Goal: Task Accomplishment & Management: Use online tool/utility

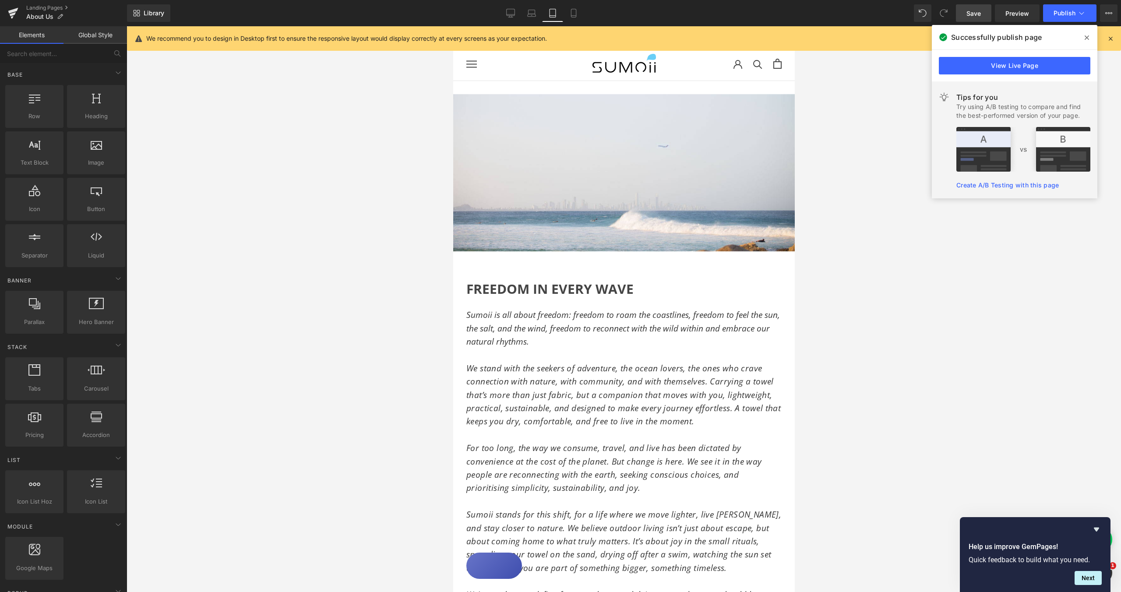
click at [975, 14] on span "Save" at bounding box center [973, 13] width 14 height 9
click at [1065, 11] on span "Publish" at bounding box center [1064, 13] width 22 height 7
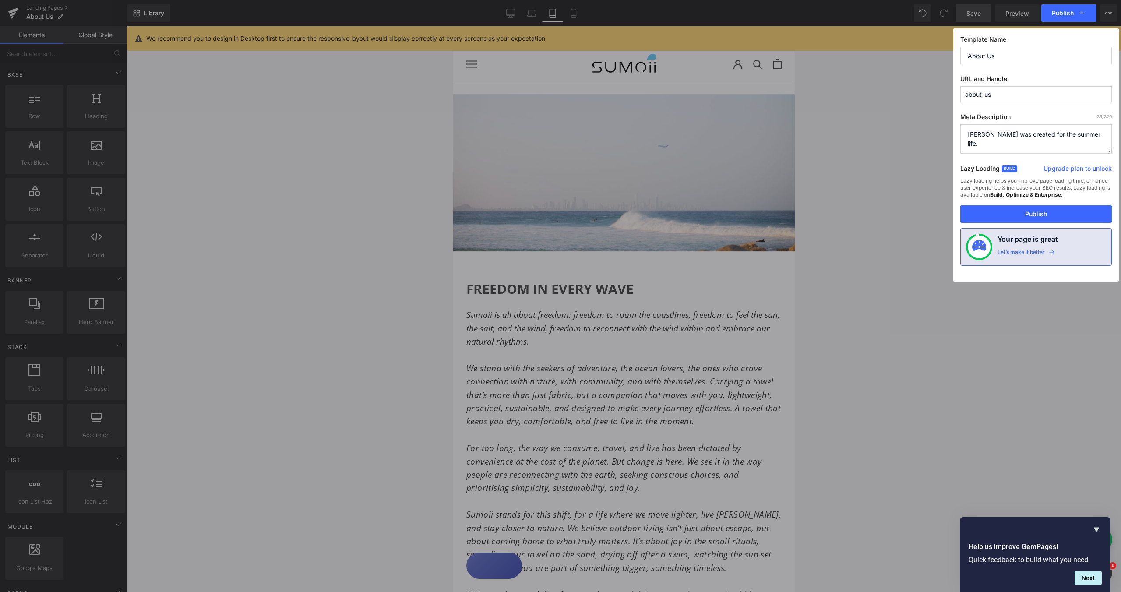
drag, startPoint x: 991, startPoint y: 355, endPoint x: 538, endPoint y: 328, distance: 453.5
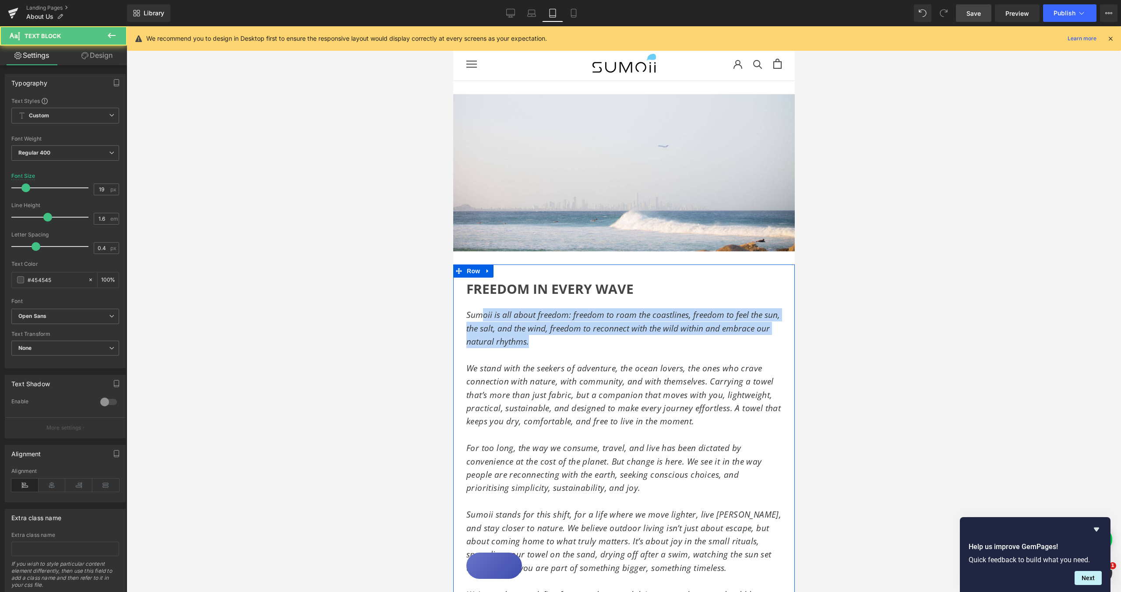
drag, startPoint x: 481, startPoint y: 317, endPoint x: 467, endPoint y: 315, distance: 14.2
click at [466, 315] on p "Sumoii is all about freedom: freedom to roam the coastlines, freedom to feel th…" at bounding box center [623, 328] width 315 height 40
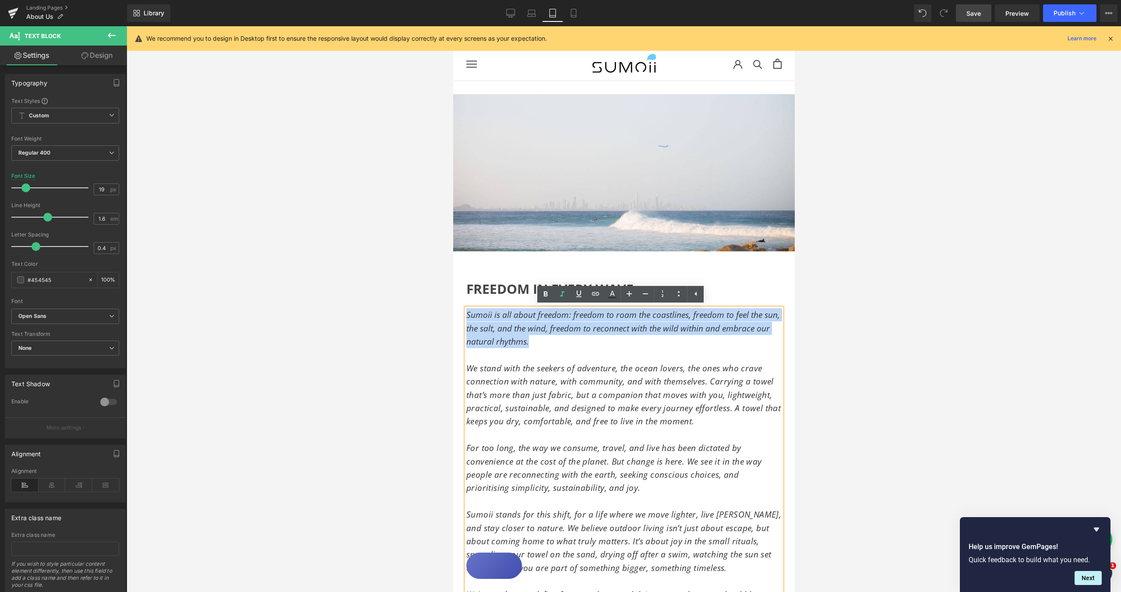
copy span "Sumoii is all about freedom: freedom to roam the coastlines, freedom to feel th…"
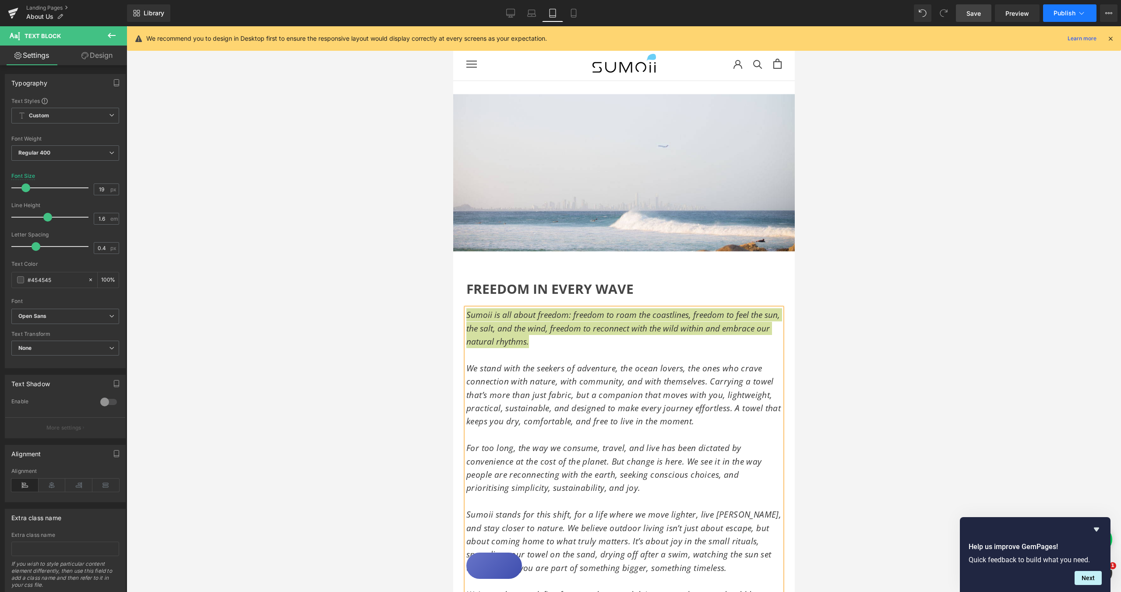
click at [1082, 14] on icon at bounding box center [1081, 13] width 9 height 9
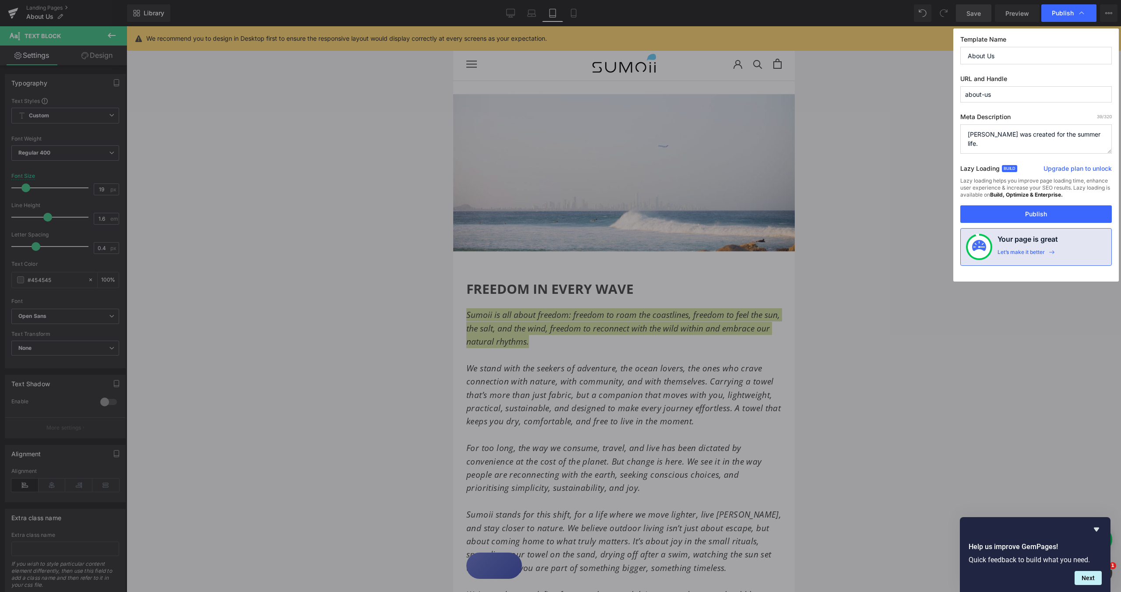
drag, startPoint x: 1095, startPoint y: 136, endPoint x: 953, endPoint y: 127, distance: 142.1
click at [953, 127] on div "Template Name About Us URL and Handle about-us Meta Description 39 /320 Sumoii …" at bounding box center [1036, 154] width 166 height 253
paste textarea "is all about freedom: freedom to roam the coastlines, freedom to feel the sun, …"
type textarea "Sumoii is all about freedom: freedom to roam the coastlines, freedom to feel th…"
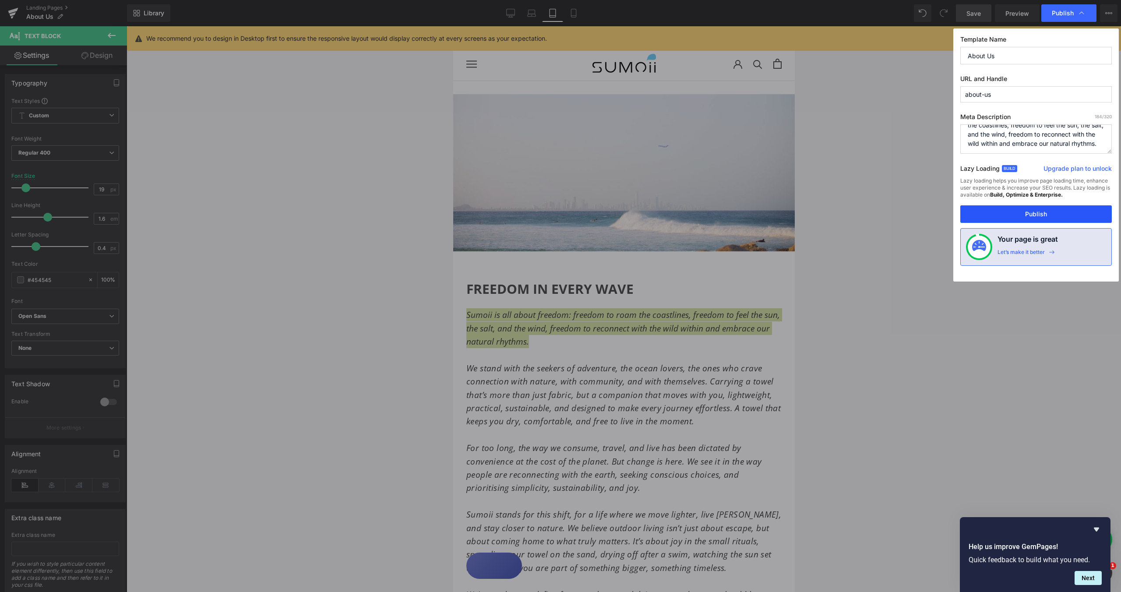
click at [1043, 213] on button "Publish" at bounding box center [1035, 214] width 151 height 18
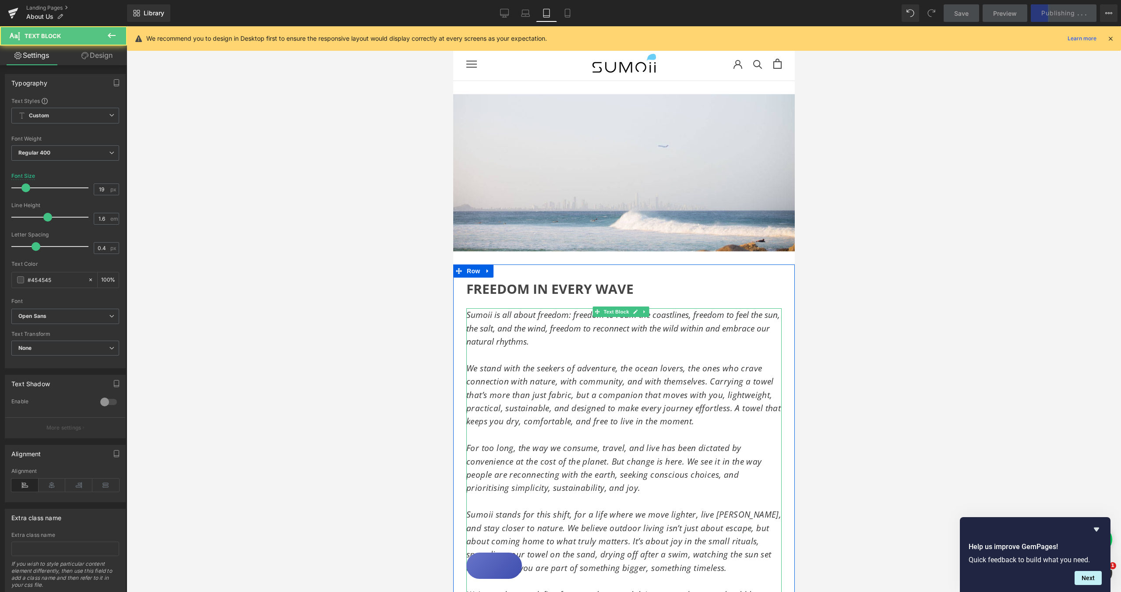
click at [673, 347] on p "Sumoii is all about freedom: freedom to roam the coastlines, freedom to feel th…" at bounding box center [623, 328] width 315 height 40
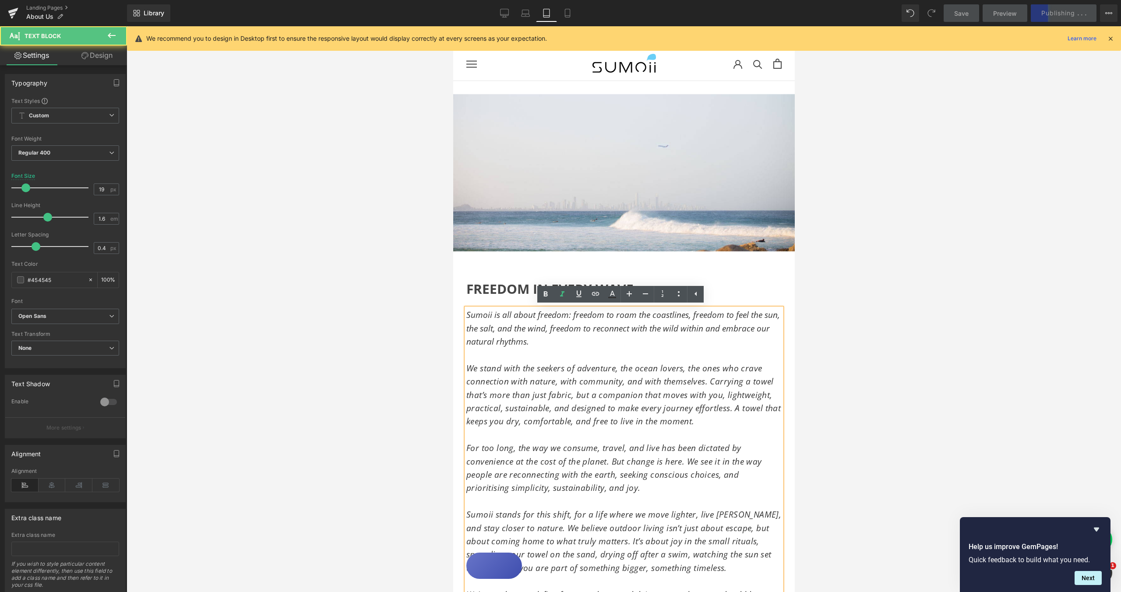
click at [881, 303] on div at bounding box center [624, 309] width 994 height 566
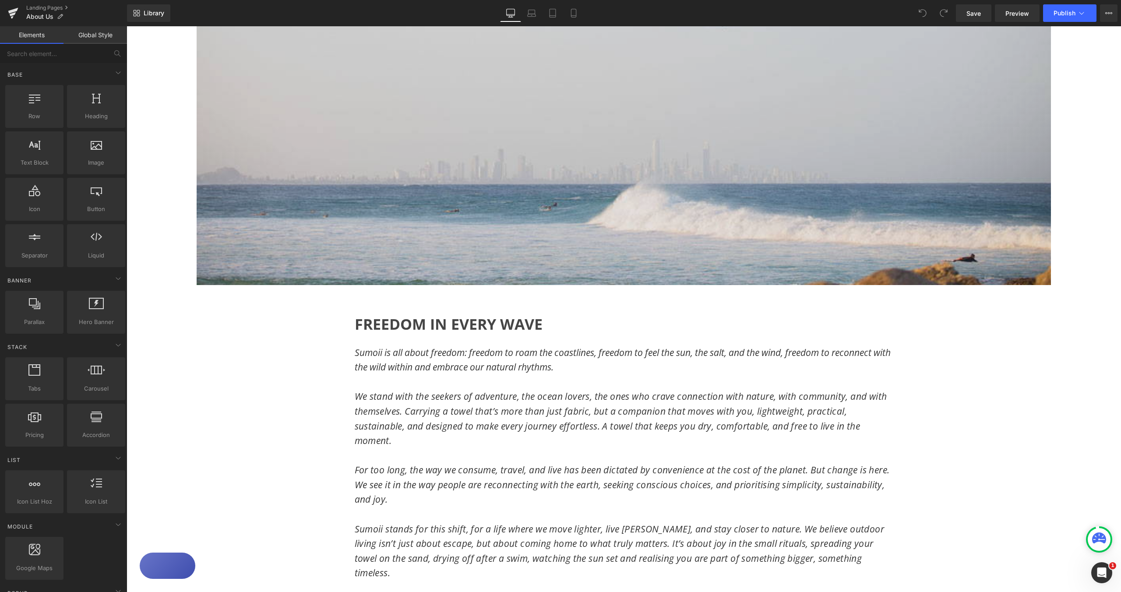
scroll to position [222, 0]
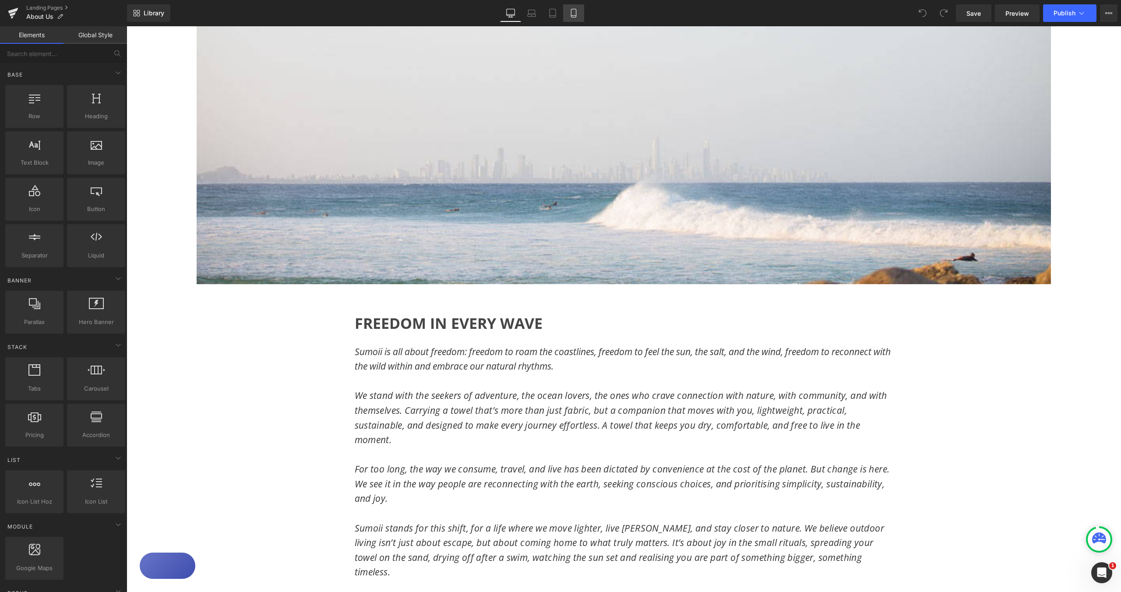
click at [574, 14] on icon at bounding box center [573, 13] width 9 height 9
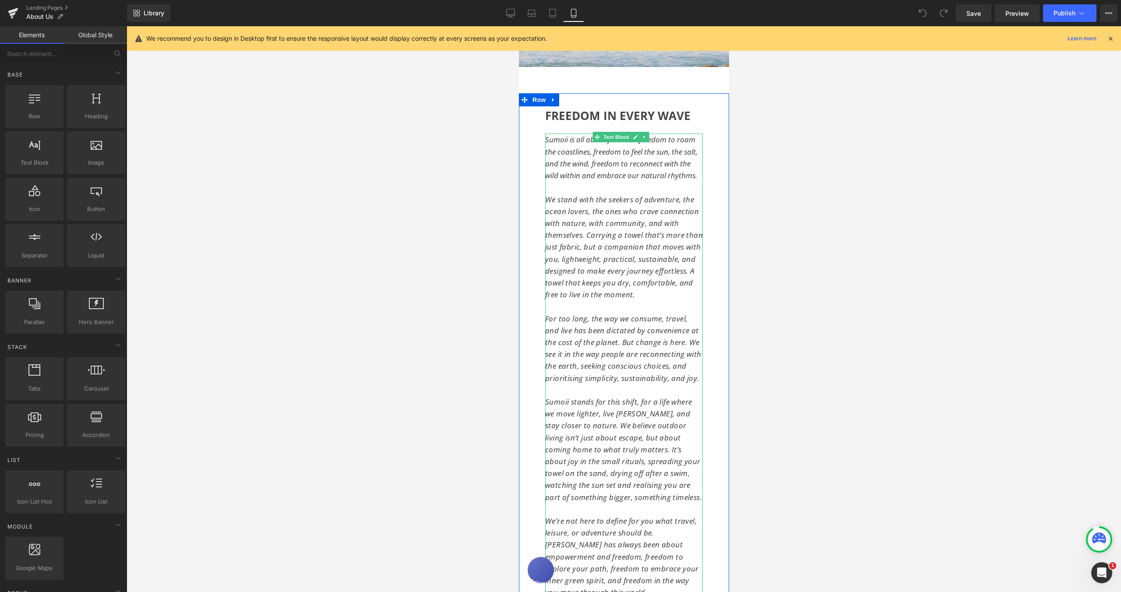
click at [573, 176] on span "Sumoii is all about freedom: freedom to roam the coastlines, freedom to feel th…" at bounding box center [621, 157] width 152 height 46
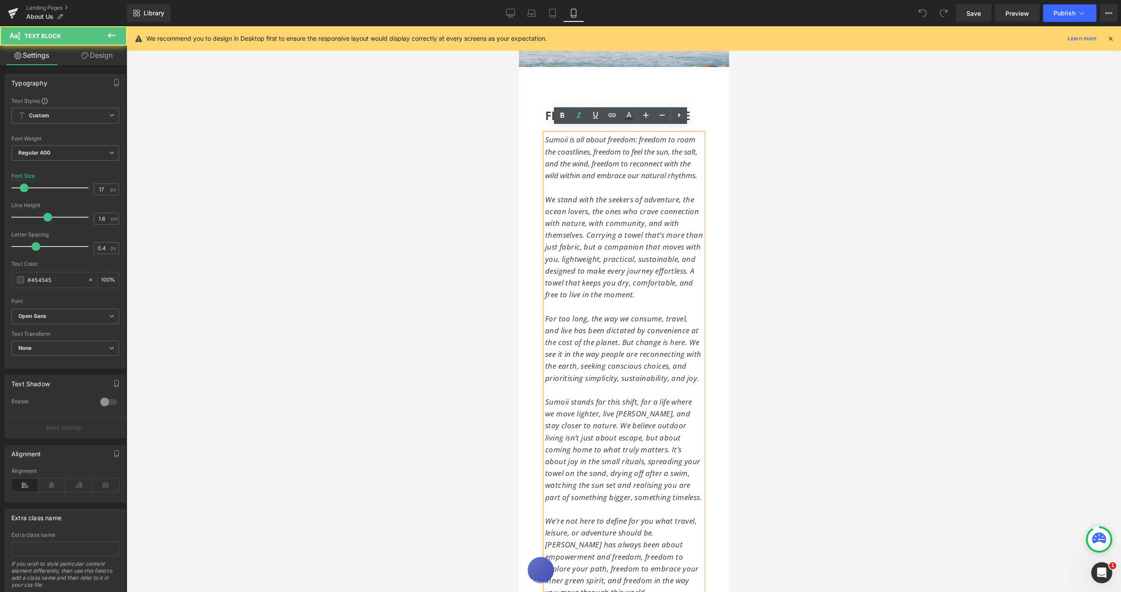
click at [546, 135] on span "Sumoii is all about freedom: freedom to roam the coastlines, freedom to feel th…" at bounding box center [621, 157] width 152 height 46
click at [545, 134] on span "Sumoii is all about freedom: freedom to roam the coastlines, freedom to feel th…" at bounding box center [621, 157] width 152 height 46
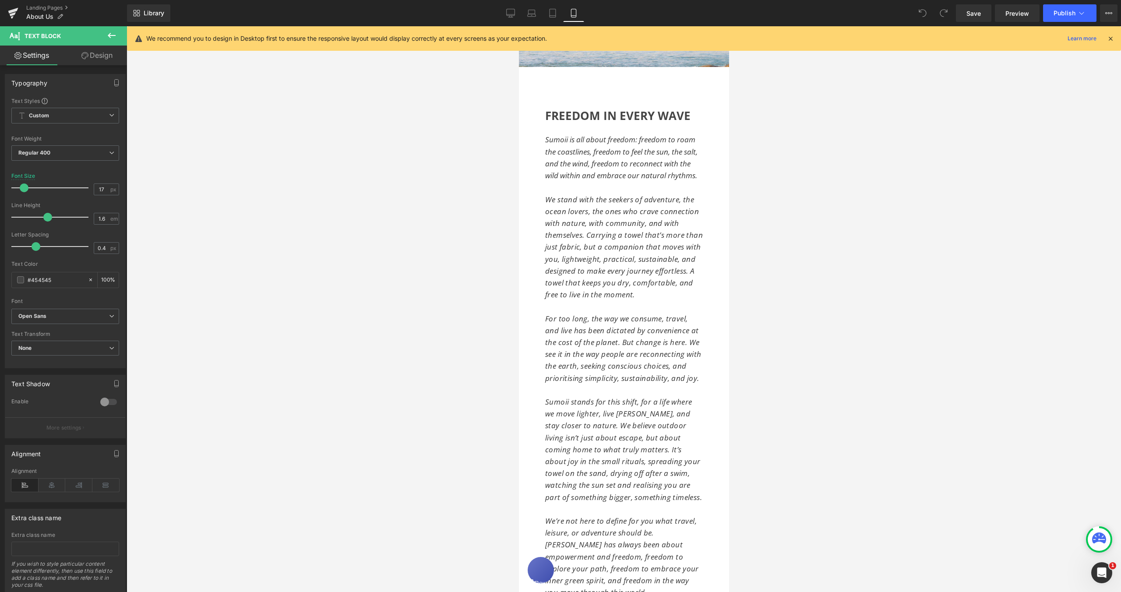
click at [102, 58] on link "Design" at bounding box center [96, 56] width 63 height 20
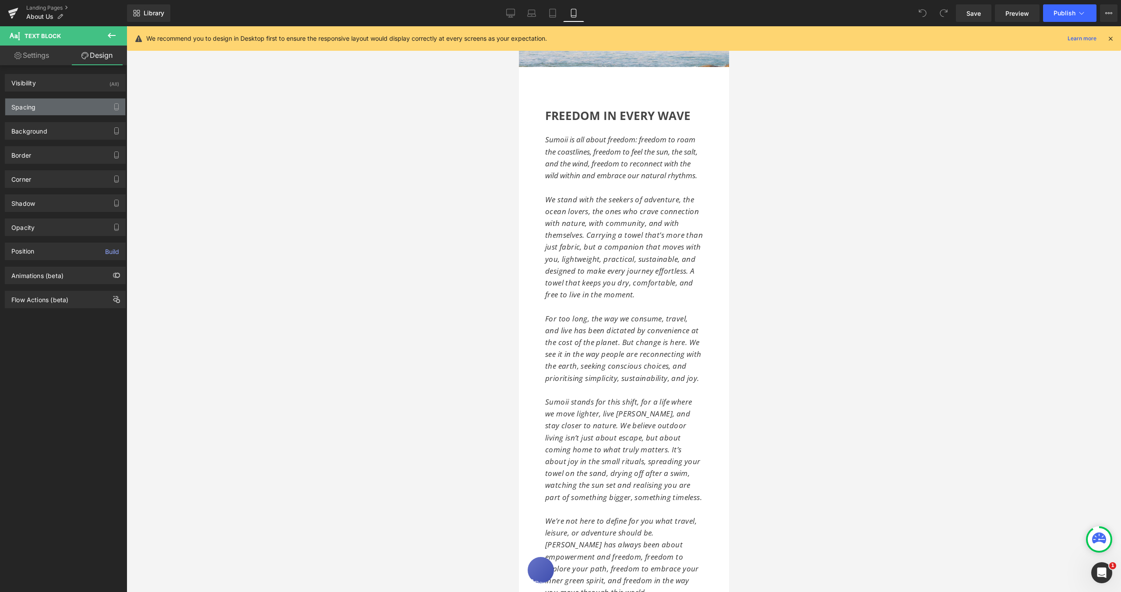
click at [87, 102] on div "Spacing" at bounding box center [65, 107] width 120 height 17
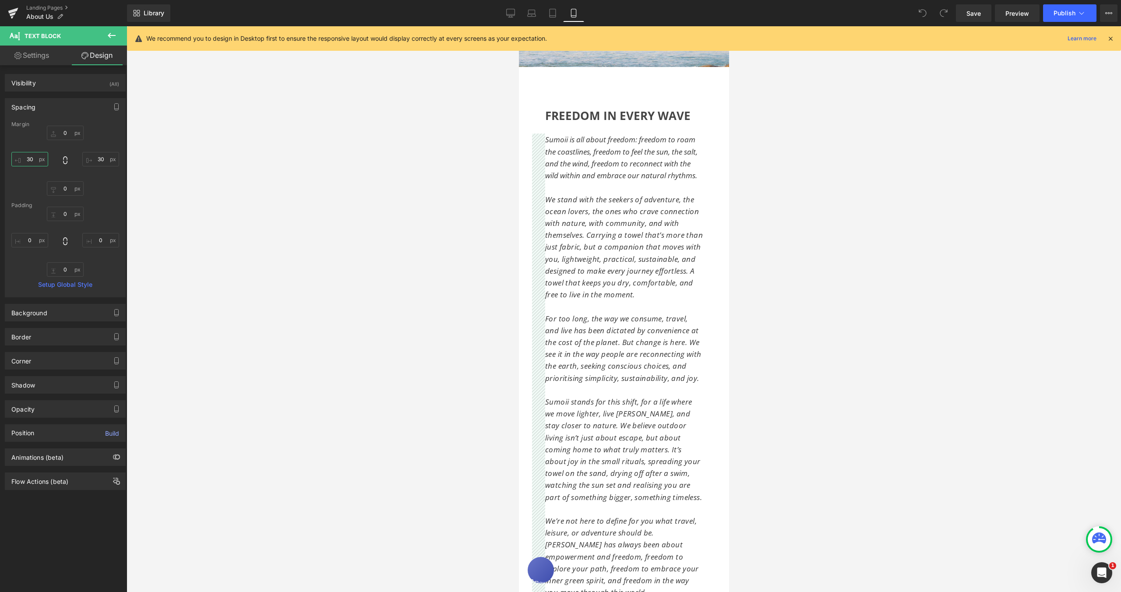
click at [31, 158] on input "30" at bounding box center [29, 159] width 37 height 14
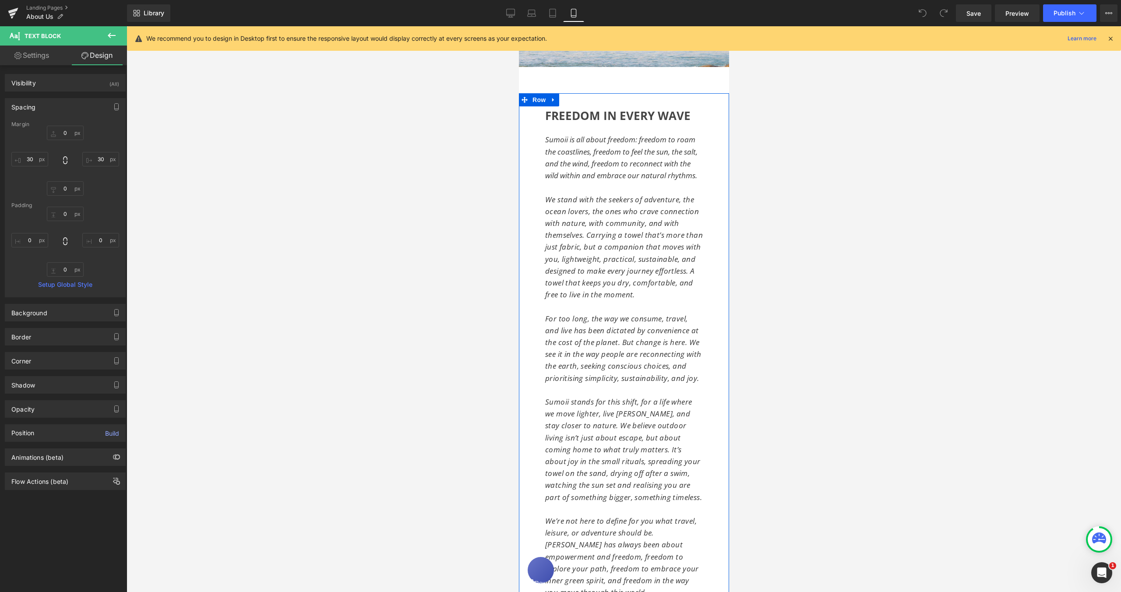
click at [545, 109] on div "FREEDOM IN EVERY WAVE Heading" at bounding box center [624, 120] width 158 height 27
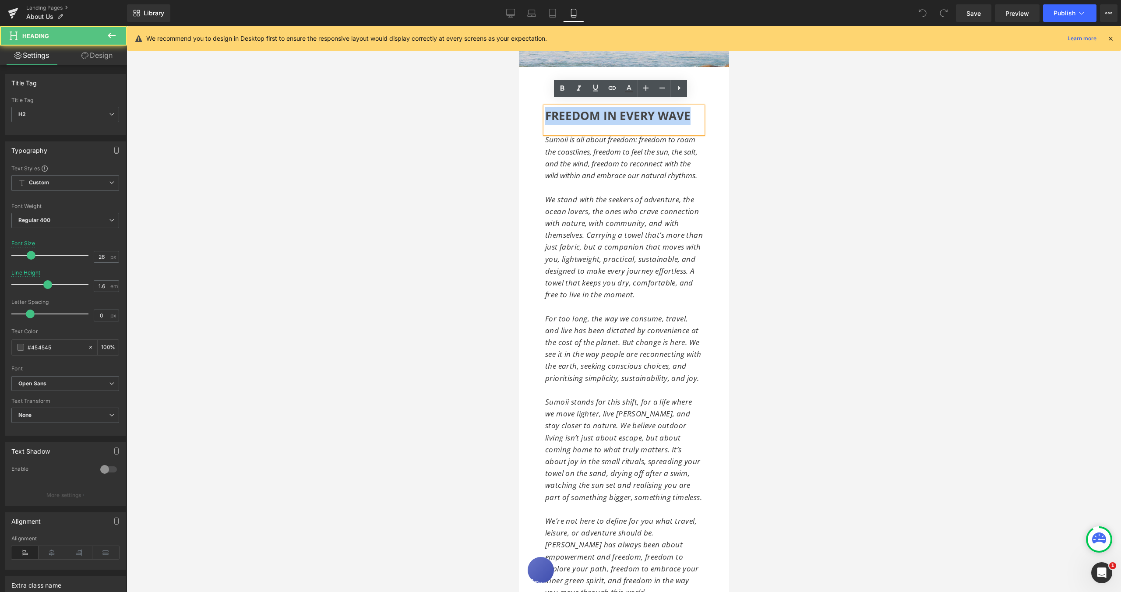
click at [546, 110] on span "FREEDOM IN EVERY WAVE" at bounding box center [617, 116] width 145 height 16
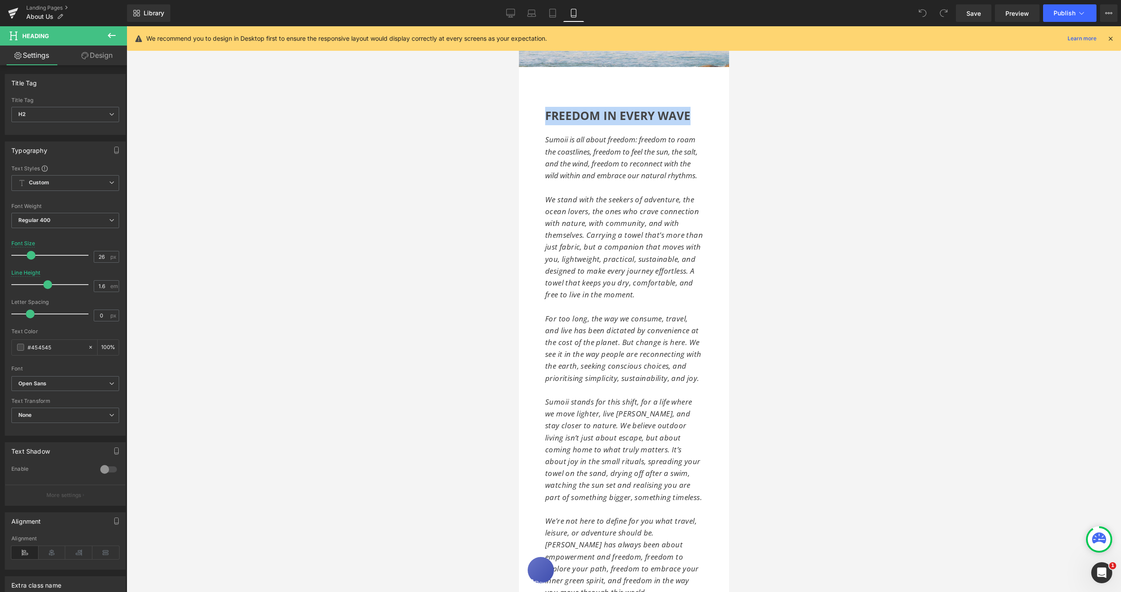
click at [531, 154] on div "FREEDOM IN EVERY WAVE Heading Sumoii is all about freedom: freedom to roam the …" at bounding box center [623, 388] width 210 height 563
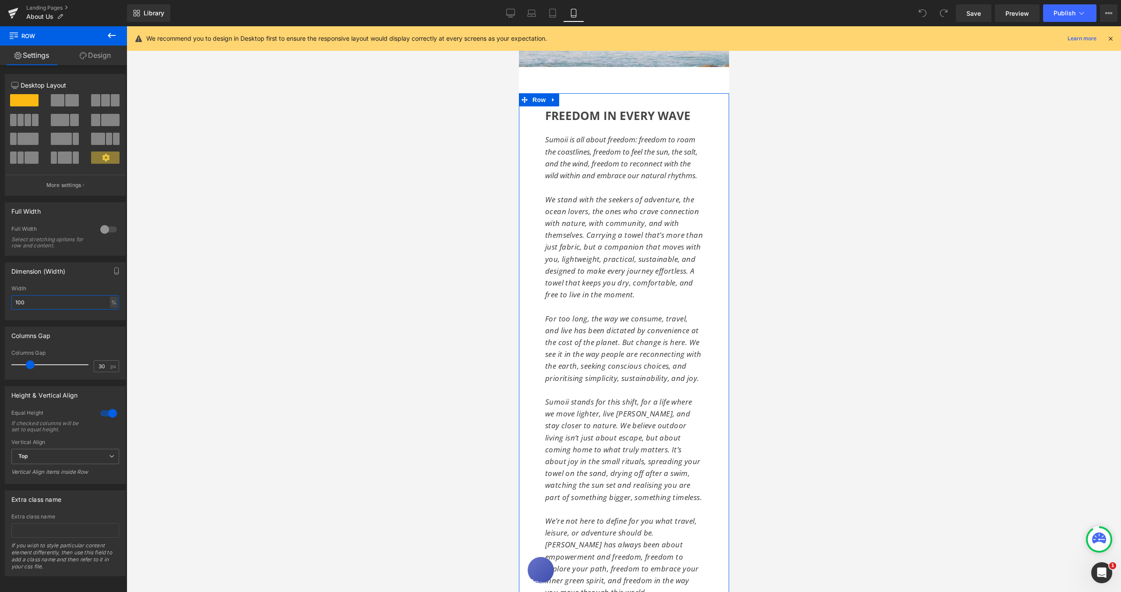
drag, startPoint x: 29, startPoint y: 305, endPoint x: 20, endPoint y: 305, distance: 8.8
click at [14, 304] on input "100" at bounding box center [65, 302] width 108 height 14
drag, startPoint x: 39, startPoint y: 306, endPoint x: 7, endPoint y: 299, distance: 32.2
click at [11, 304] on div "110% Width 110 % % px" at bounding box center [65, 302] width 120 height 34
click at [968, 16] on span "Save" at bounding box center [973, 13] width 14 height 9
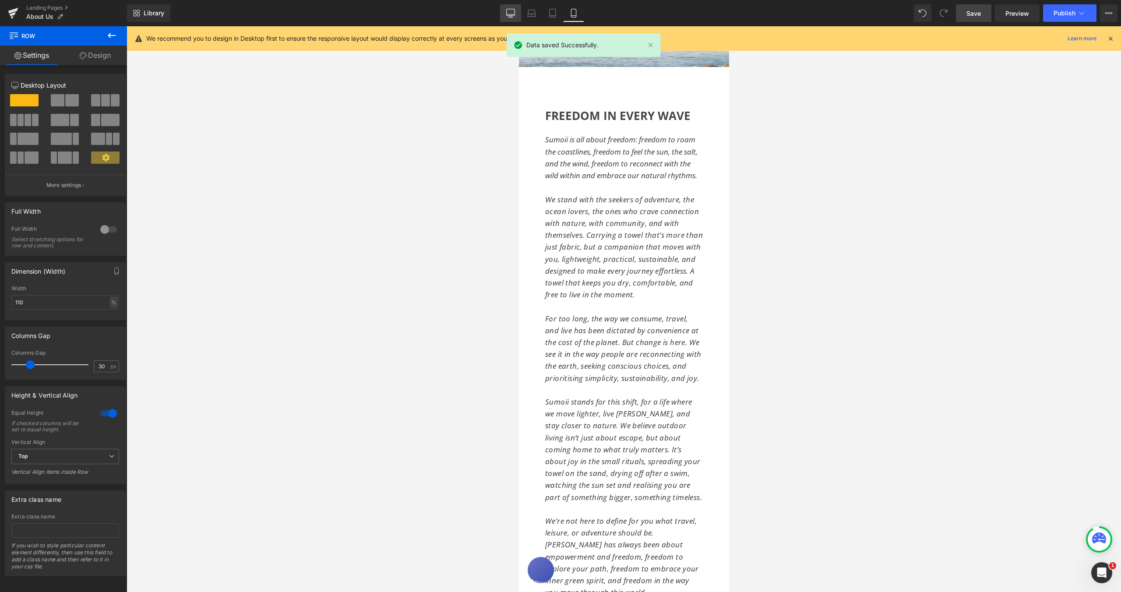
click at [506, 15] on link "Desktop" at bounding box center [510, 13] width 21 height 18
type input "1600"
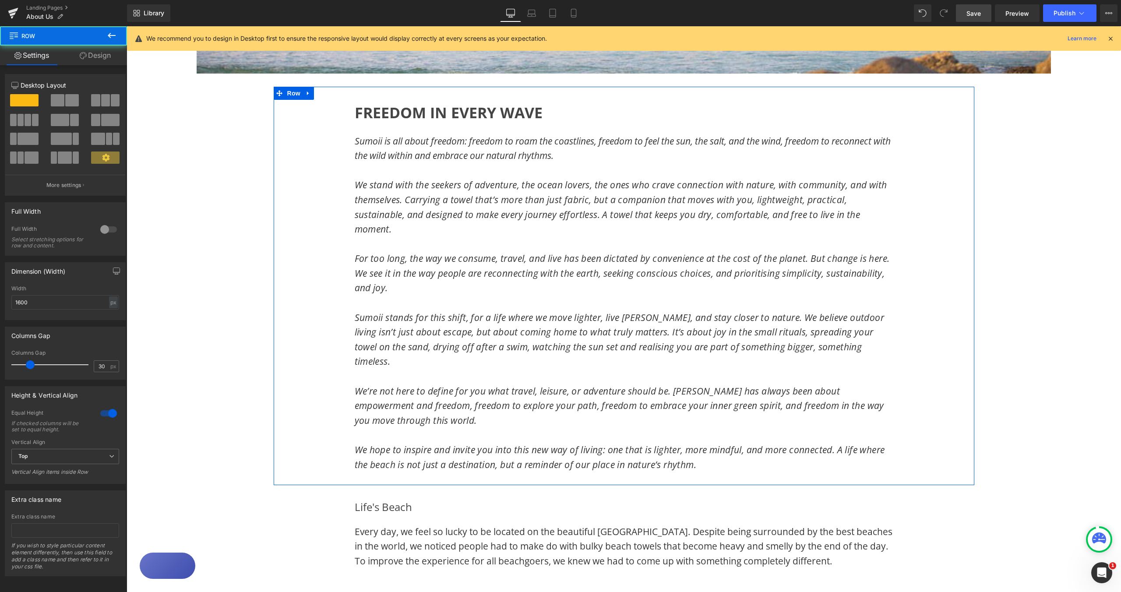
click at [319, 151] on div "FREEDOM IN EVERY WAVE Heading Sumoii is all about freedom: freedom to roam the …" at bounding box center [624, 286] width 701 height 398
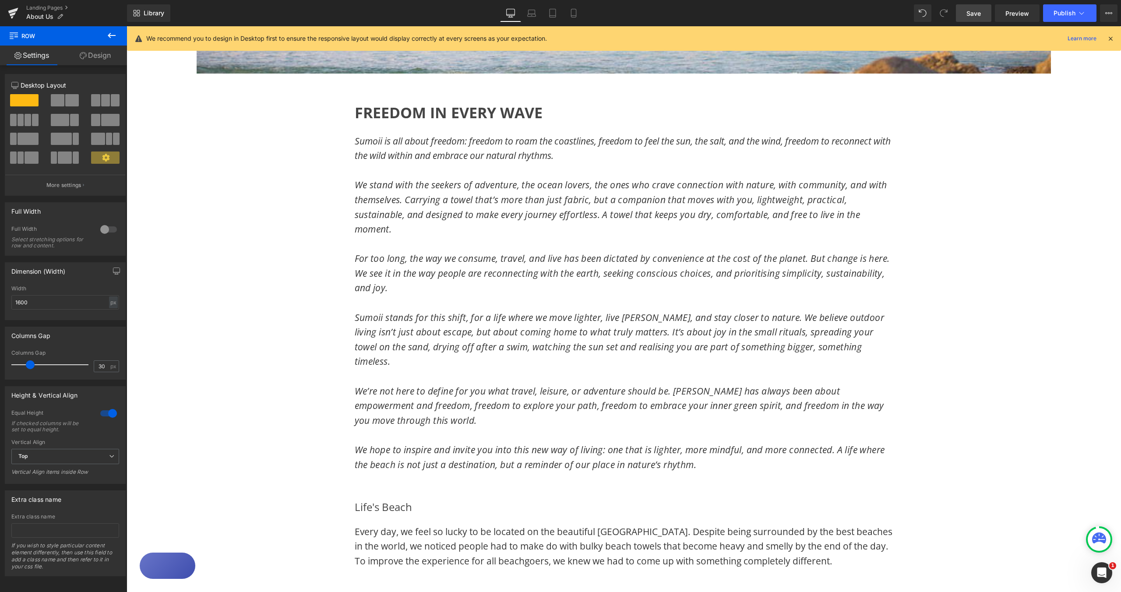
click at [232, 134] on div "Image Image Row FREEDOM IN EVERY WAVE Heading Sumoii is all about freedom: free…" at bounding box center [624, 334] width 994 height 1333
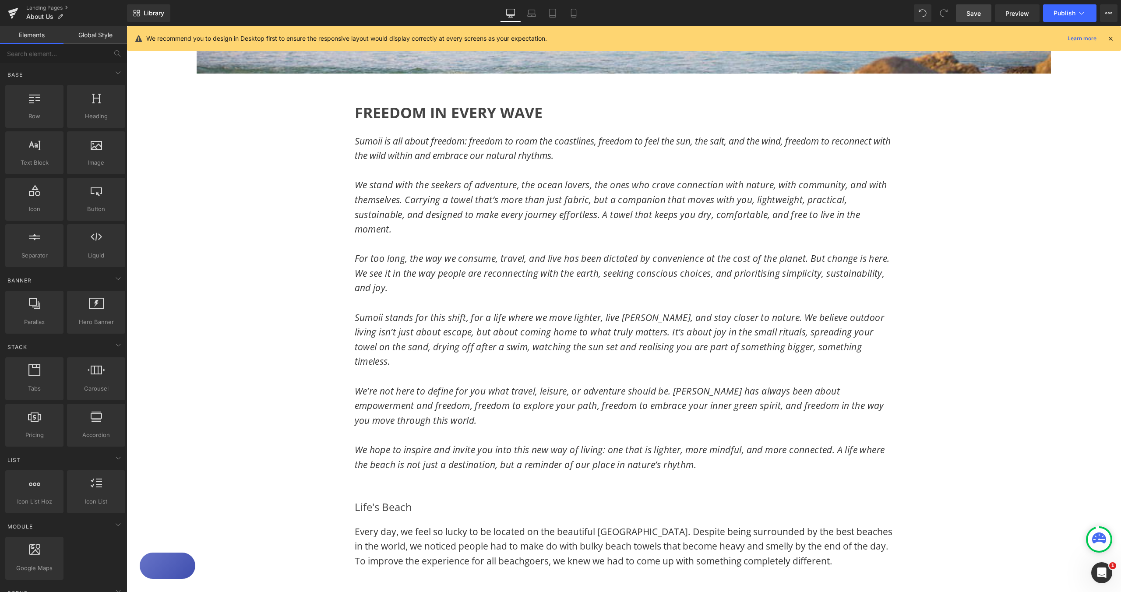
click at [324, 124] on div "FREEDOM IN EVERY WAVE Heading Sumoii is all about freedom: freedom to roam the …" at bounding box center [624, 286] width 701 height 398
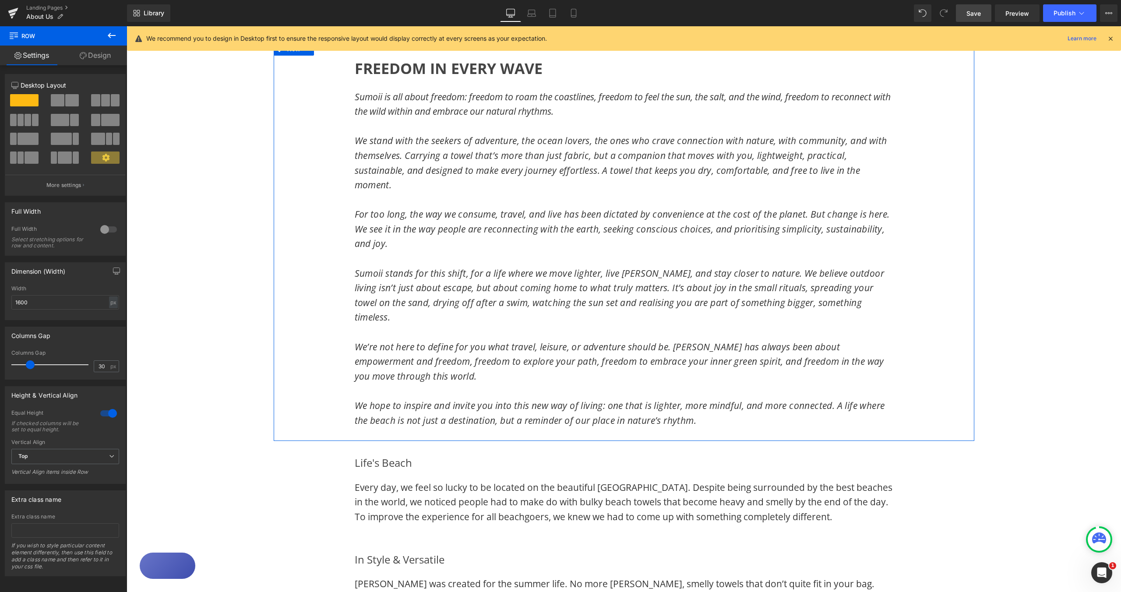
scroll to position [593, 0]
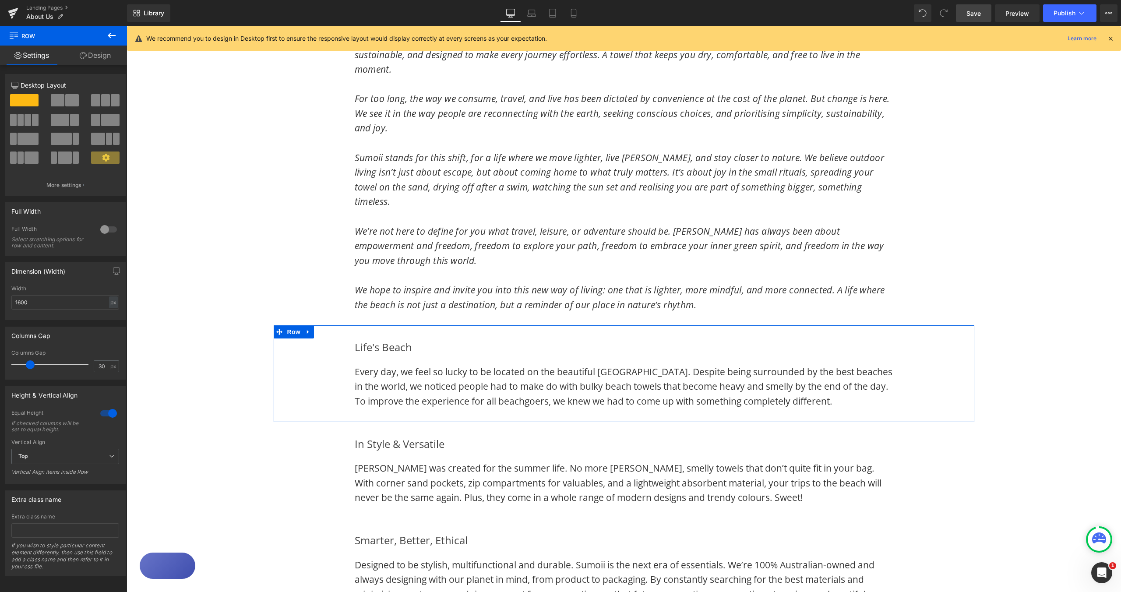
click at [324, 367] on div "Life's Beach Heading Every day, we feel so lucky to be located on the beautiful…" at bounding box center [624, 373] width 701 height 96
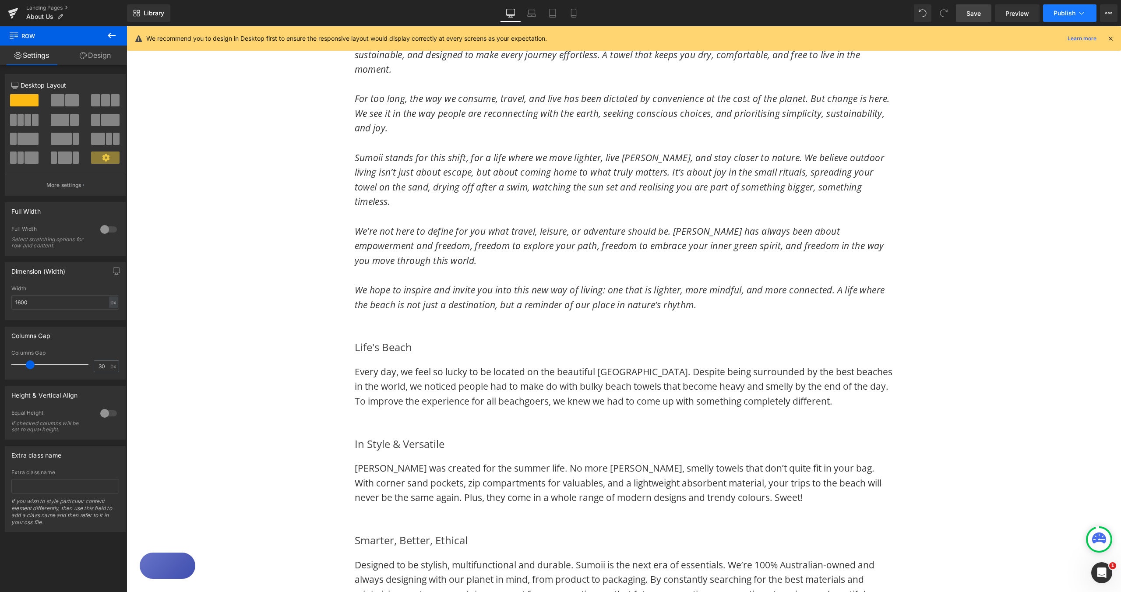
click at [1081, 14] on icon at bounding box center [1081, 13] width 5 height 3
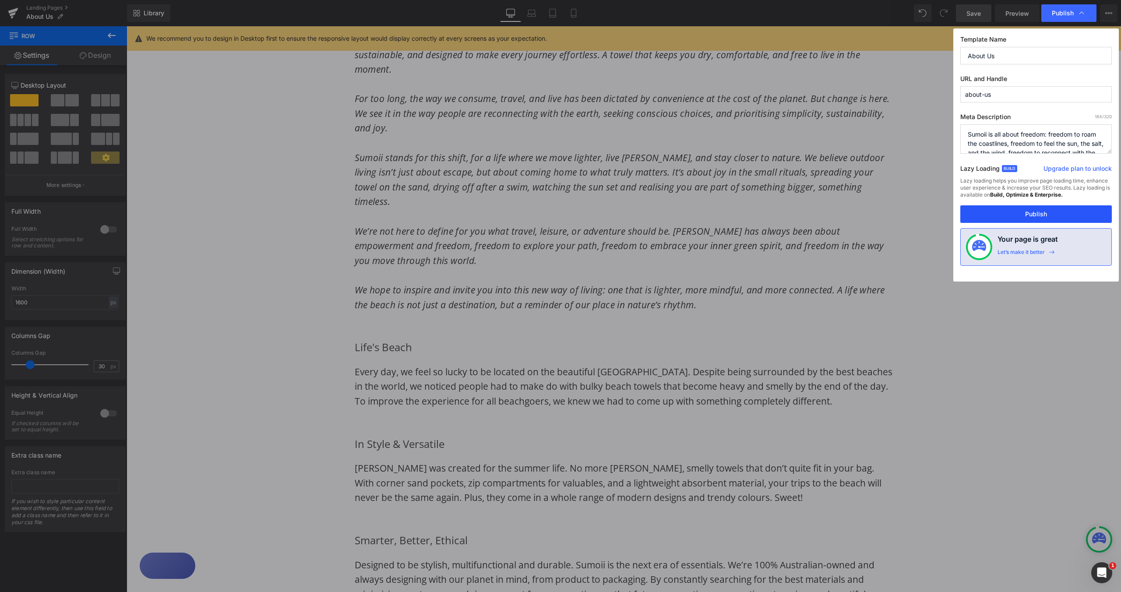
click at [1052, 214] on button "Publish" at bounding box center [1035, 214] width 151 height 18
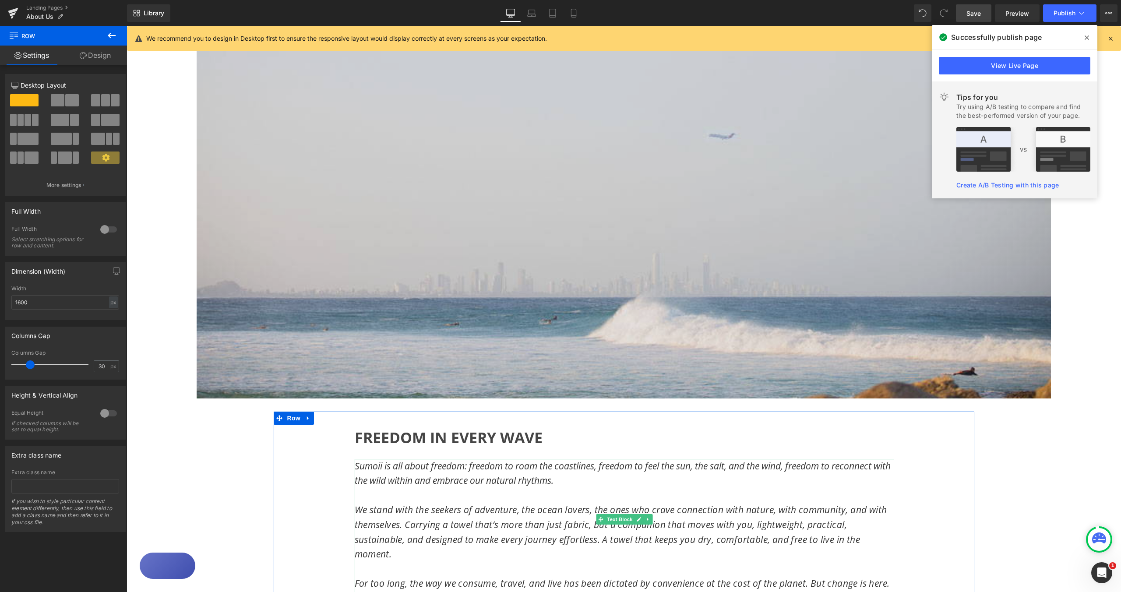
scroll to position [0, 0]
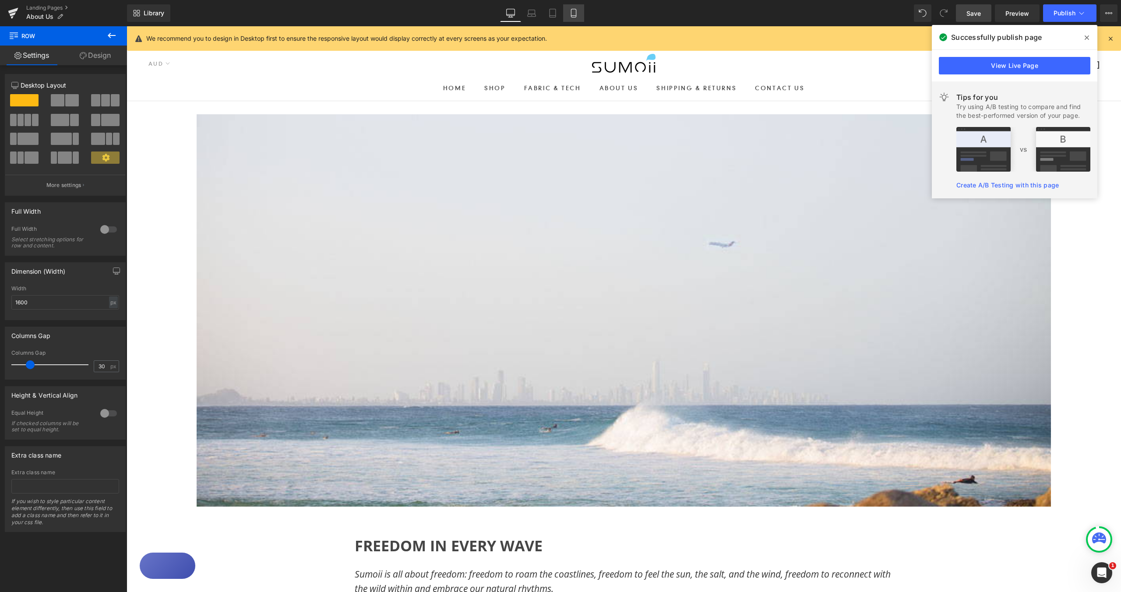
click at [574, 11] on icon at bounding box center [573, 13] width 9 height 9
type input "100"
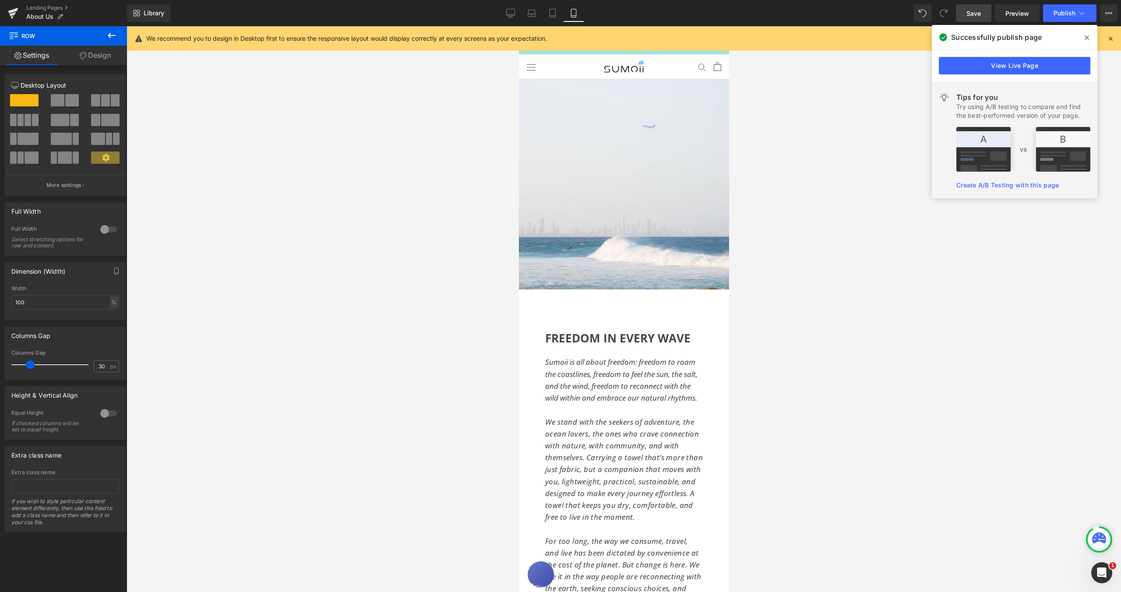
scroll to position [31, 0]
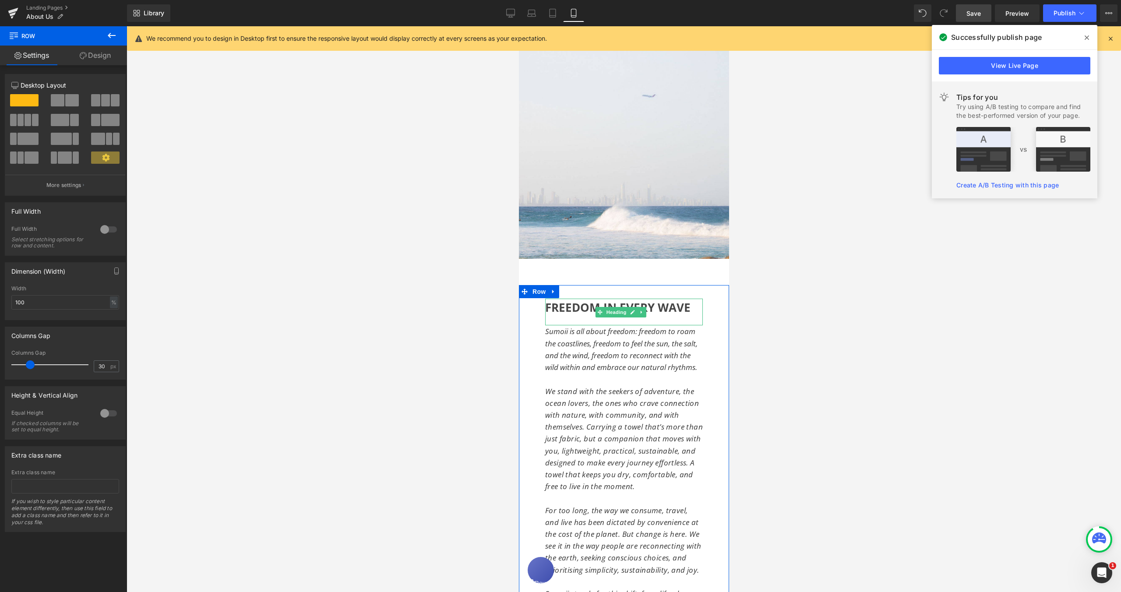
click at [547, 302] on span "FREEDOM IN EVERY WAVE" at bounding box center [617, 307] width 145 height 16
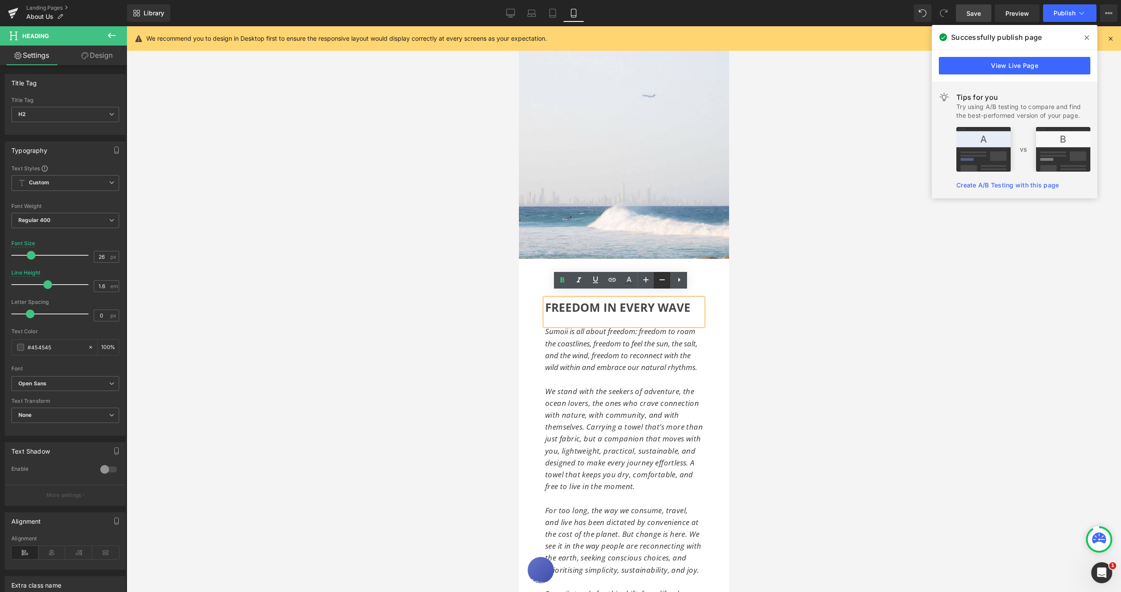
click at [661, 282] on icon at bounding box center [662, 280] width 11 height 11
type input "24"
click at [964, 12] on link "Save" at bounding box center [973, 13] width 35 height 18
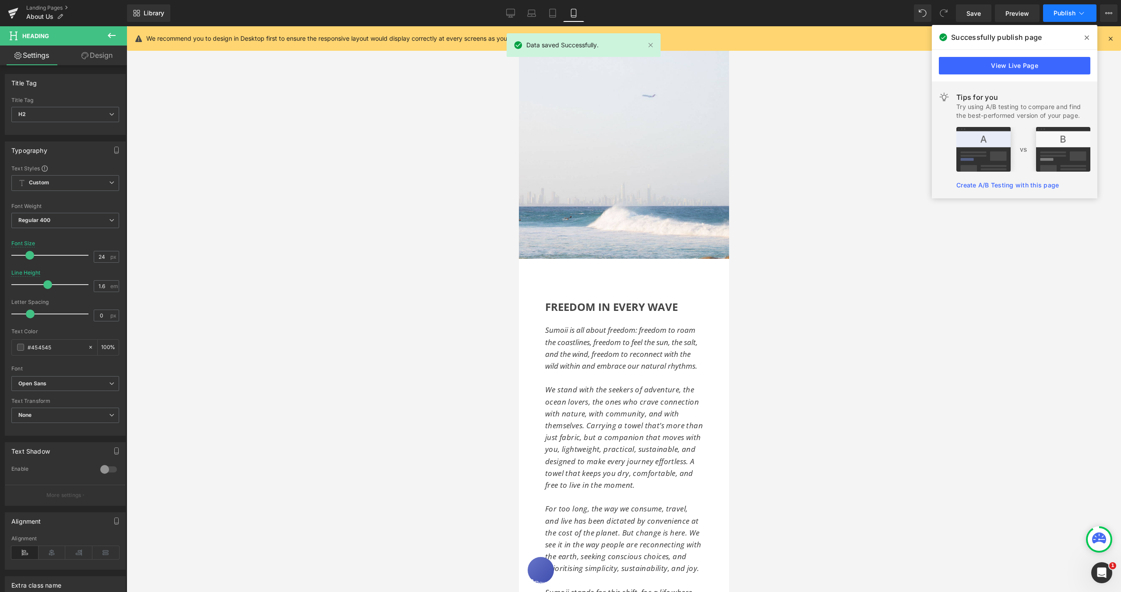
click at [1067, 17] on button "Publish" at bounding box center [1069, 13] width 53 height 18
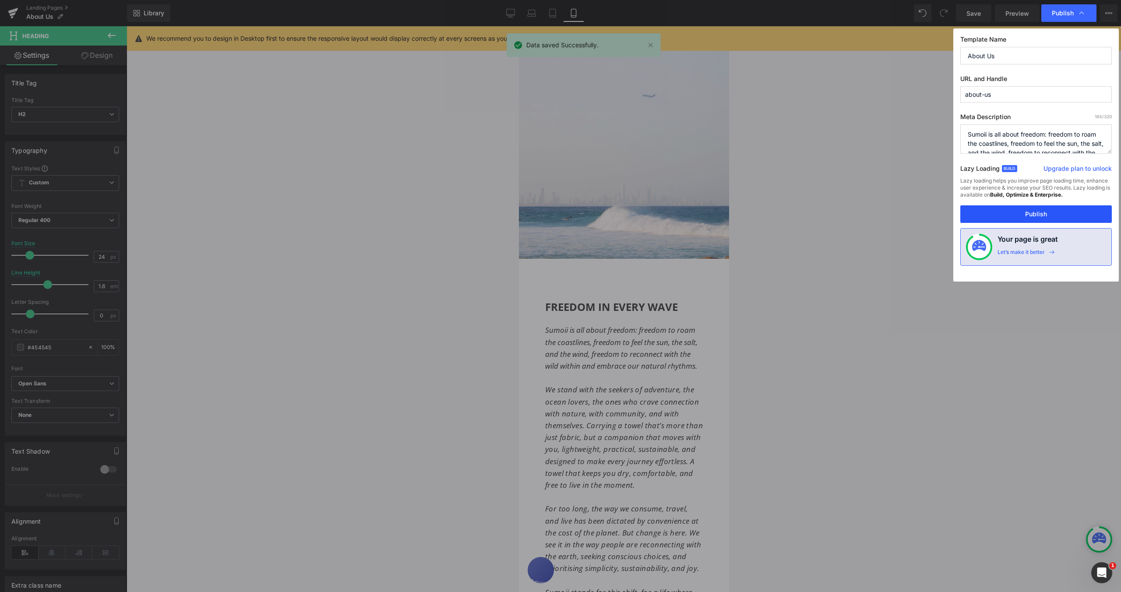
click at [1062, 213] on button "Publish" at bounding box center [1035, 214] width 151 height 18
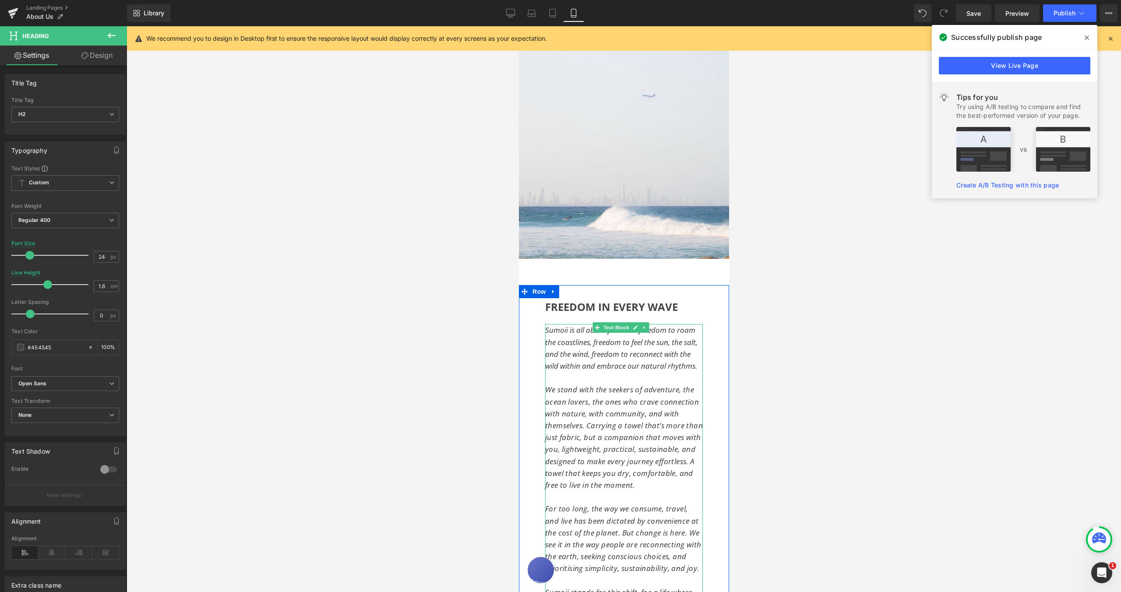
click at [653, 350] on span "Sumoii is all about freedom: freedom to roam the coastlines, freedom to feel th…" at bounding box center [621, 348] width 152 height 46
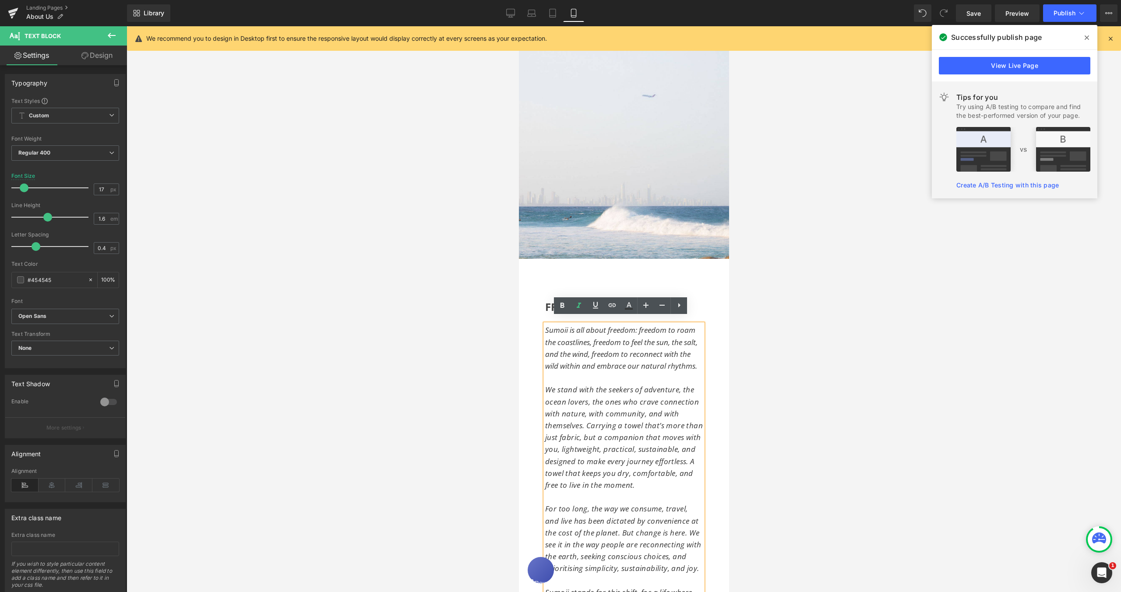
click at [546, 325] on span "Sumoii is all about freedom: freedom to roam the coastlines, freedom to feel th…" at bounding box center [621, 348] width 152 height 46
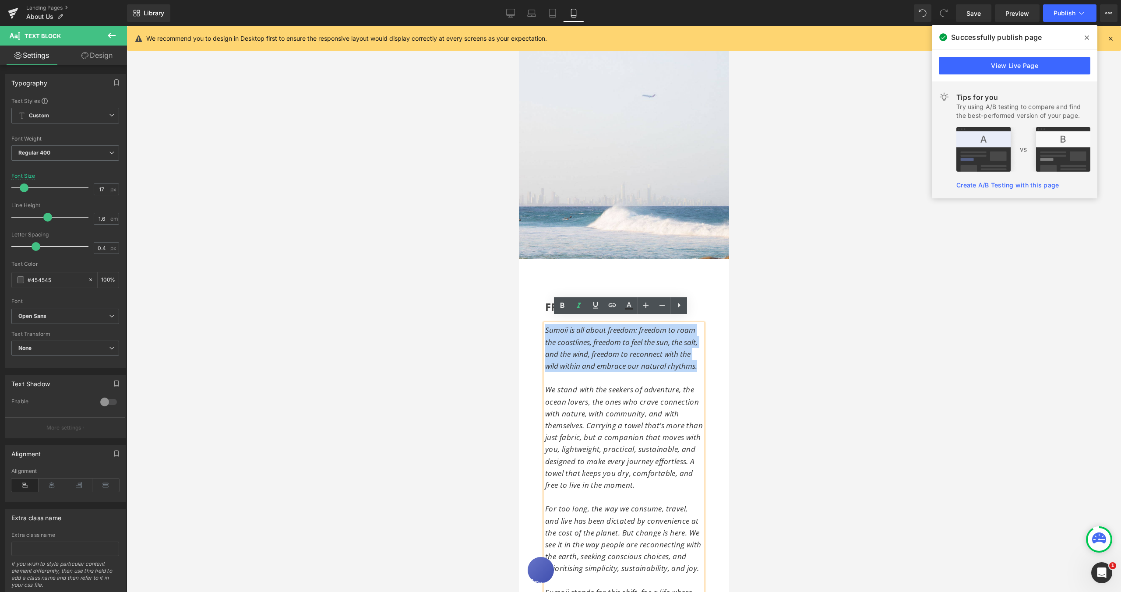
drag, startPoint x: 546, startPoint y: 324, endPoint x: 585, endPoint y: 367, distance: 58.6
click at [585, 367] on p "Sumoii is all about freedom: freedom to roam the coastlines, freedom to feel th…" at bounding box center [624, 348] width 158 height 48
click at [606, 372] on p "Sumoii is all about freedom: freedom to roam the coastlines, freedom to feel th…" at bounding box center [624, 348] width 158 height 48
drag, startPoint x: 584, startPoint y: 373, endPoint x: 546, endPoint y: 323, distance: 62.8
click at [546, 324] on p "Sumoii is all about freedom: freedom to roam the coastlines, freedom to feel th…" at bounding box center [624, 348] width 158 height 48
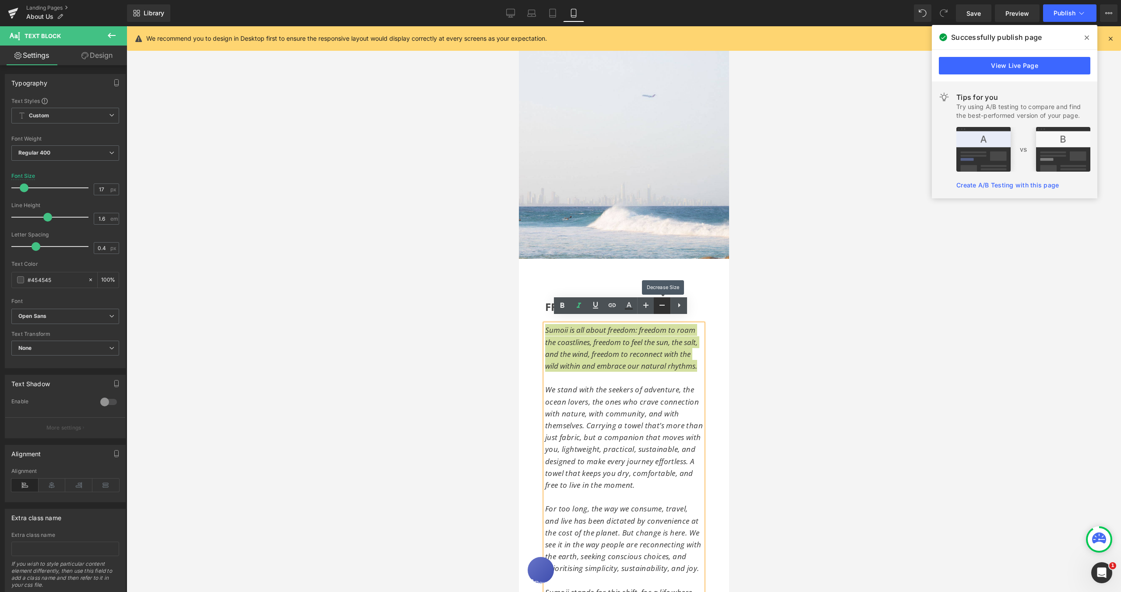
click at [659, 309] on icon at bounding box center [662, 305] width 11 height 11
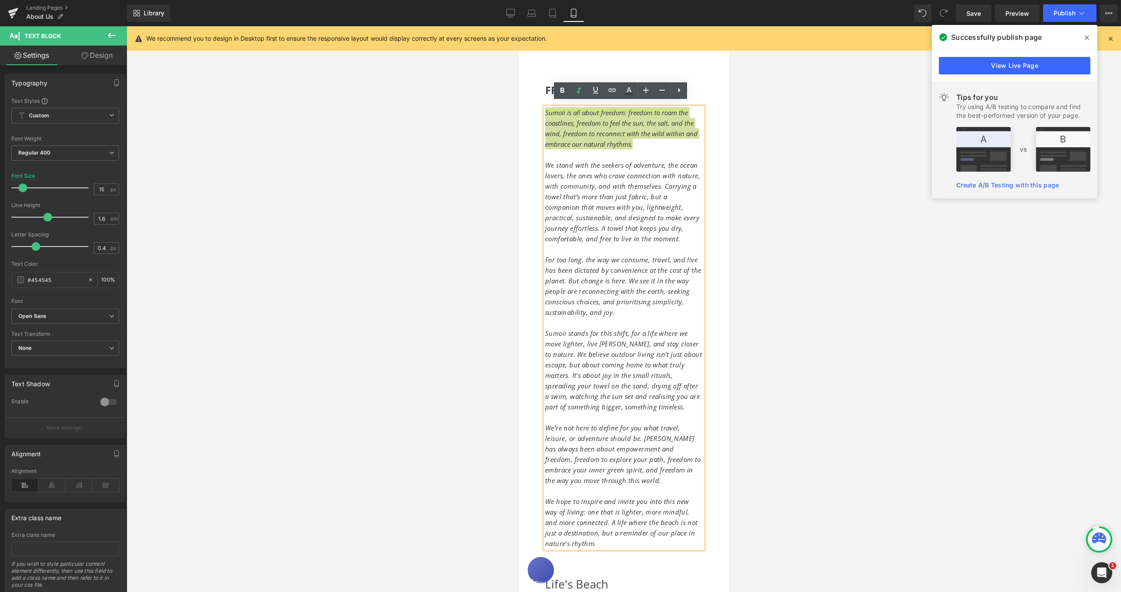
scroll to position [263, 0]
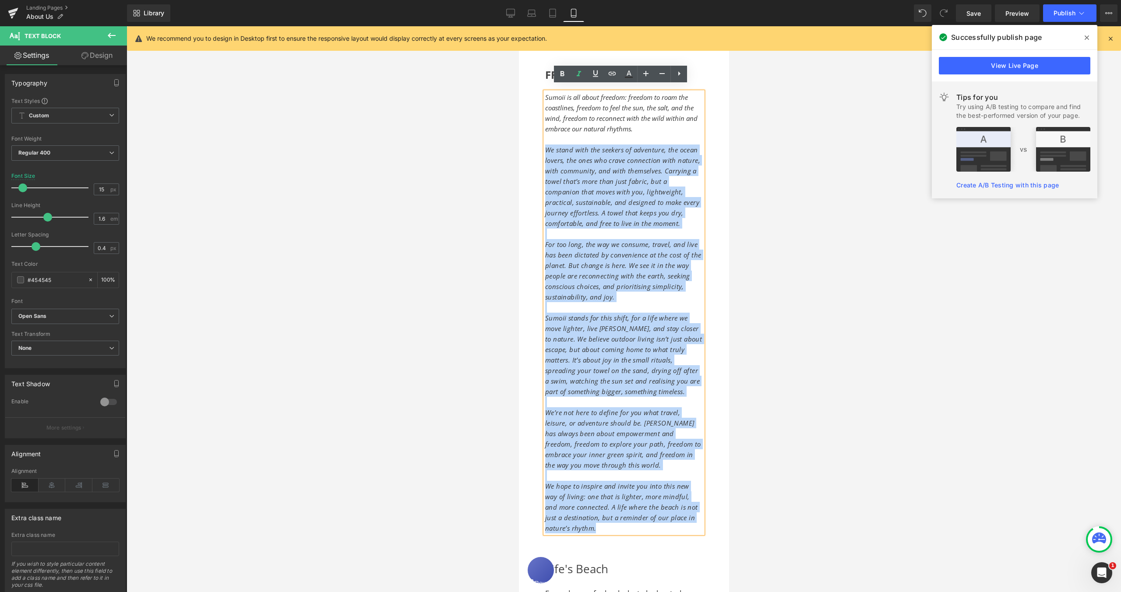
drag, startPoint x: 623, startPoint y: 533, endPoint x: 546, endPoint y: 147, distance: 393.8
click at [546, 147] on div "Sumoii is all about freedom: freedom to roam the coastlines, freedom to feel th…" at bounding box center [624, 312] width 158 height 441
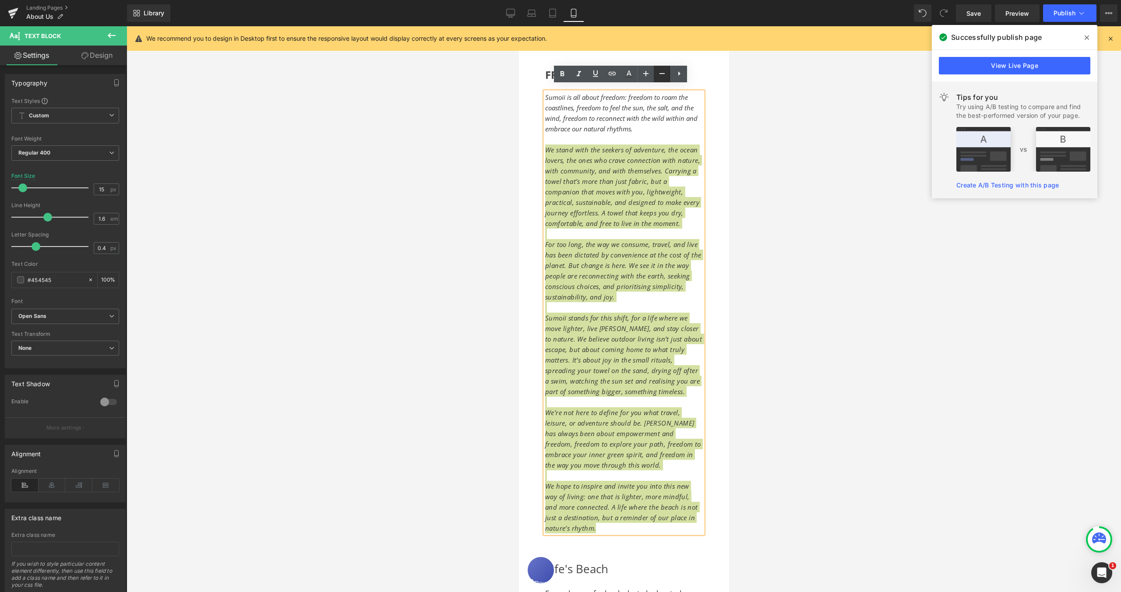
click at [659, 72] on icon at bounding box center [662, 73] width 11 height 11
type input "13"
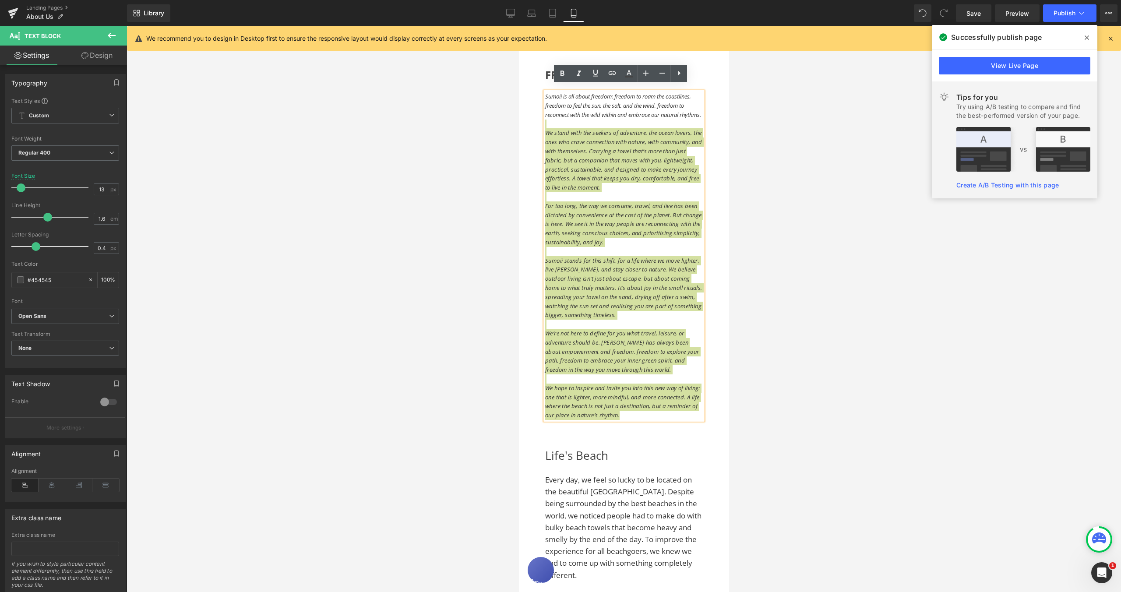
scroll to position [541, 0]
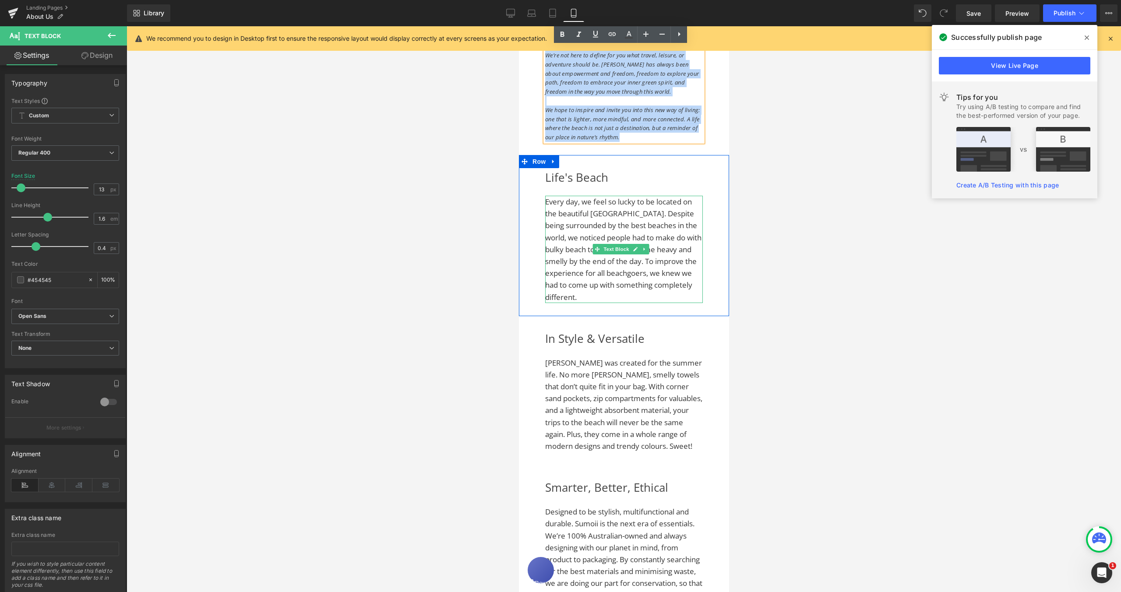
click at [573, 248] on span "Every day, we feel so lucky to be located on the beautiful [GEOGRAPHIC_DATA]. D…" at bounding box center [623, 250] width 156 height 106
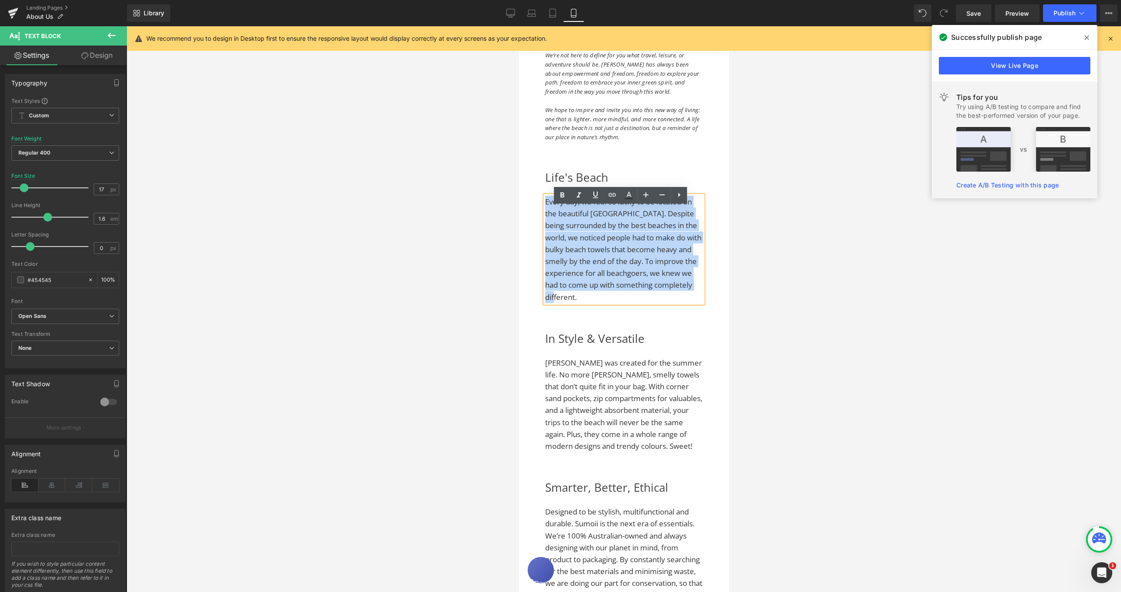
drag, startPoint x: 660, startPoint y: 310, endPoint x: 545, endPoint y: 213, distance: 150.1
click at [545, 213] on p "Every day, we feel so lucky to be located on the beautiful [GEOGRAPHIC_DATA]. D…" at bounding box center [624, 249] width 158 height 107
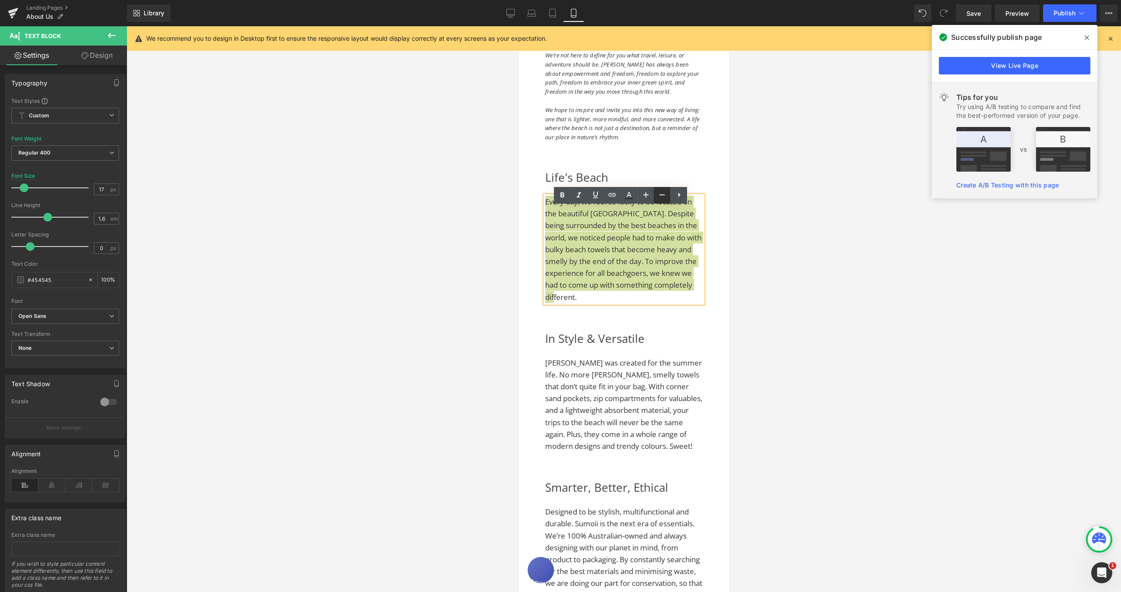
click at [660, 197] on icon at bounding box center [662, 195] width 11 height 11
type input "16"
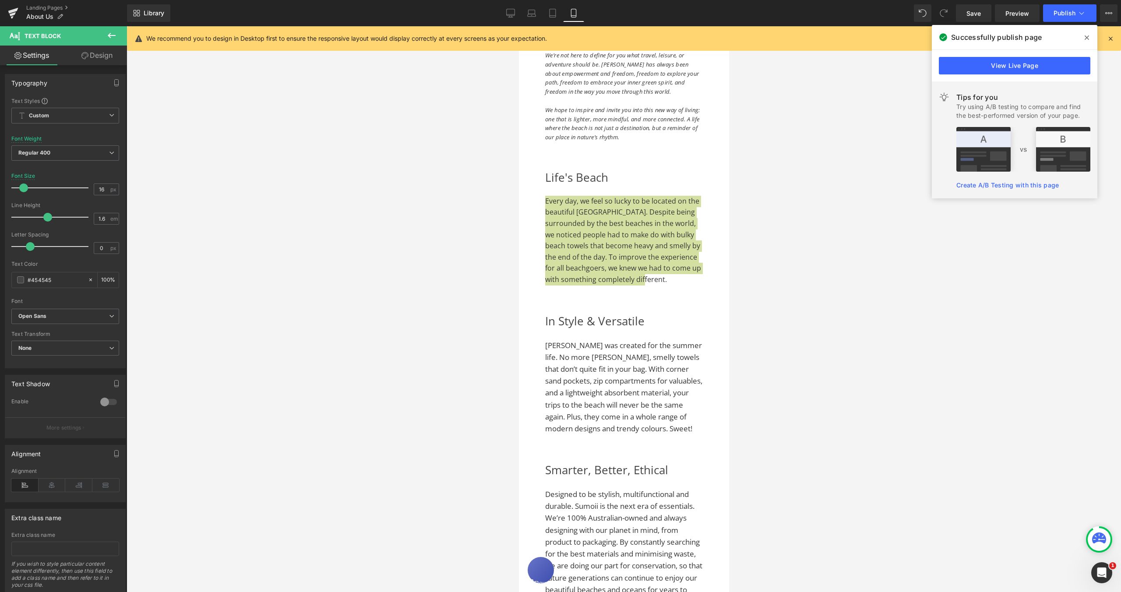
click at [25, 189] on span at bounding box center [23, 187] width 9 height 9
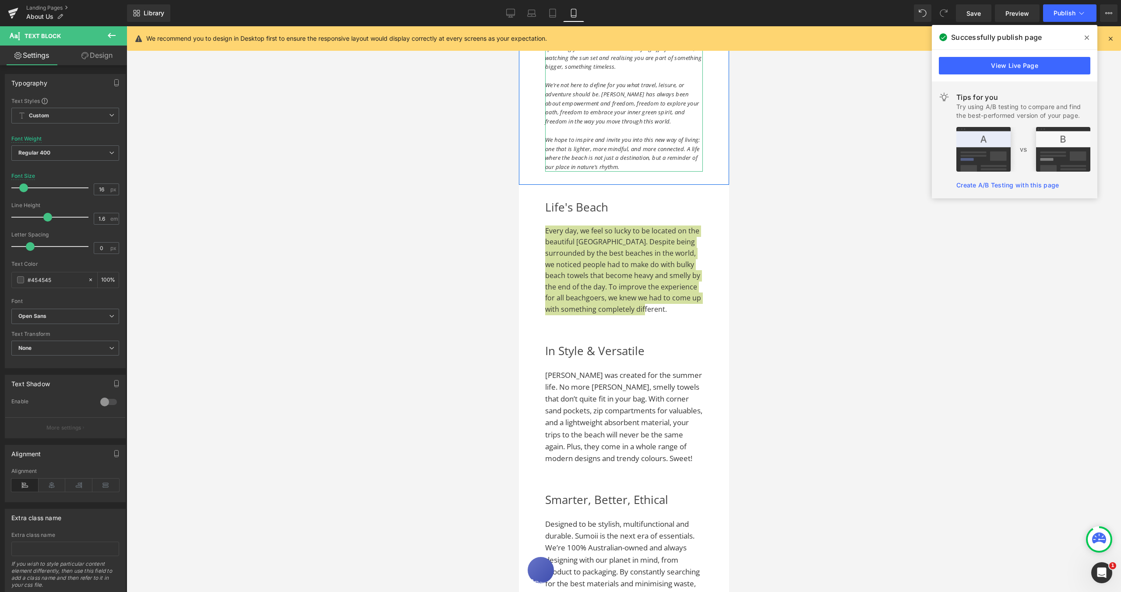
scroll to position [466, 0]
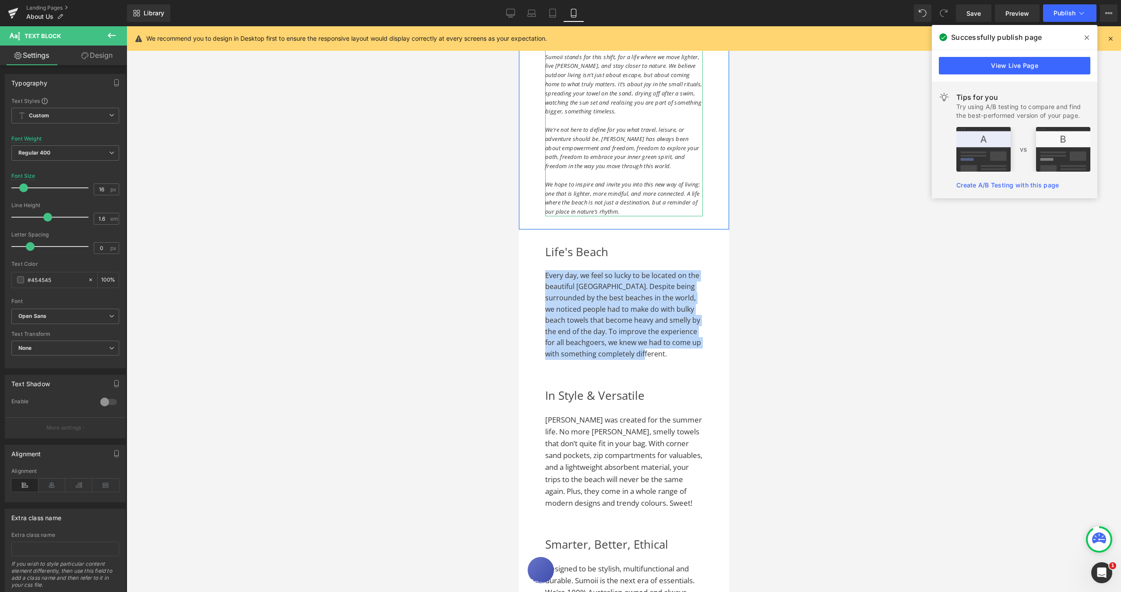
click at [623, 180] on p at bounding box center [624, 175] width 158 height 9
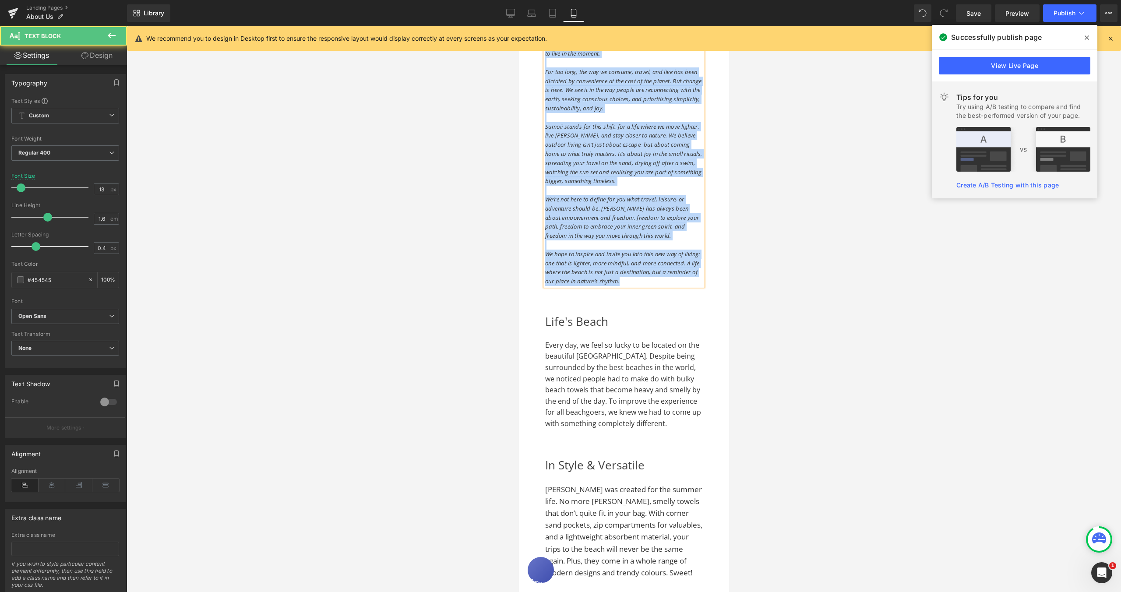
scroll to position [0, 0]
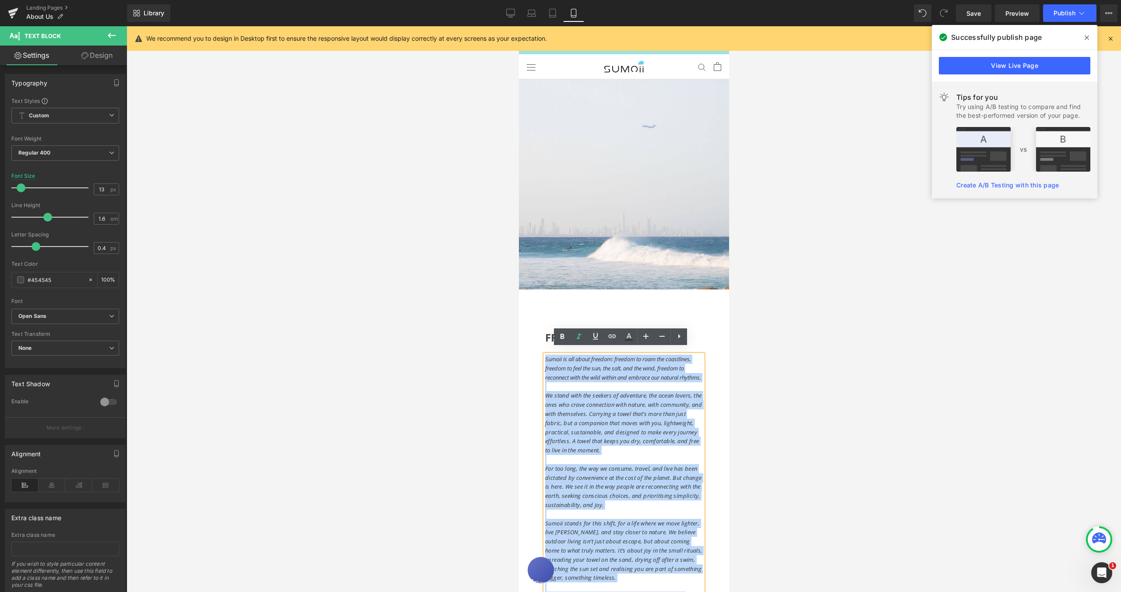
drag, startPoint x: 568, startPoint y: 225, endPoint x: 506, endPoint y: 270, distance: 76.2
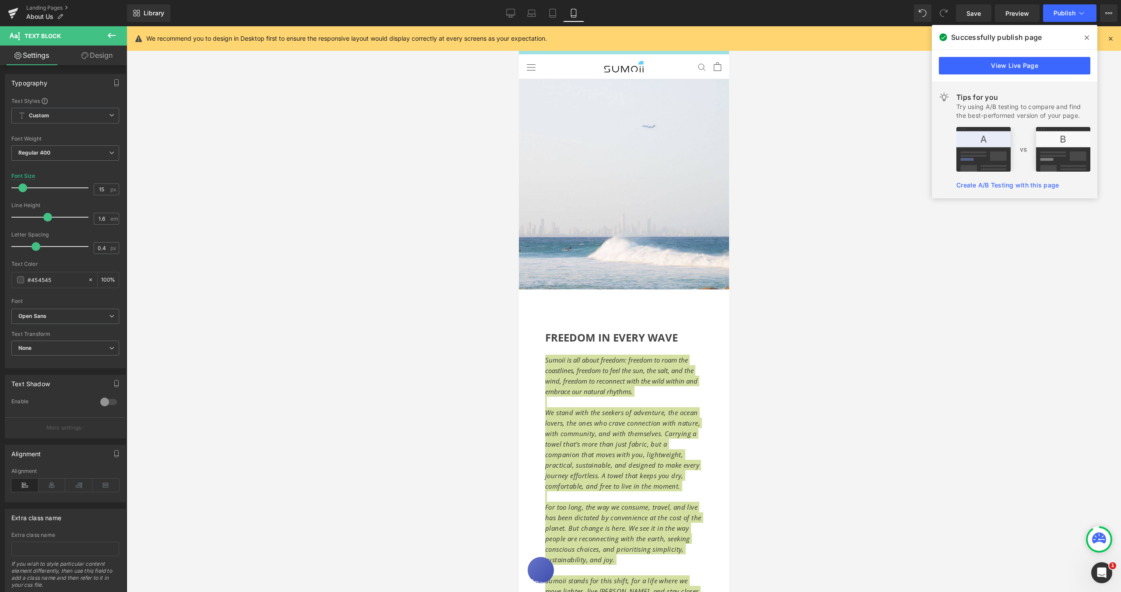
type input "16"
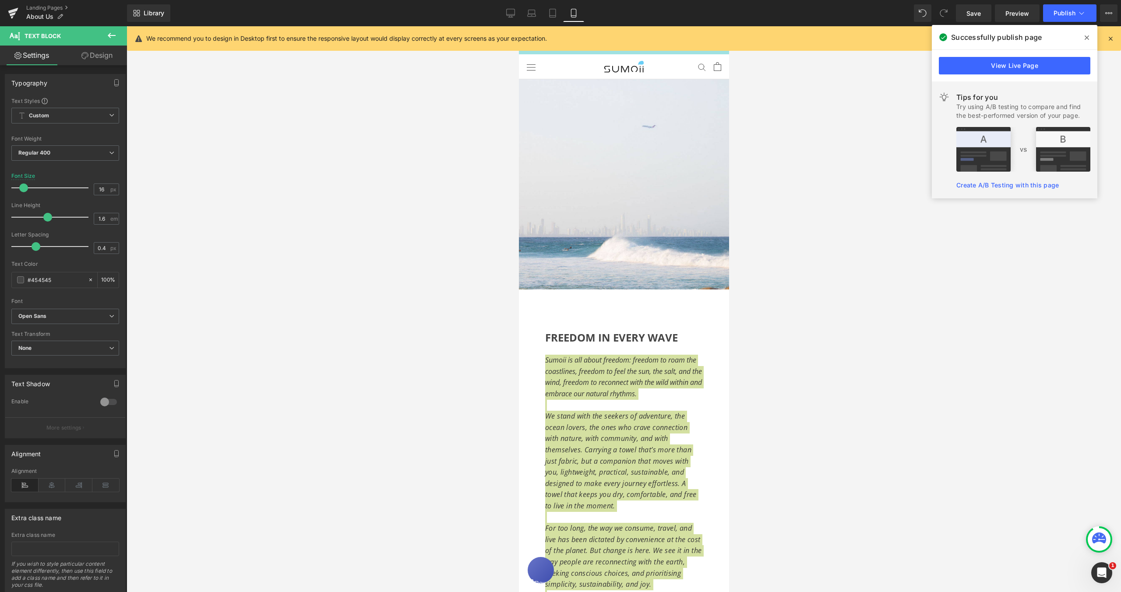
click at [26, 189] on span at bounding box center [23, 187] width 9 height 9
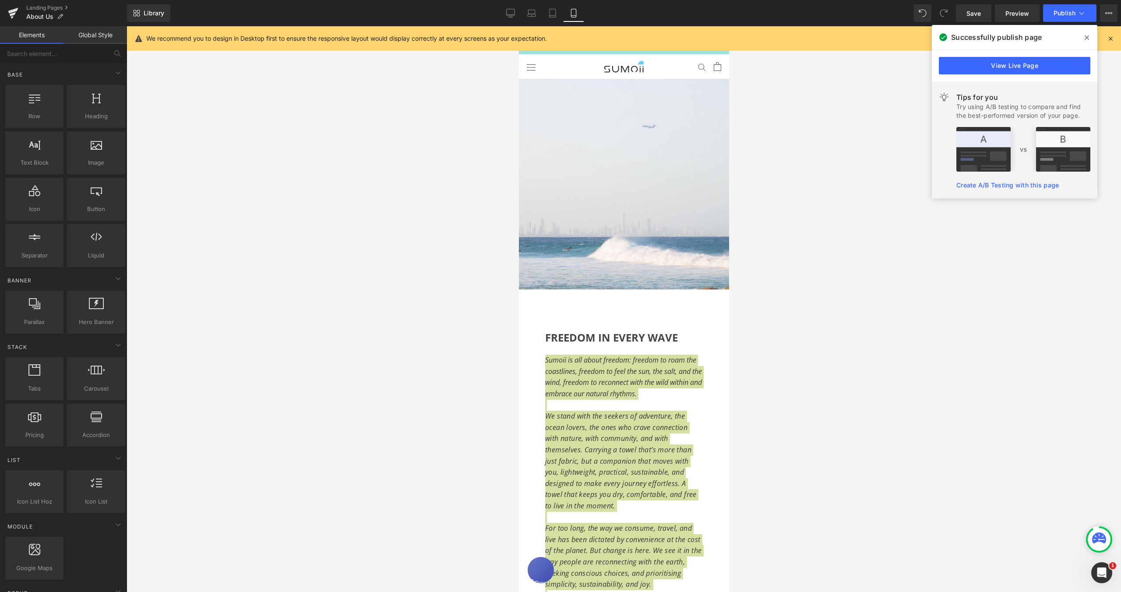
click at [781, 359] on div at bounding box center [624, 309] width 994 height 566
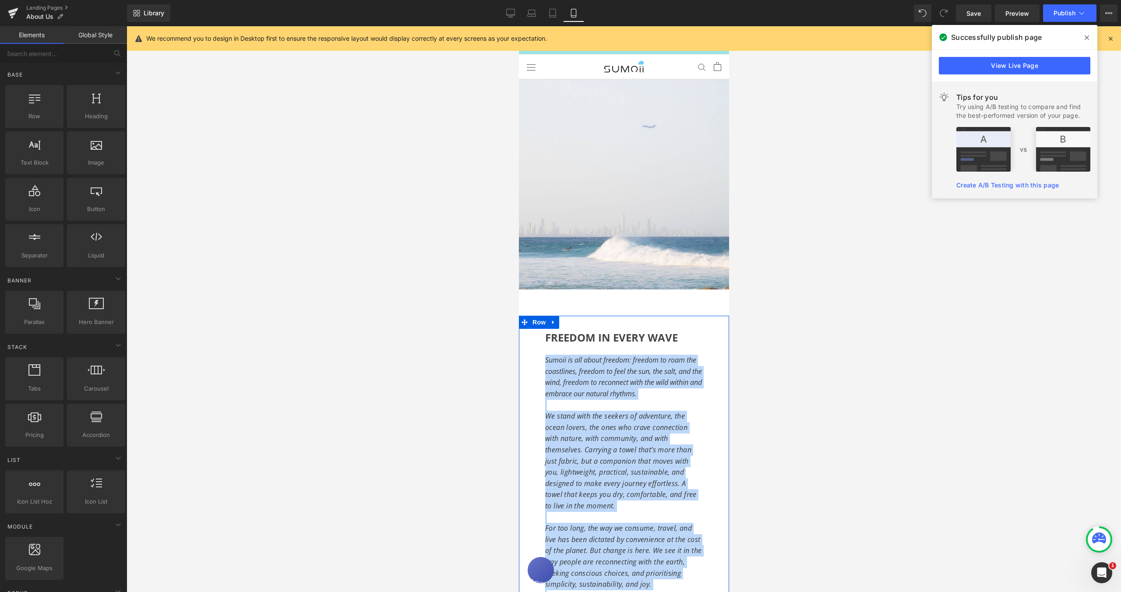
click at [703, 373] on div "FREEDOM IN EVERY WAVE Heading Sumoii is all about freedom: freedom to roam the …" at bounding box center [623, 588] width 210 height 519
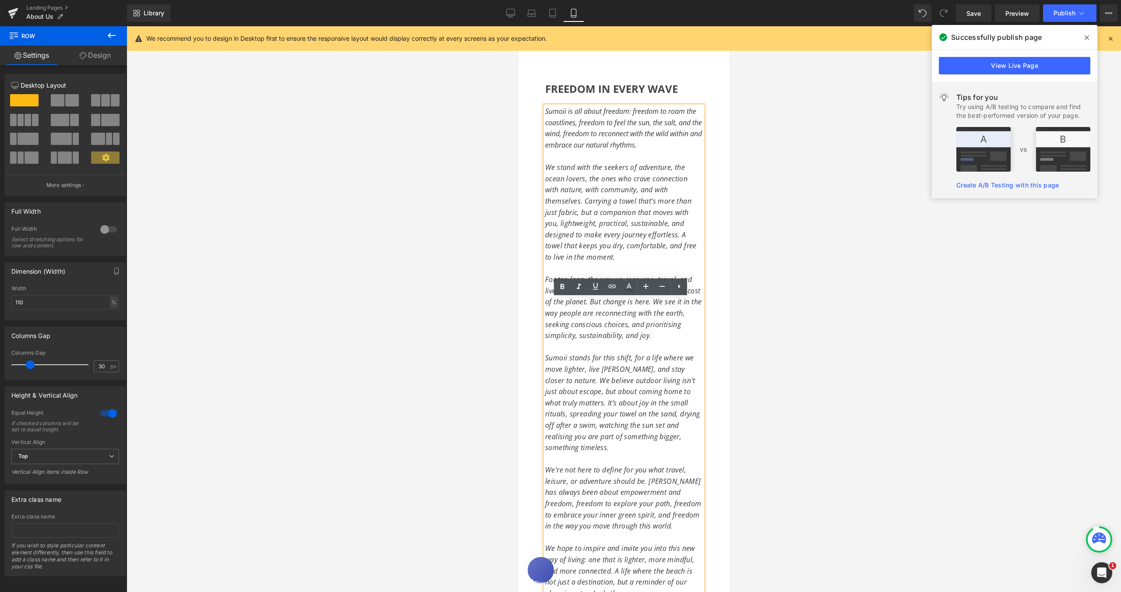
scroll to position [303, 0]
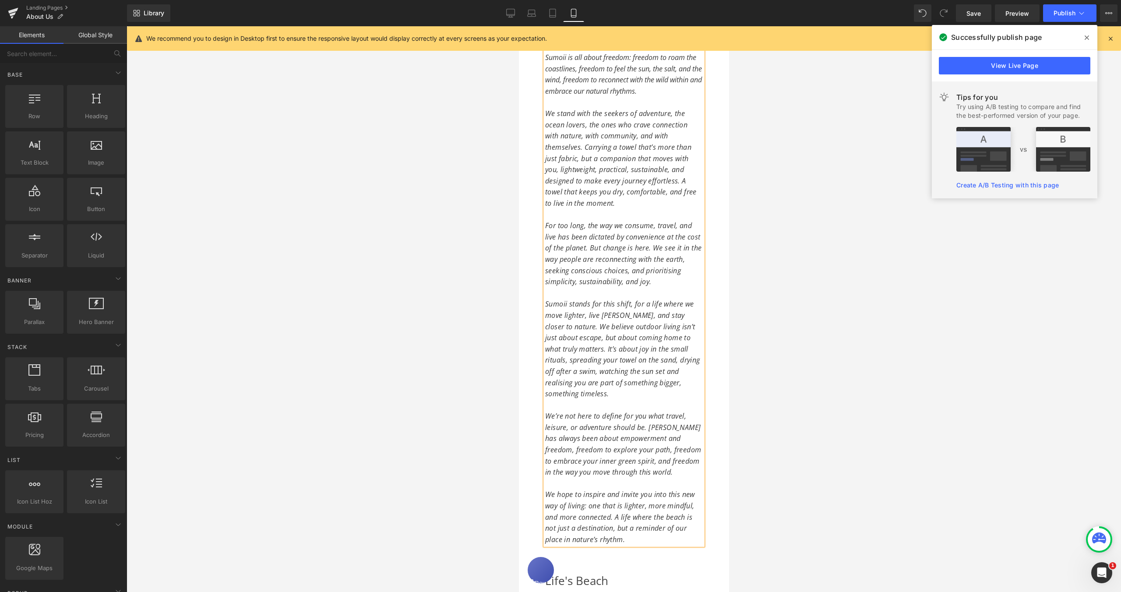
click at [775, 348] on div at bounding box center [624, 309] width 994 height 566
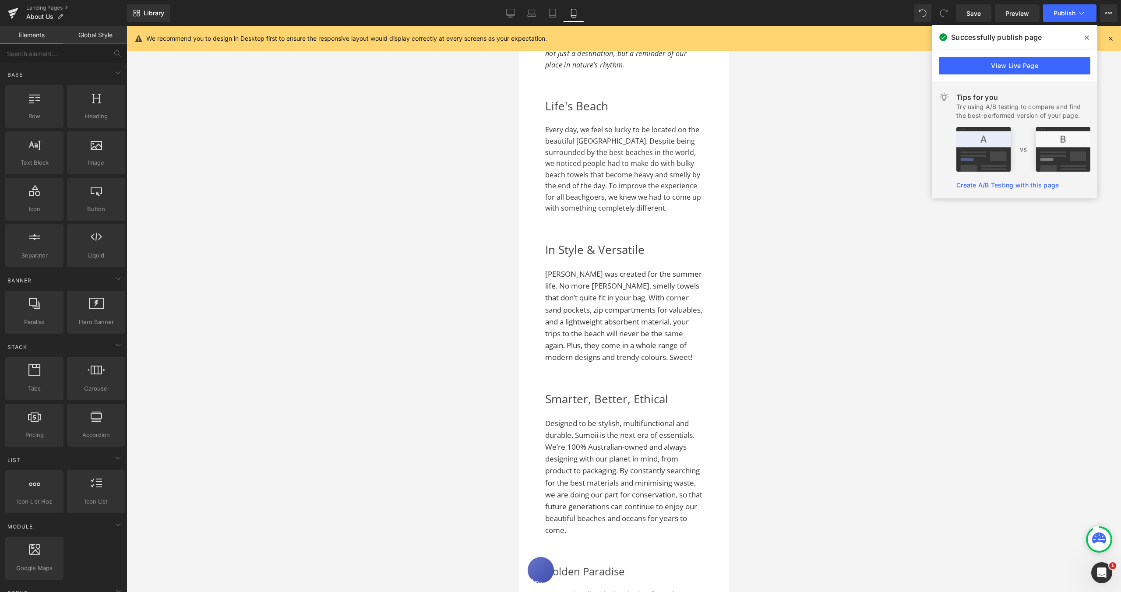
scroll to position [828, 0]
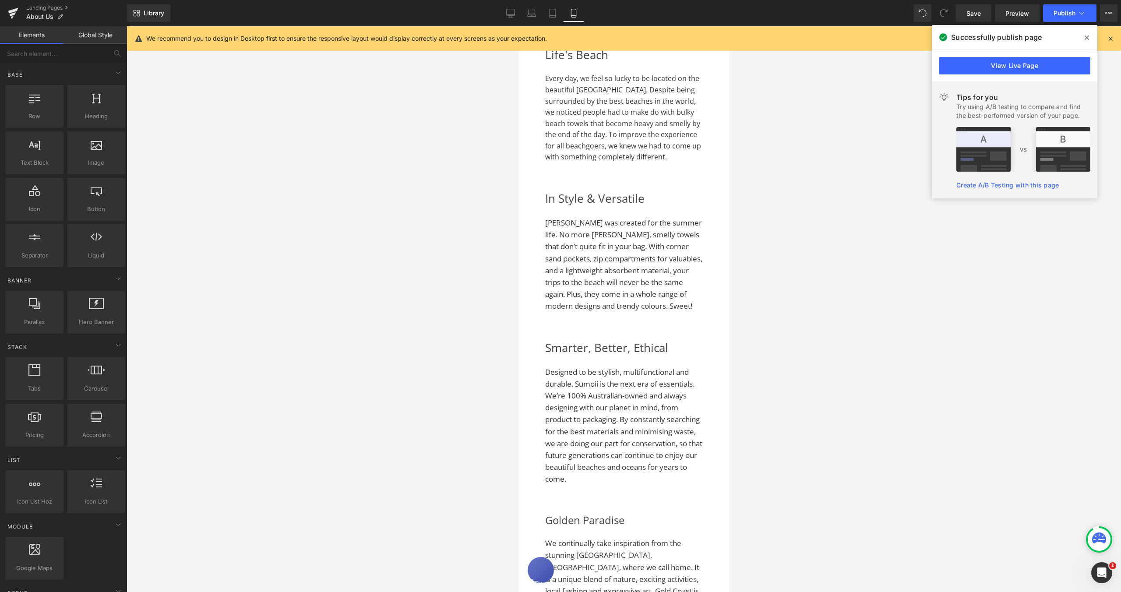
click at [628, 281] on div "Sumoii was created for the summer life. No more sandy, smelly towels that don’t…" at bounding box center [624, 264] width 158 height 95
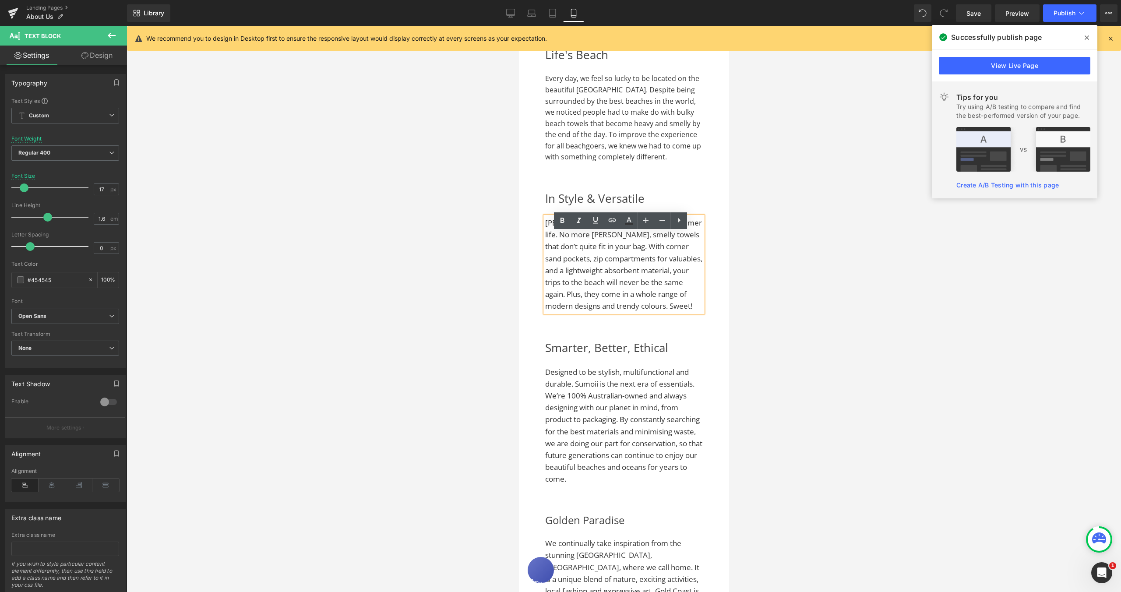
click at [684, 311] on span "Sumoii was created for the summer life. No more sandy, smelly towels that don’t…" at bounding box center [623, 264] width 157 height 93
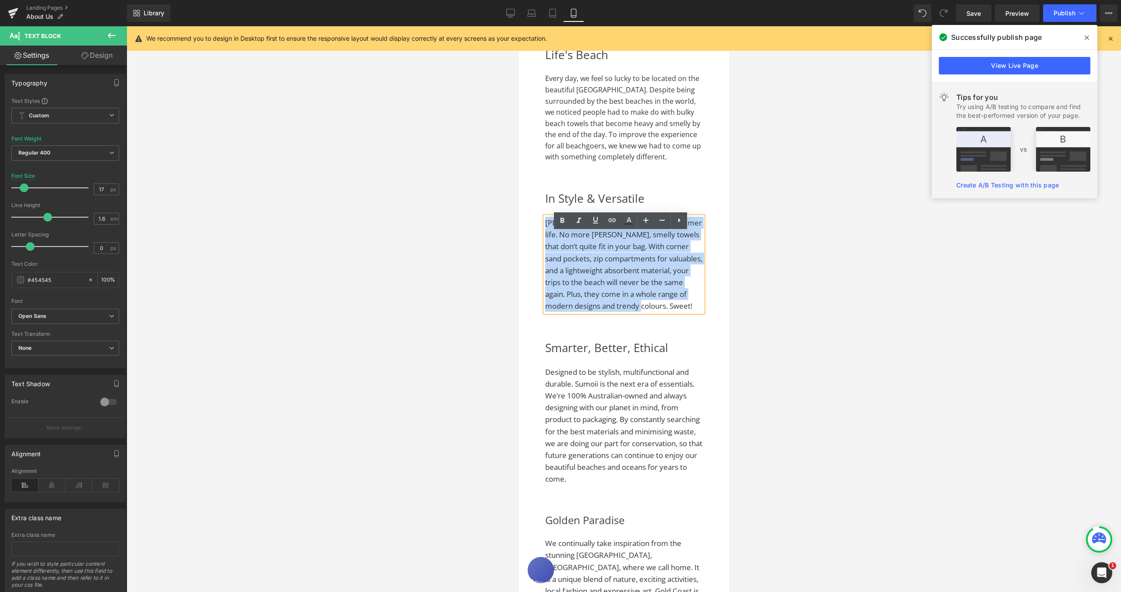
drag, startPoint x: 696, startPoint y: 323, endPoint x: 546, endPoint y: 241, distance: 170.9
click at [546, 241] on div "Sumoii was created for the summer life. No more sandy, smelly towels that don’t…" at bounding box center [624, 264] width 158 height 95
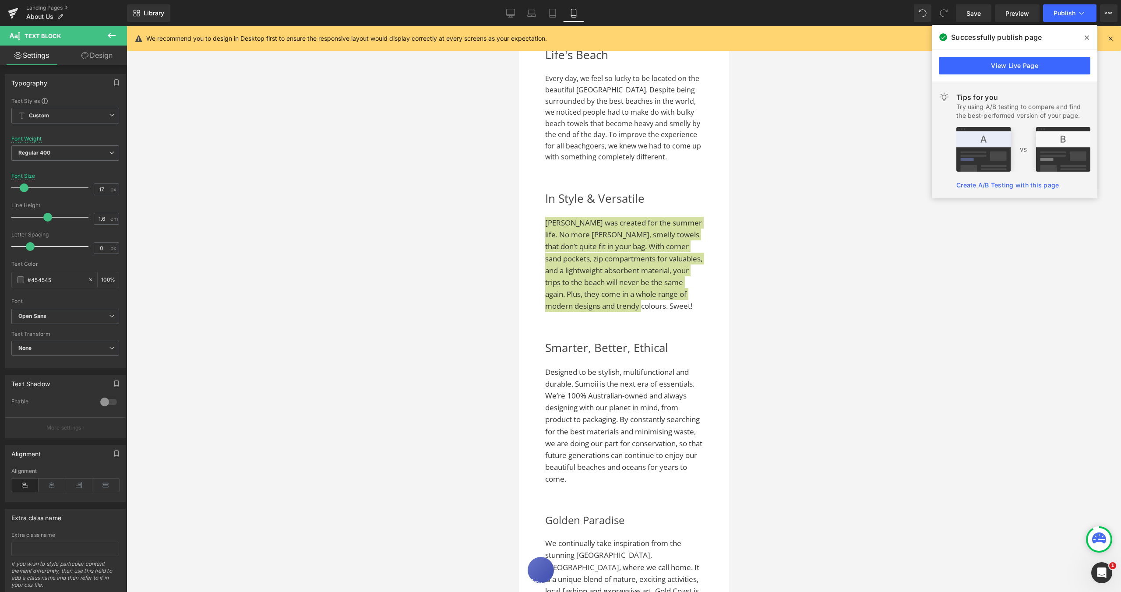
type input "16"
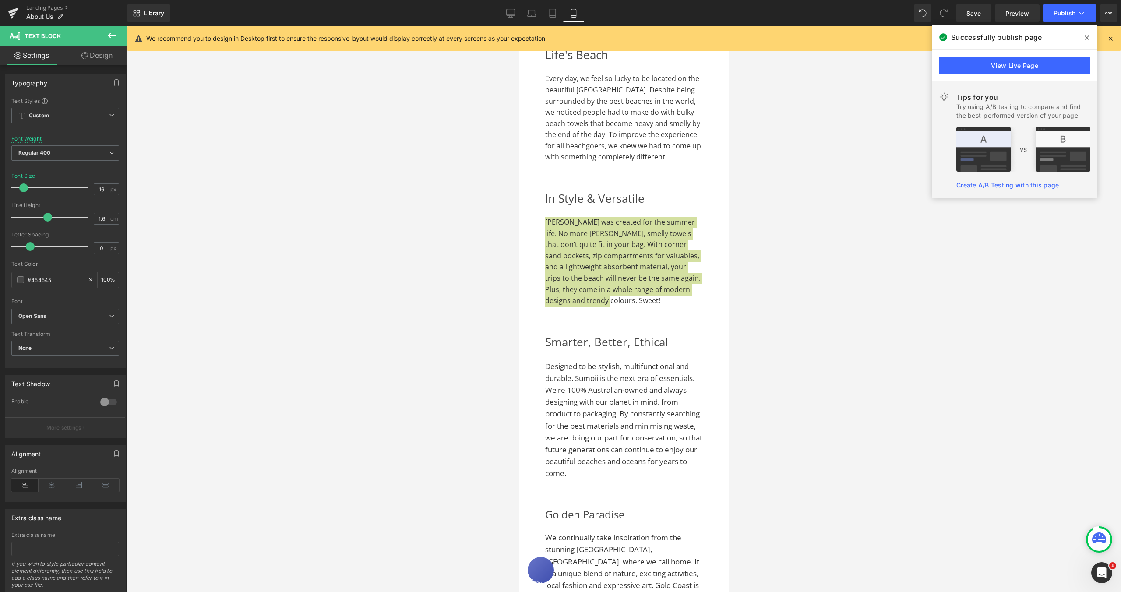
click at [21, 188] on span at bounding box center [23, 187] width 9 height 9
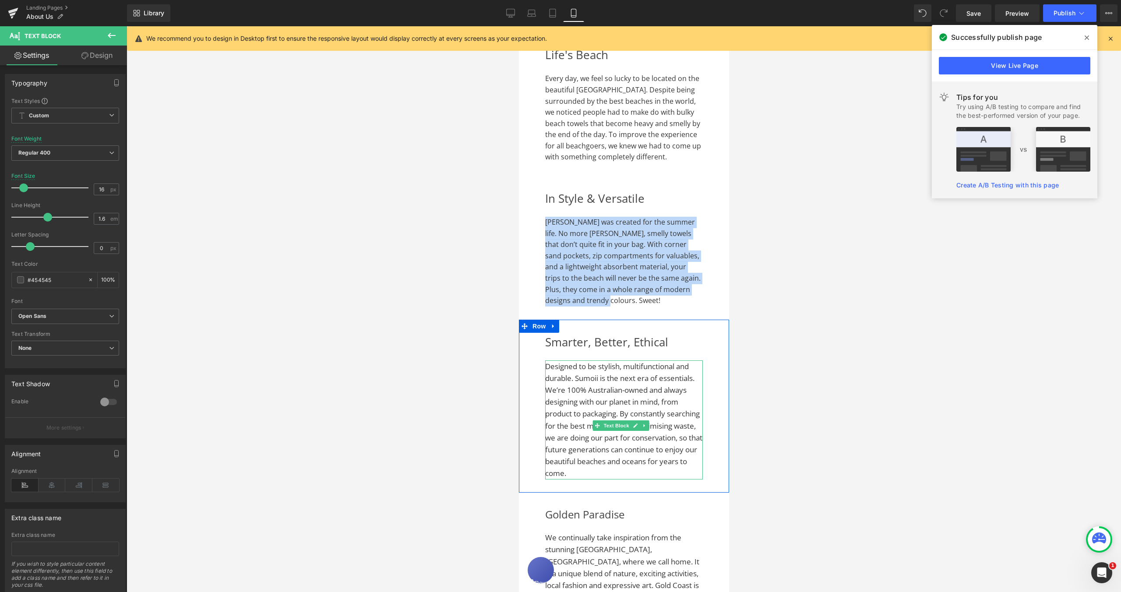
click at [612, 406] on span "Designed to be stylish, multifunctional and durable. Sumoii is the next era of …" at bounding box center [623, 419] width 157 height 117
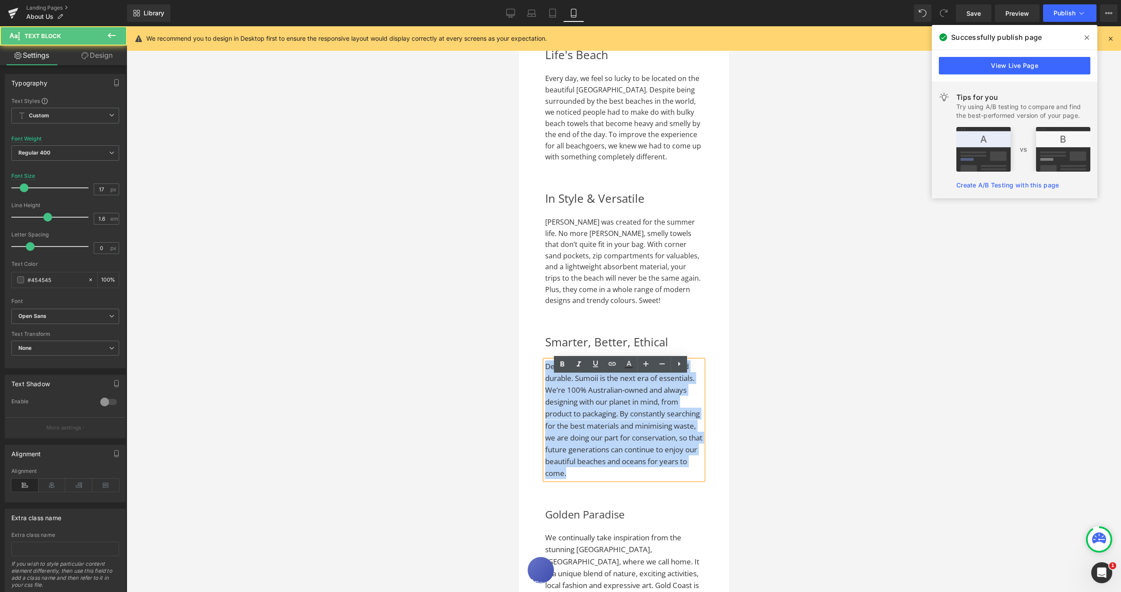
drag, startPoint x: 575, startPoint y: 502, endPoint x: 541, endPoint y: 384, distance: 122.6
click at [541, 384] on div "Smarter, Better, Ethical Heading Designed to be stylish, multifunctional and du…" at bounding box center [623, 406] width 210 height 147
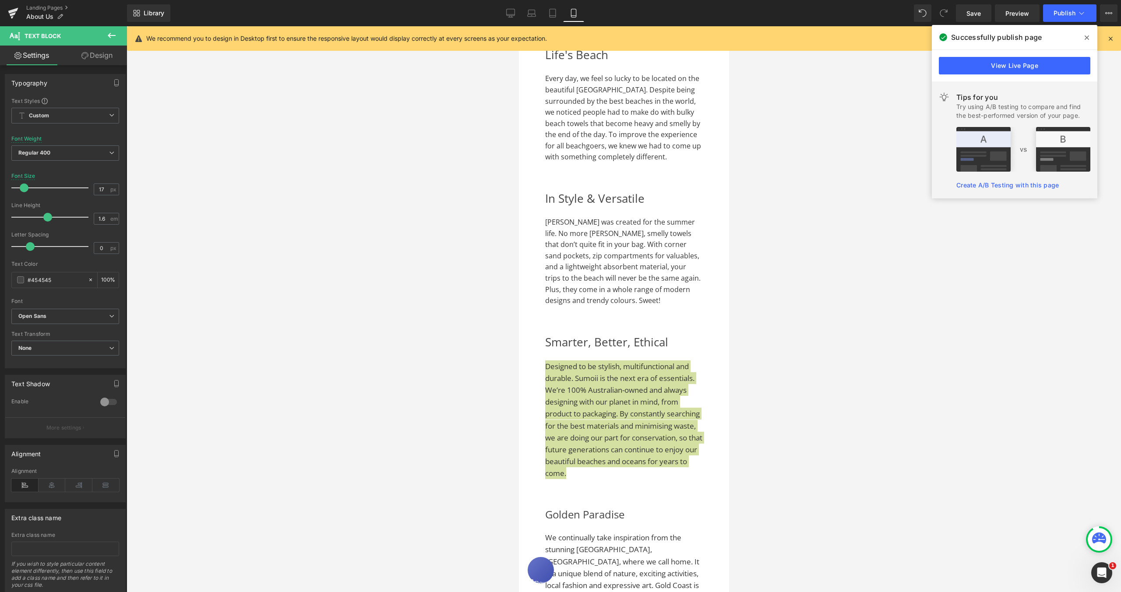
type input "16"
click at [21, 190] on span at bounding box center [23, 187] width 9 height 9
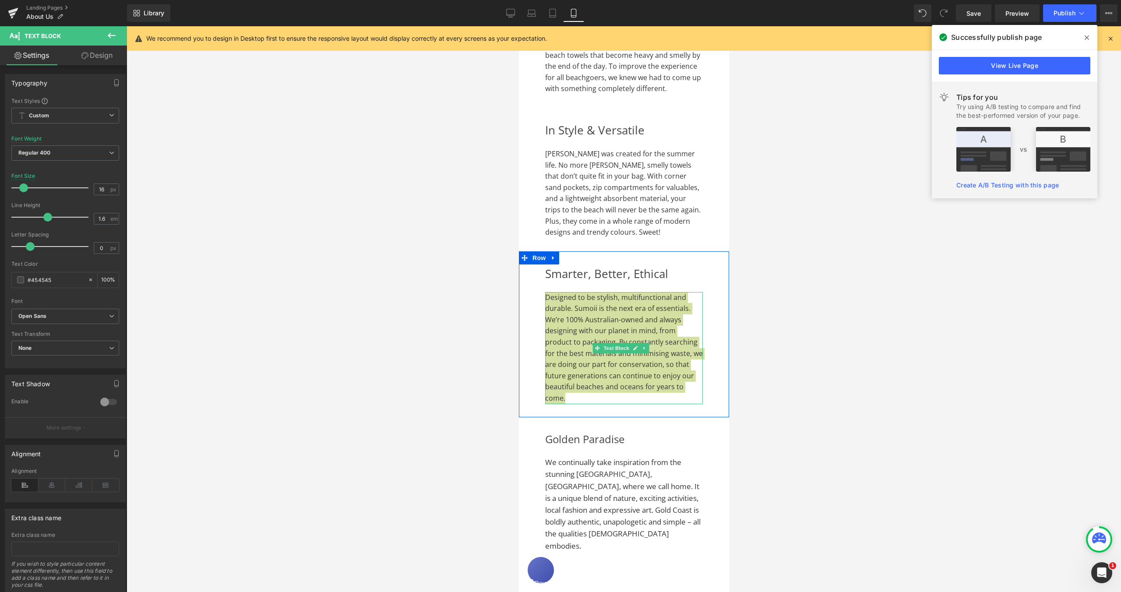
scroll to position [996, 0]
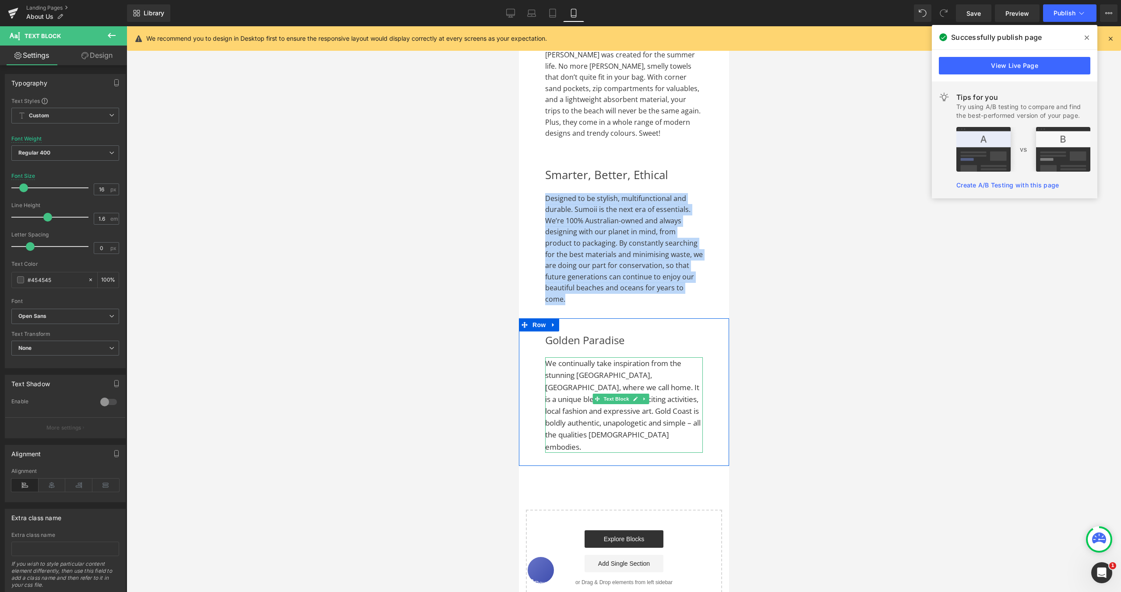
click at [637, 449] on span "We continually take inspiration from the stunning [GEOGRAPHIC_DATA], [GEOGRAPHI…" at bounding box center [622, 404] width 155 height 93
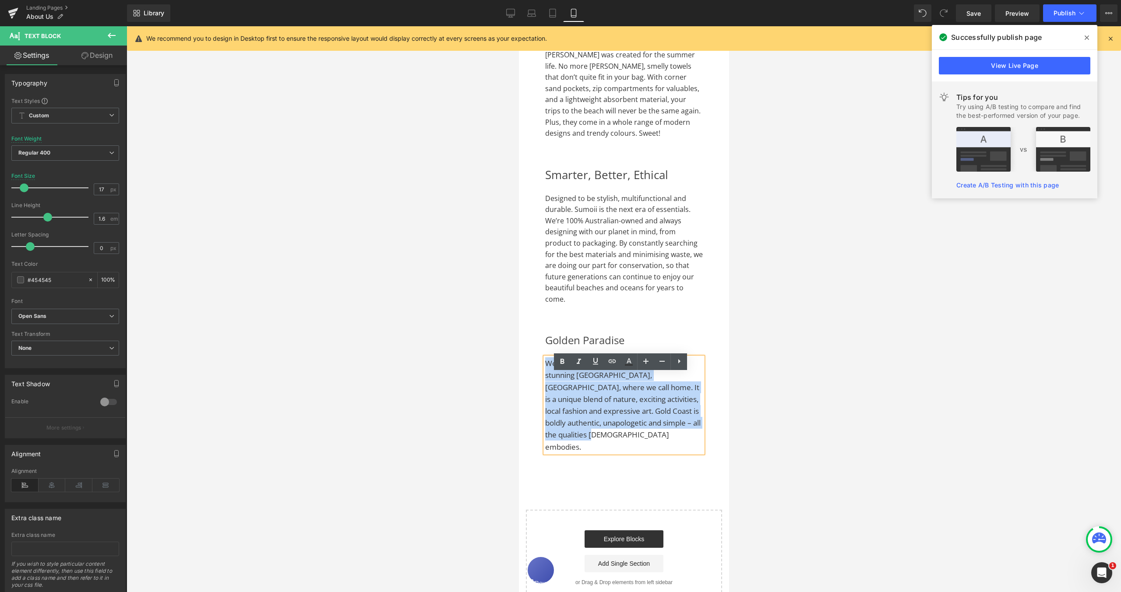
drag, startPoint x: 642, startPoint y: 452, endPoint x: 538, endPoint y: 370, distance: 132.2
click at [539, 373] on div "Golden Paradise Heading We continually take inspiration from the stunning Gold …" at bounding box center [623, 391] width 210 height 121
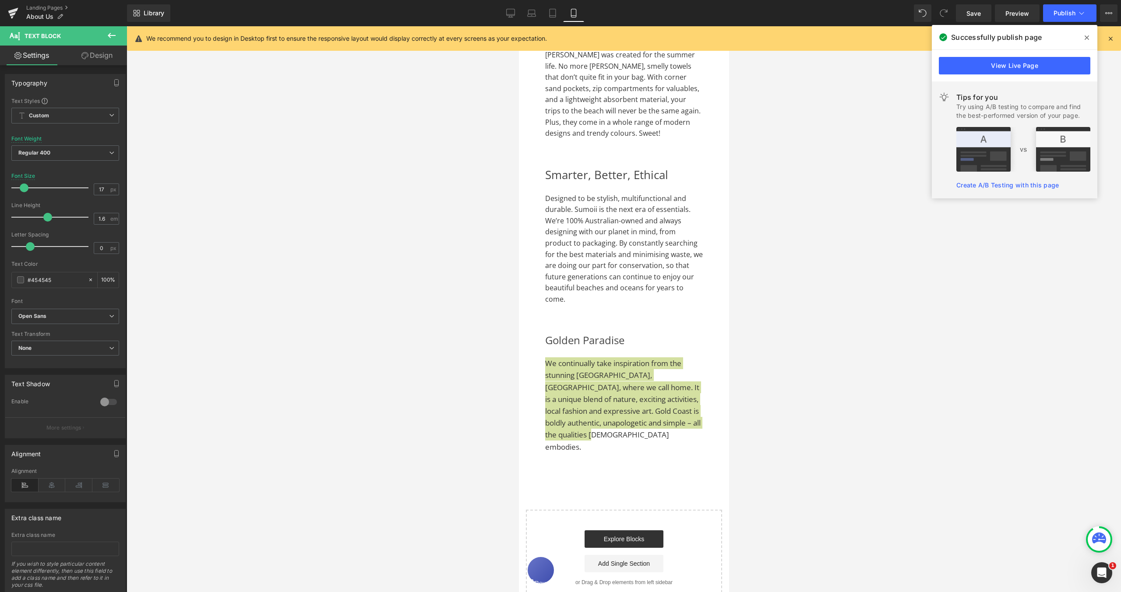
type input "16"
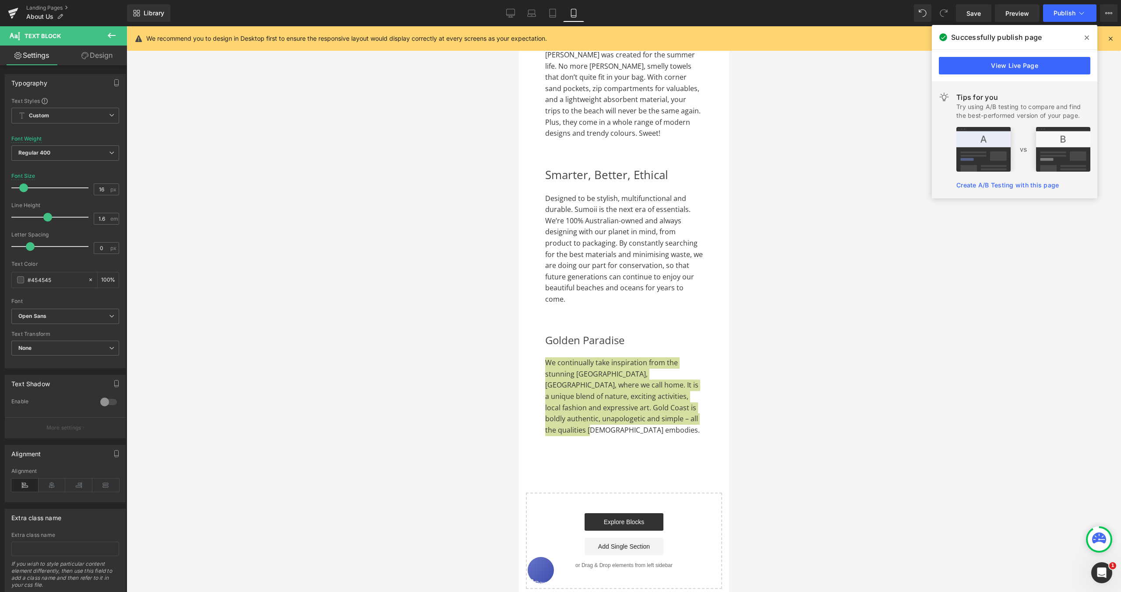
click at [23, 187] on span at bounding box center [23, 187] width 9 height 9
click at [979, 14] on span "Save" at bounding box center [973, 13] width 14 height 9
click at [1068, 13] on span "Publish" at bounding box center [1064, 13] width 22 height 7
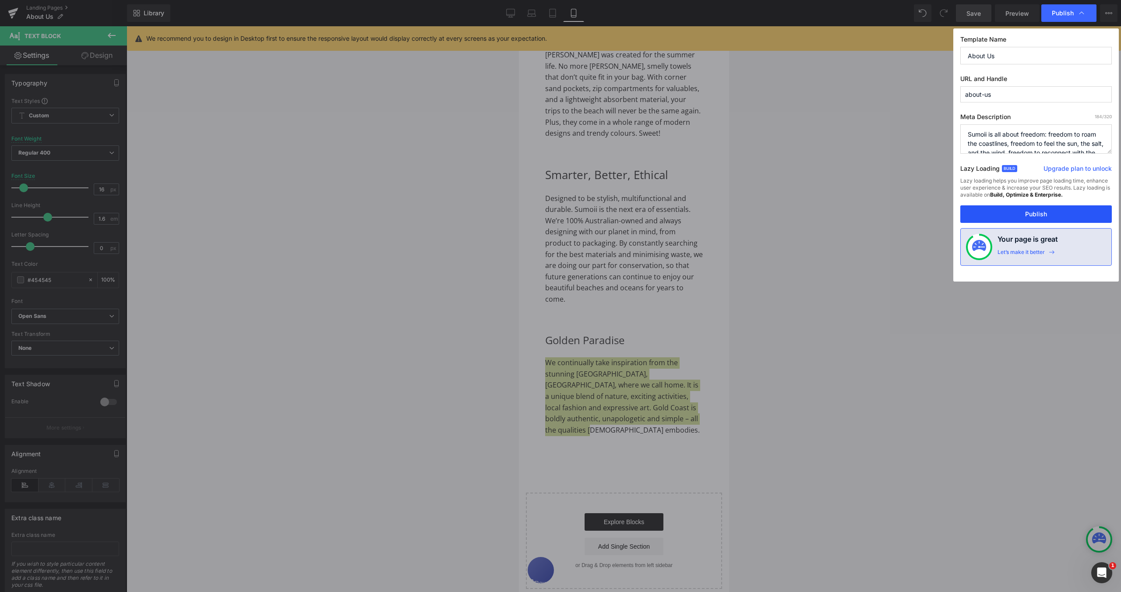
click at [1045, 213] on button "Publish" at bounding box center [1035, 214] width 151 height 18
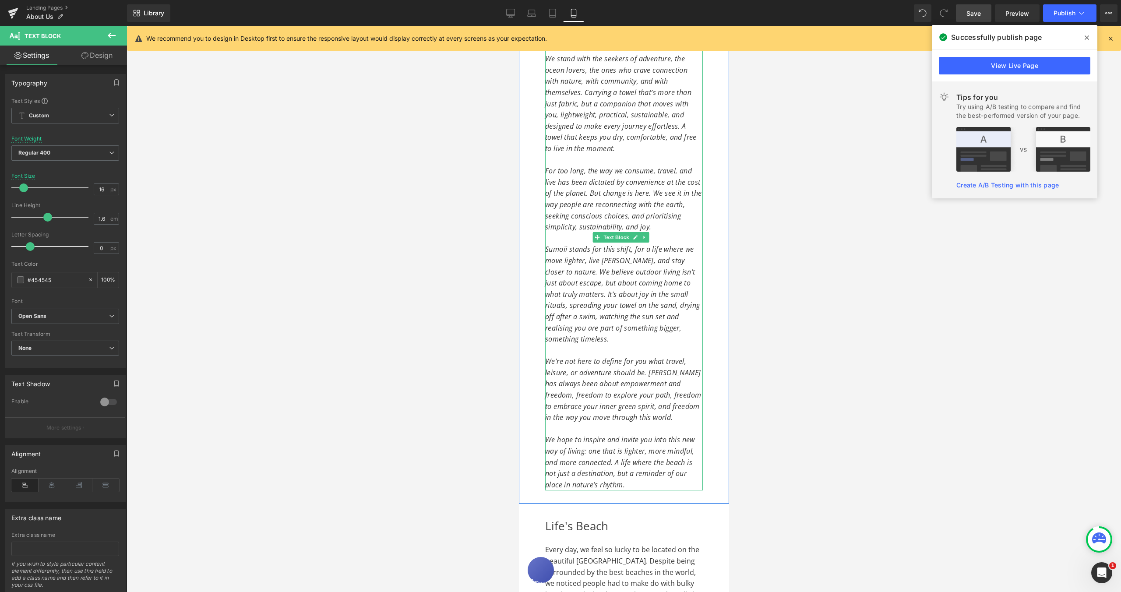
scroll to position [144, 0]
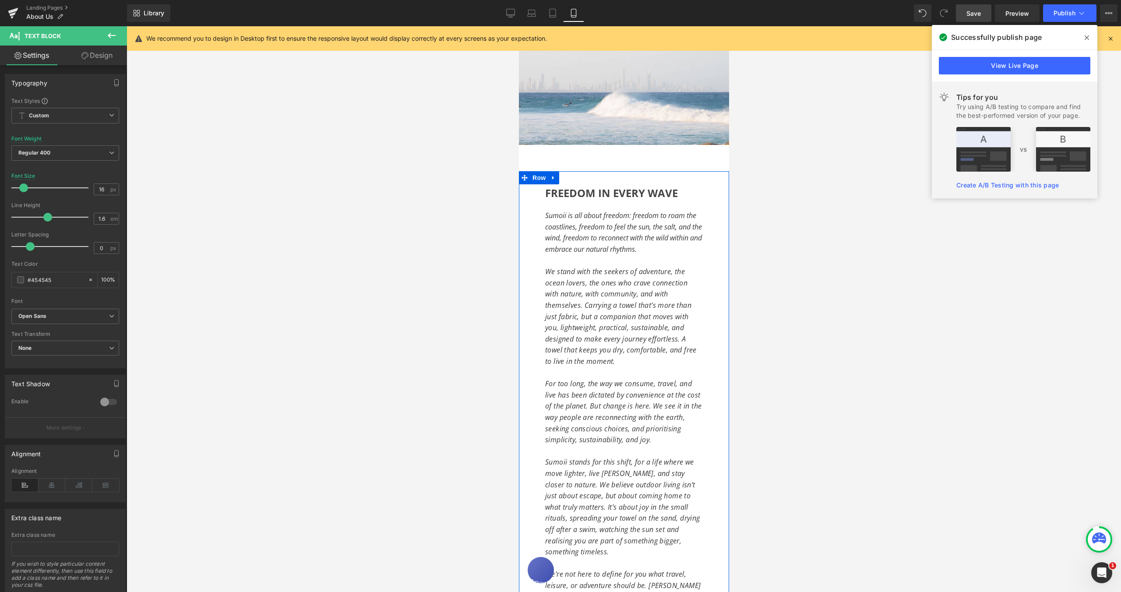
click at [549, 194] on h2 "FREEDOM IN EVERY WAVE" at bounding box center [624, 193] width 158 height 17
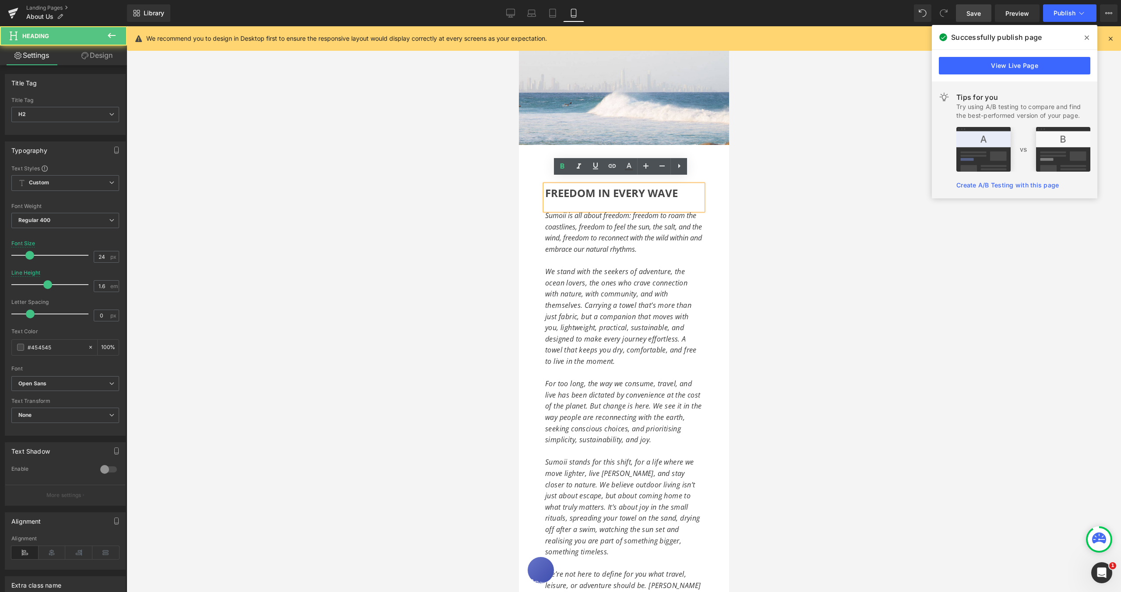
click at [538, 192] on div "FREEDOM IN EVERY WAVE Heading Sumoii is all about freedom: freedom to roam the …" at bounding box center [623, 444] width 210 height 519
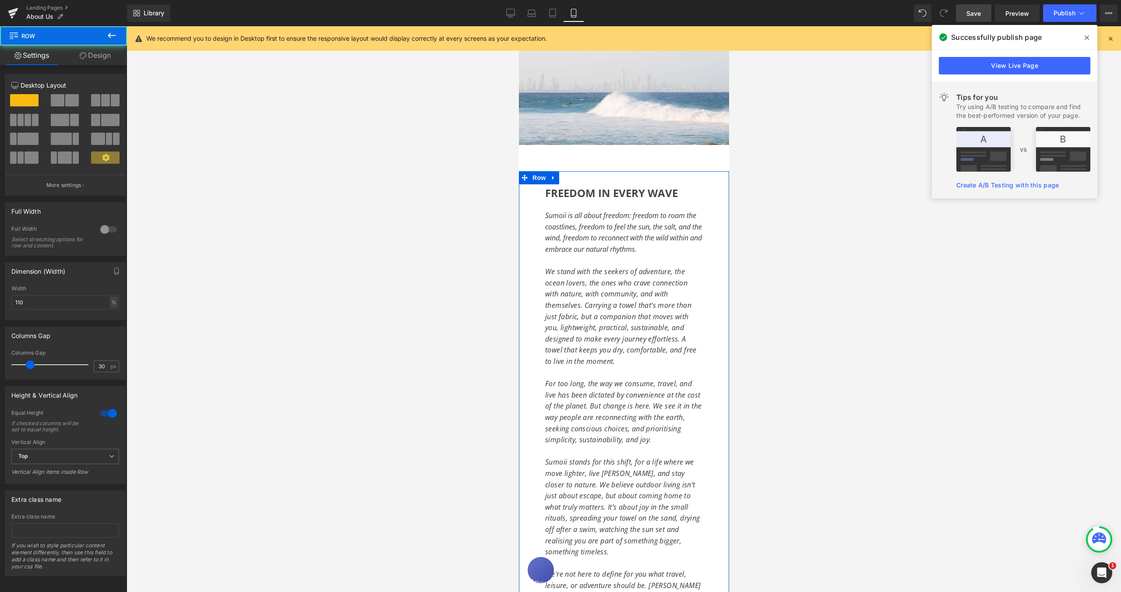
click at [534, 226] on div "FREEDOM IN EVERY WAVE Heading Sumoii is all about freedom: freedom to roam the …" at bounding box center [623, 444] width 210 height 519
click at [108, 53] on link "Design" at bounding box center [94, 56] width 63 height 20
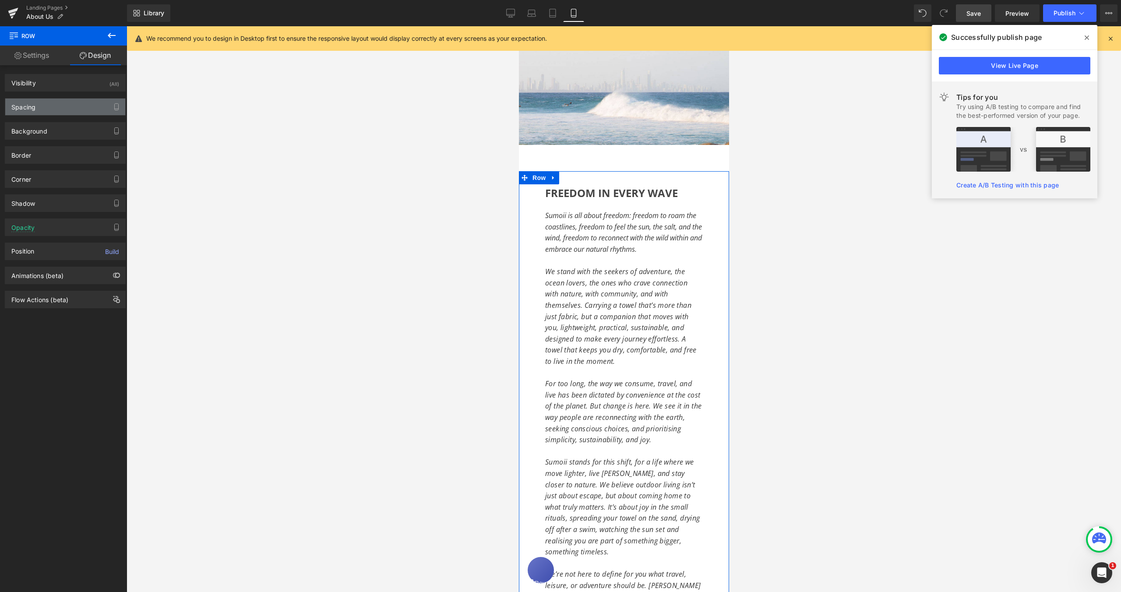
click at [42, 106] on div "Spacing" at bounding box center [65, 107] width 120 height 17
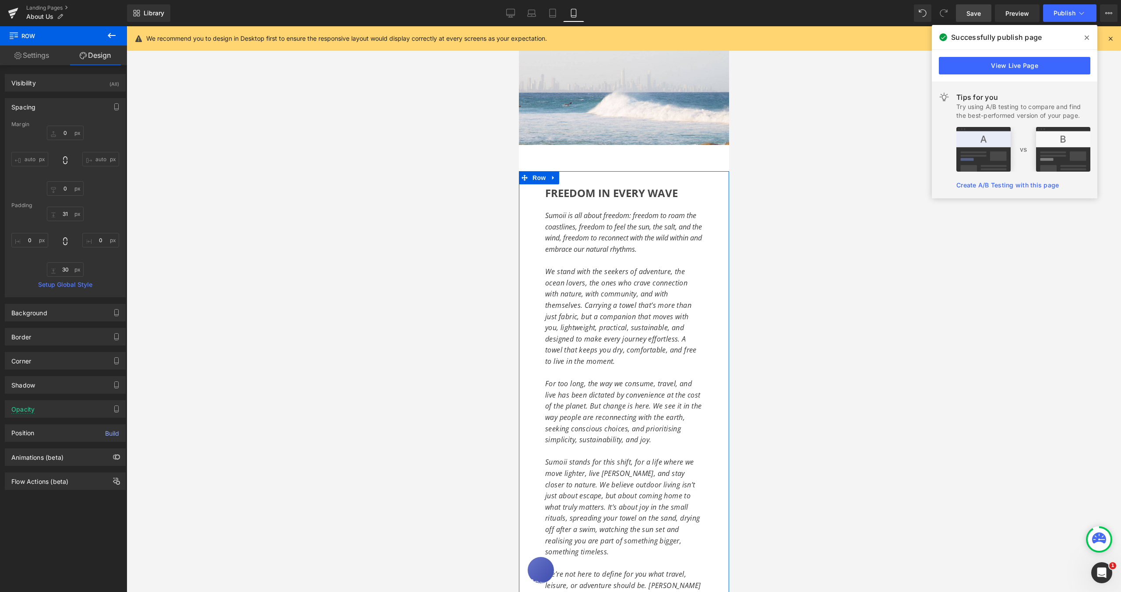
click at [534, 204] on div "FREEDOM IN EVERY WAVE Heading Sumoii is all about freedom: freedom to roam the …" at bounding box center [623, 444] width 210 height 519
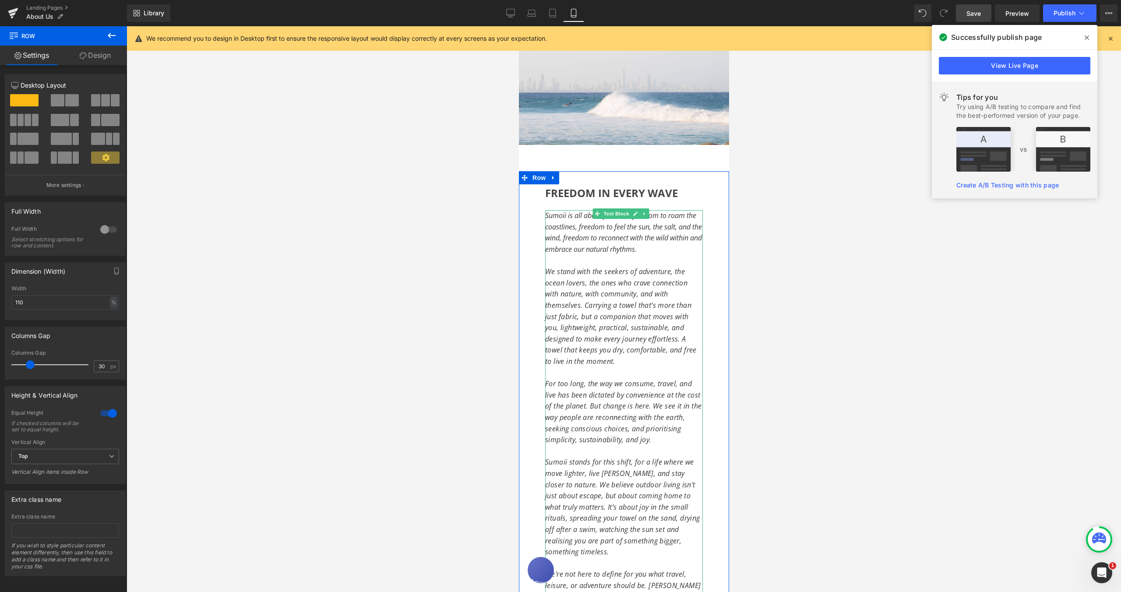
click at [547, 211] on span "Sumoii is all about freedom: freedom to roam the coastlines, freedom to feel th…" at bounding box center [623, 232] width 157 height 43
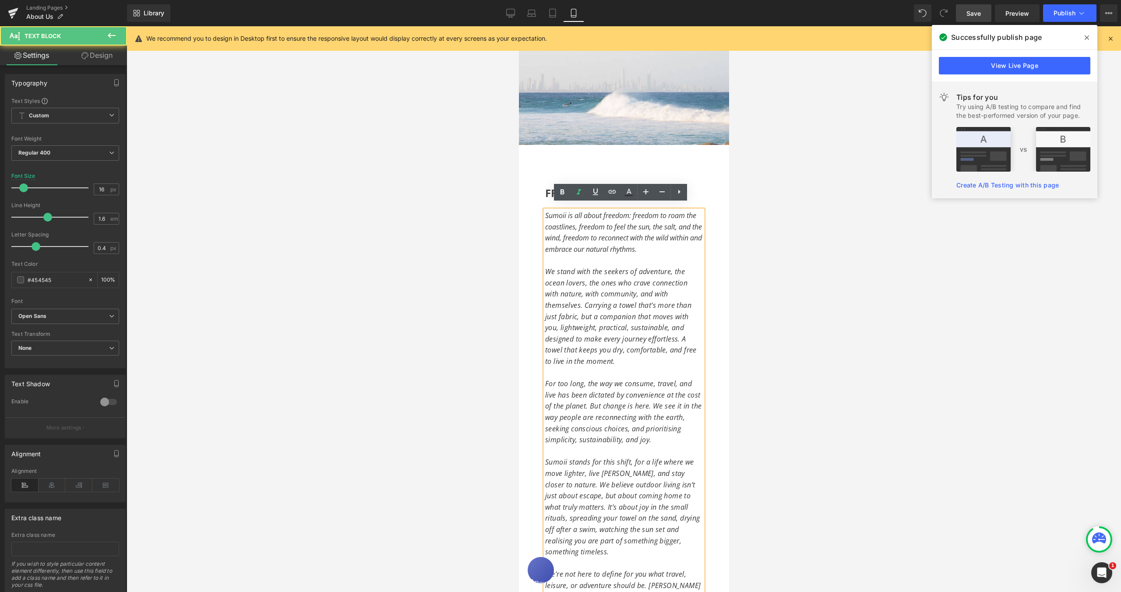
click at [546, 211] on span "Sumoii is all about freedom: freedom to roam the coastlines, freedom to feel th…" at bounding box center [623, 232] width 157 height 43
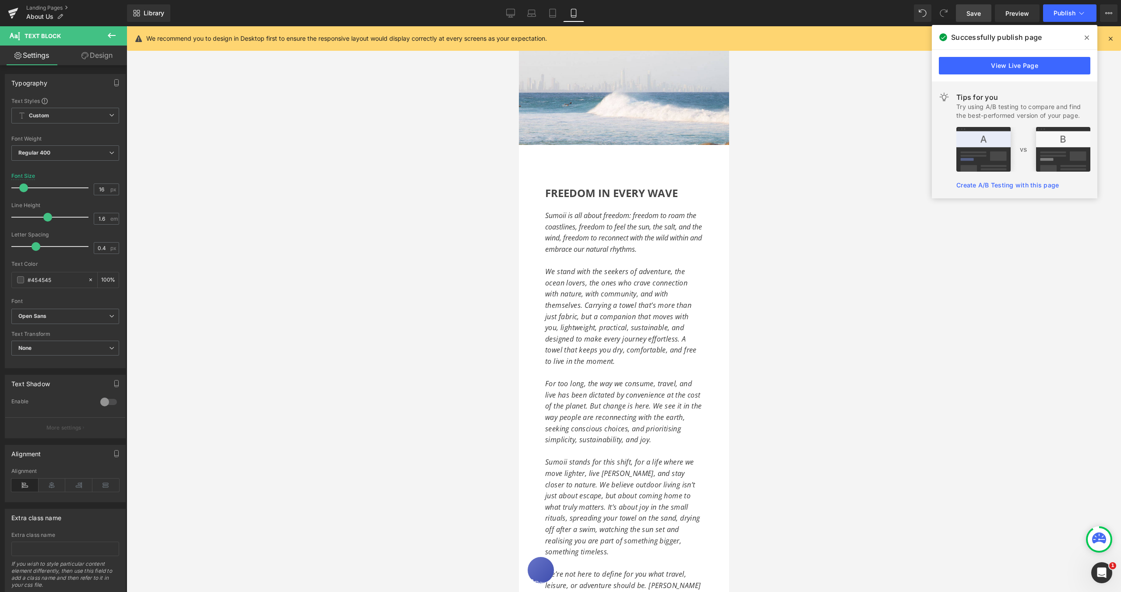
click at [102, 57] on link "Design" at bounding box center [96, 56] width 63 height 20
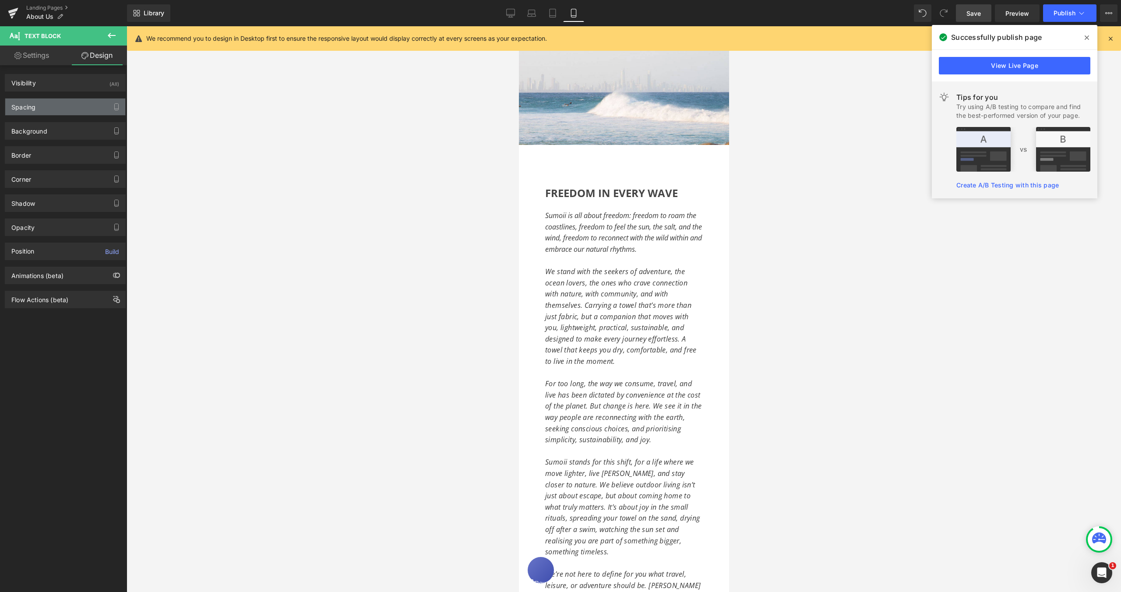
type input "0"
type input "30"
type input "0"
type input "30"
type input "0"
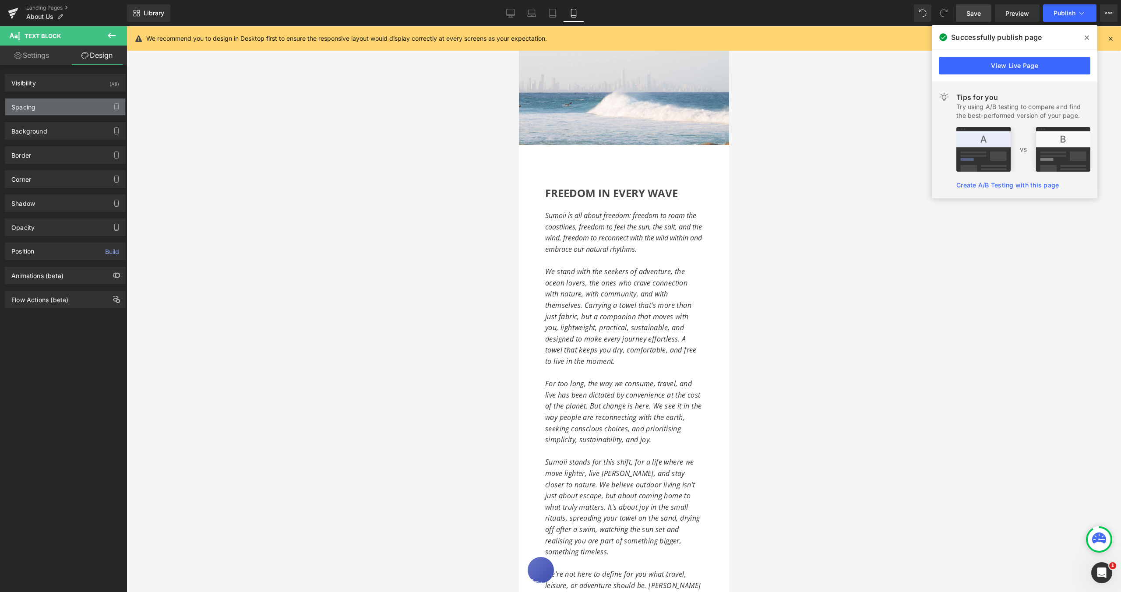
type input "0"
click at [69, 109] on div "Spacing" at bounding box center [65, 107] width 120 height 17
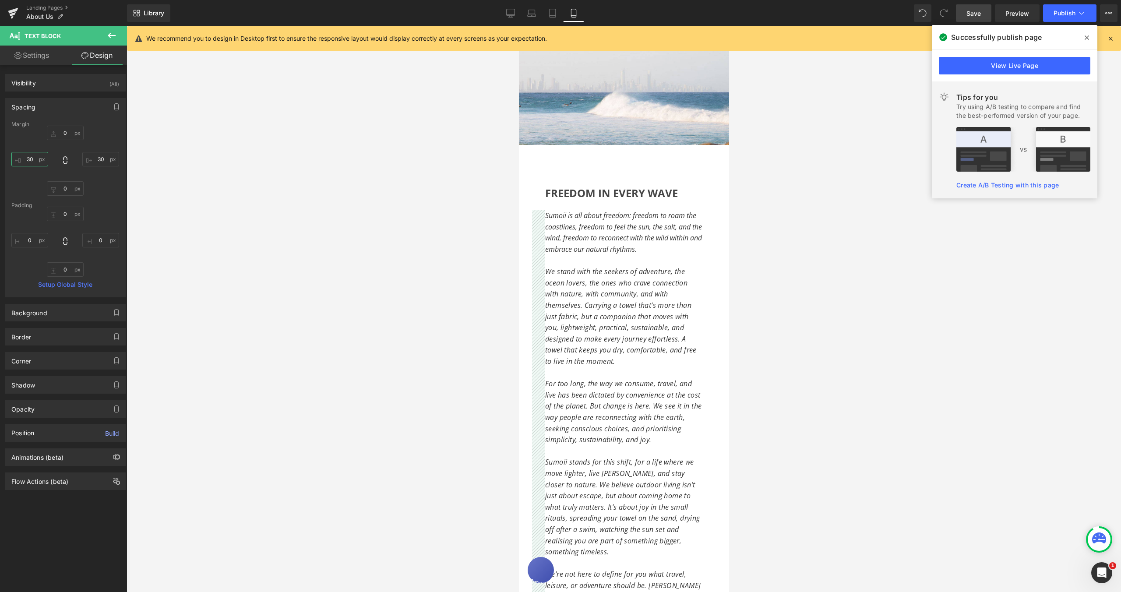
click at [29, 159] on input "30" at bounding box center [29, 159] width 37 height 14
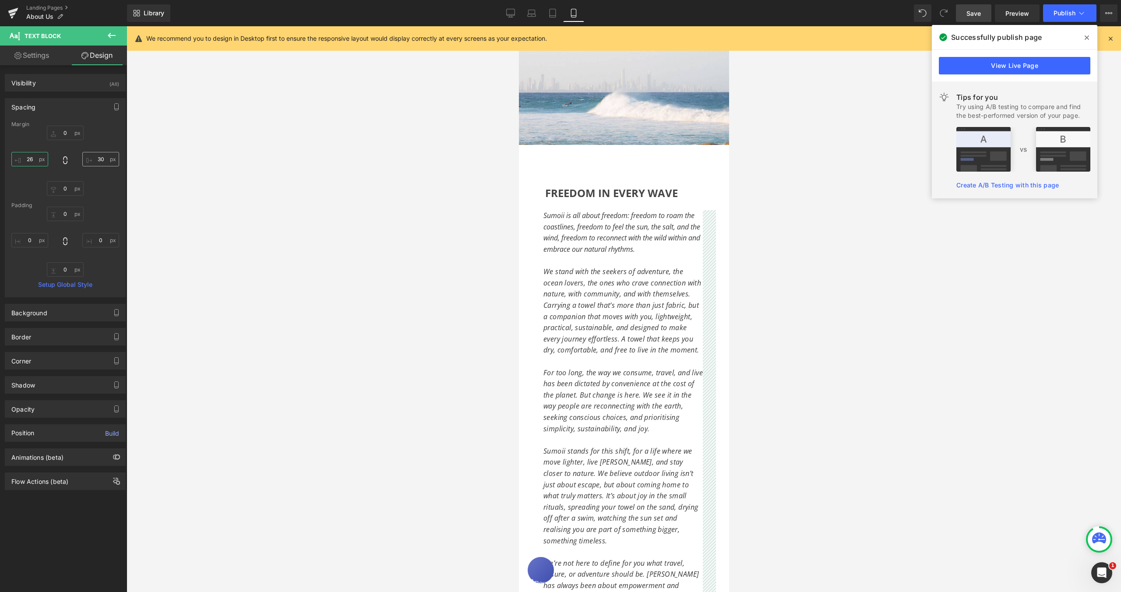
type input "26"
click at [95, 161] on input "30" at bounding box center [100, 159] width 37 height 14
type input "26"
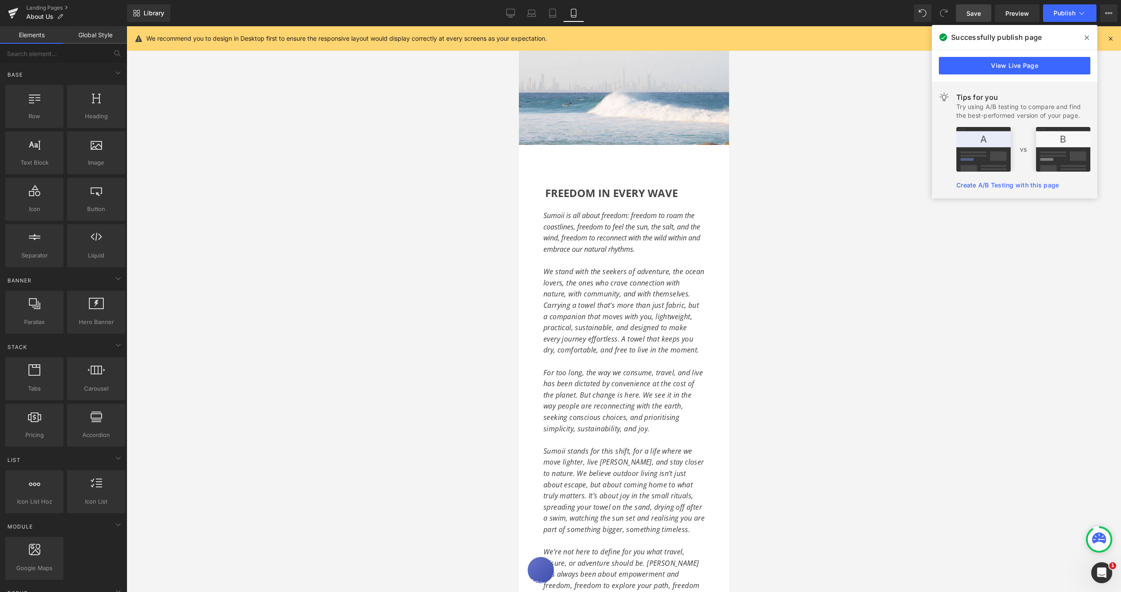
click at [778, 255] on div at bounding box center [624, 309] width 994 height 566
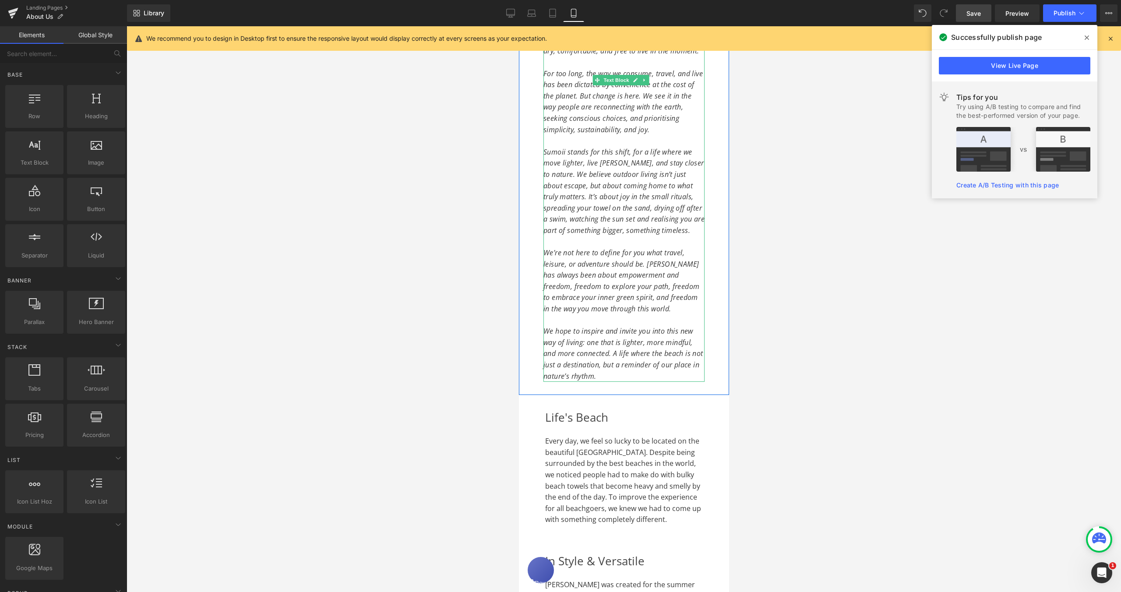
scroll to position [587, 0]
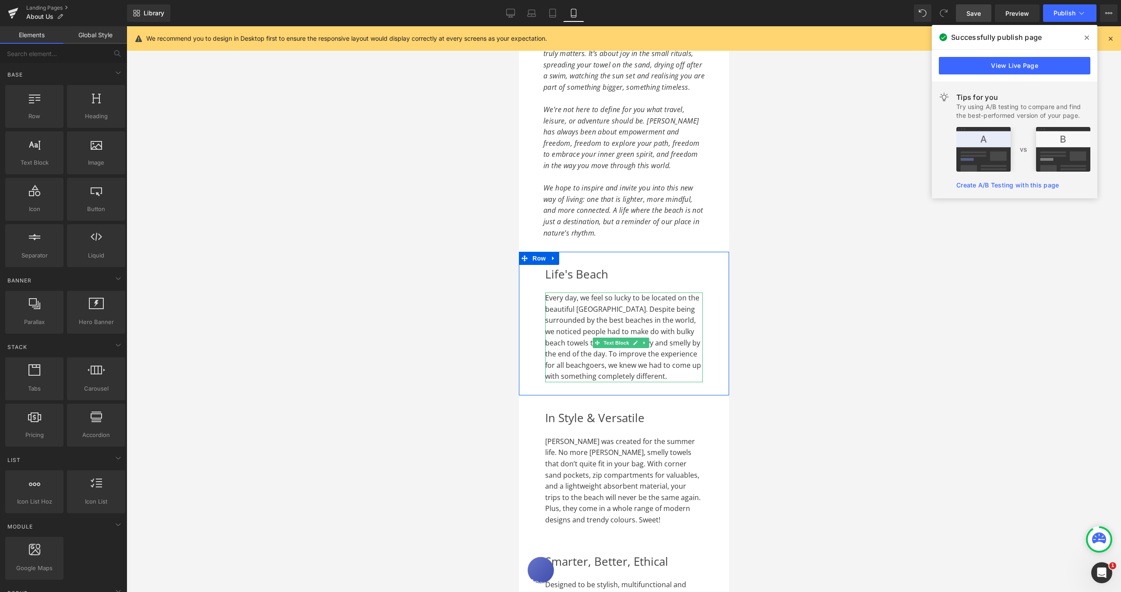
click at [574, 335] on span "Every day, we feel so lucky to be located on the beautiful [GEOGRAPHIC_DATA]. D…" at bounding box center [623, 337] width 156 height 88
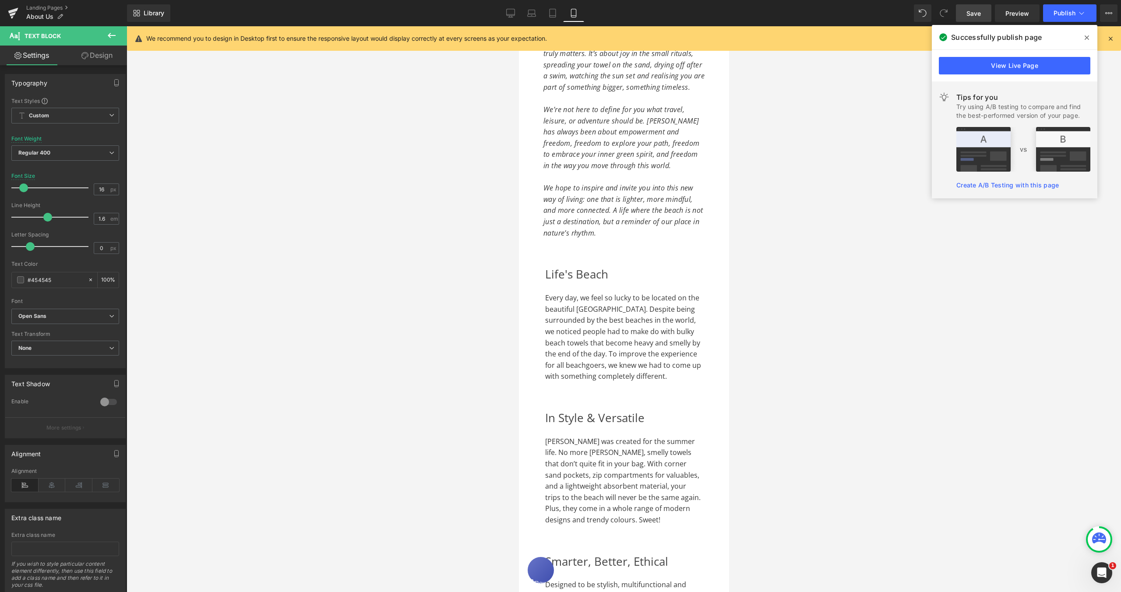
click at [105, 57] on link "Design" at bounding box center [96, 56] width 63 height 20
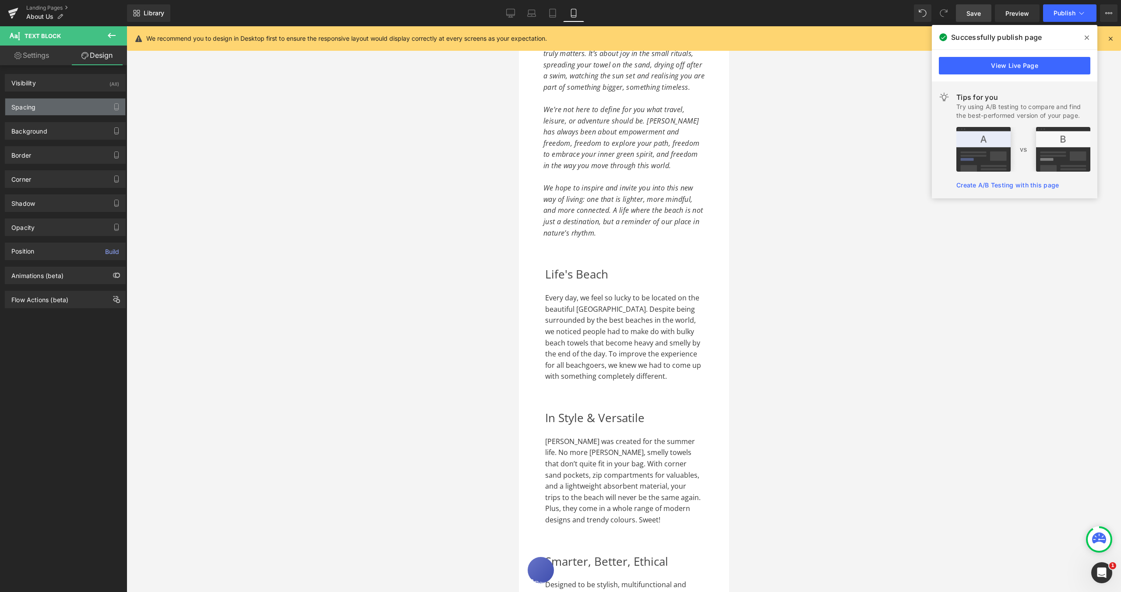
click at [41, 105] on div "Spacing" at bounding box center [65, 107] width 120 height 17
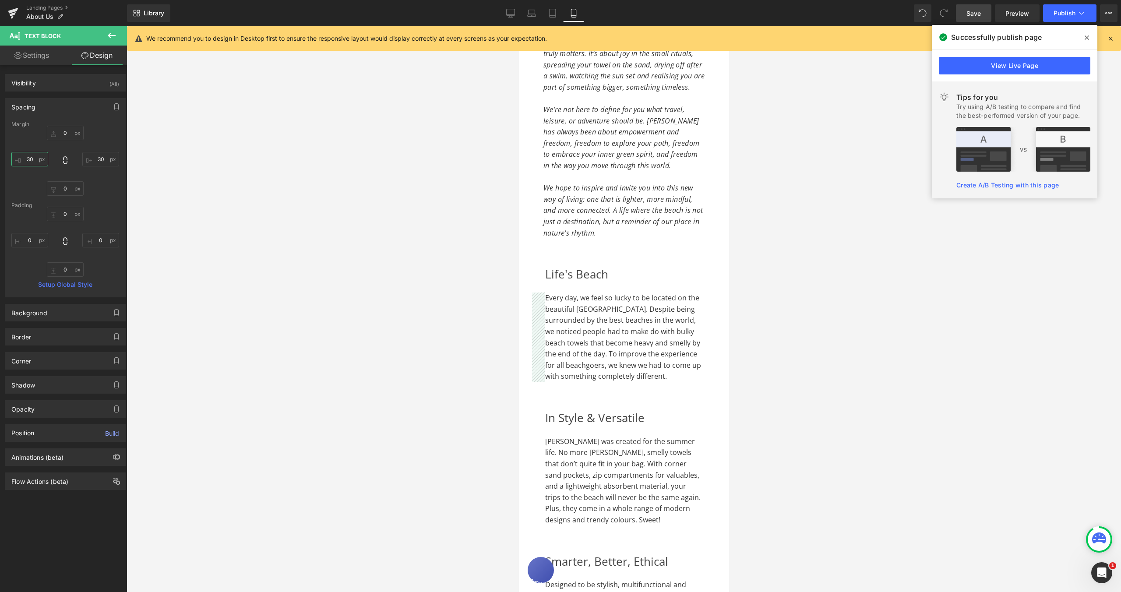
click at [30, 158] on input "30" at bounding box center [29, 159] width 37 height 14
click at [31, 158] on input "30" at bounding box center [29, 159] width 37 height 14
click at [32, 158] on input "30" at bounding box center [29, 159] width 37 height 14
type input "26"
click at [96, 157] on input "30" at bounding box center [100, 159] width 37 height 14
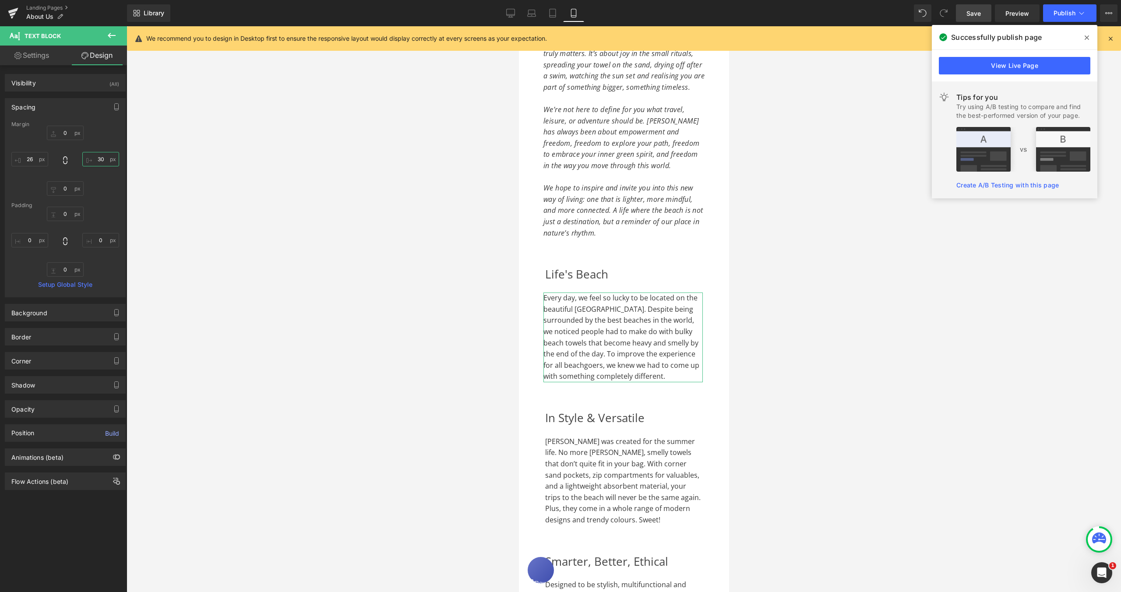
click at [96, 157] on input "30" at bounding box center [100, 159] width 37 height 14
click at [98, 157] on input "30" at bounding box center [100, 159] width 37 height 14
type input "26"
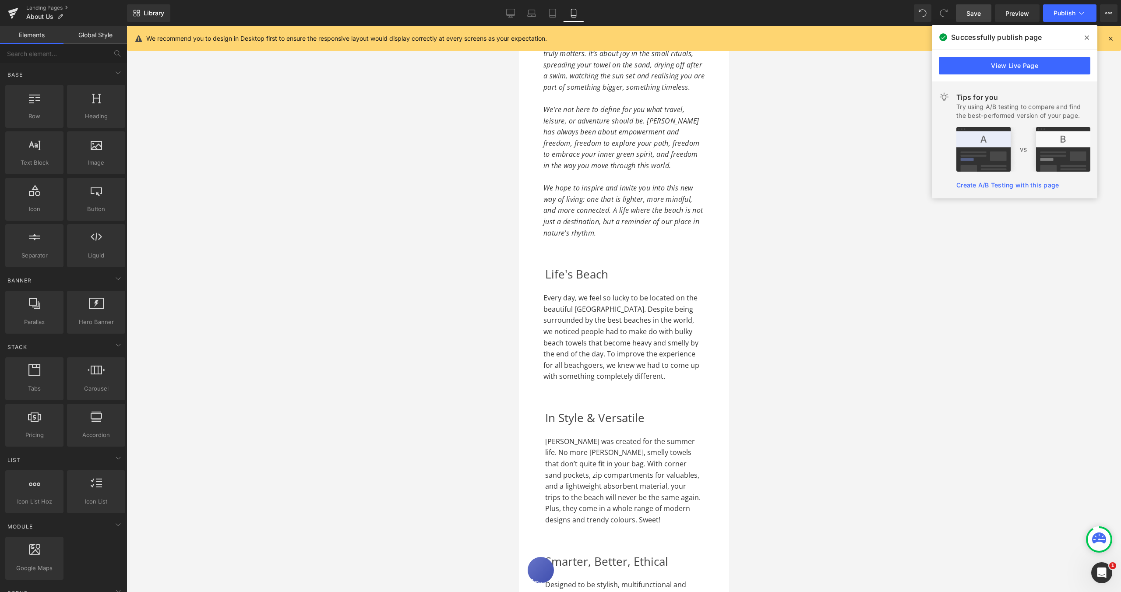
click at [774, 162] on div at bounding box center [624, 309] width 994 height 566
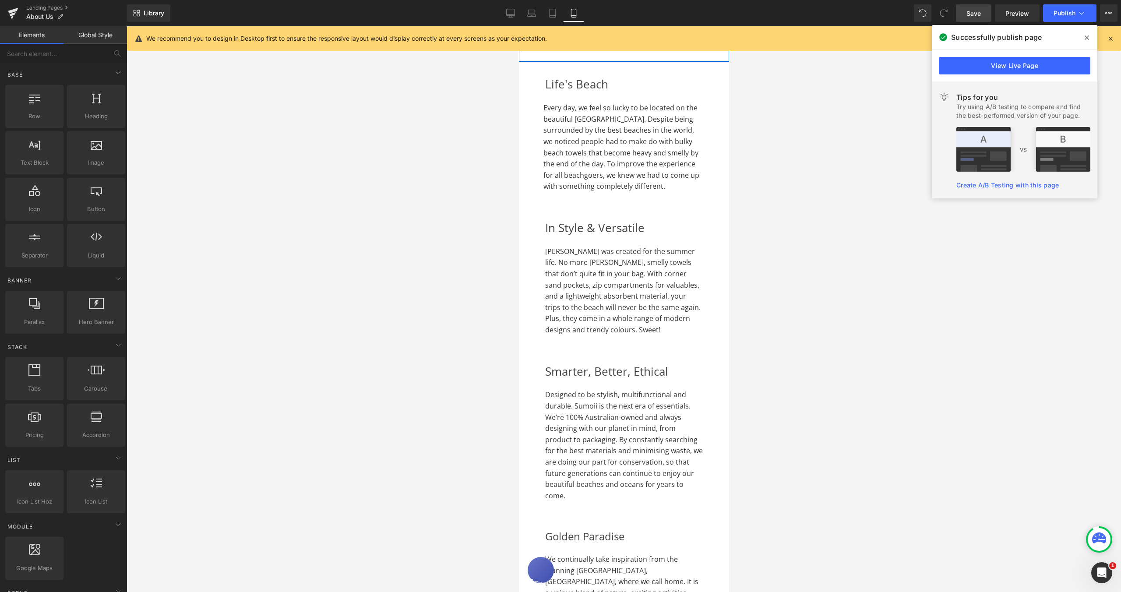
scroll to position [866, 0]
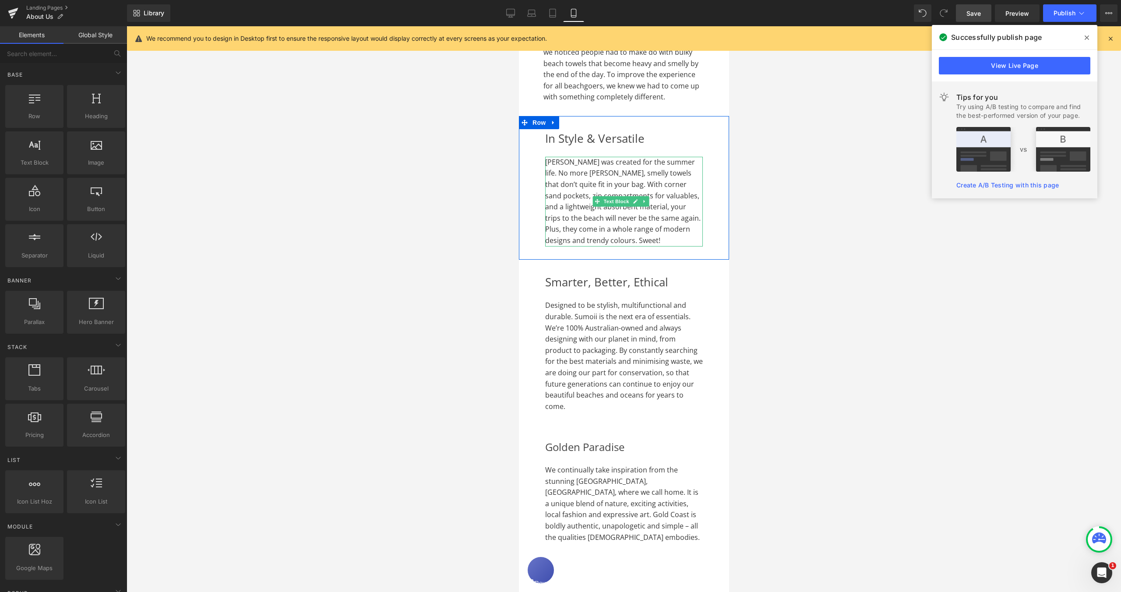
click at [572, 208] on span "Sumoii was created for the summer life. No more sandy, smelly towels that don’t…" at bounding box center [622, 201] width 155 height 88
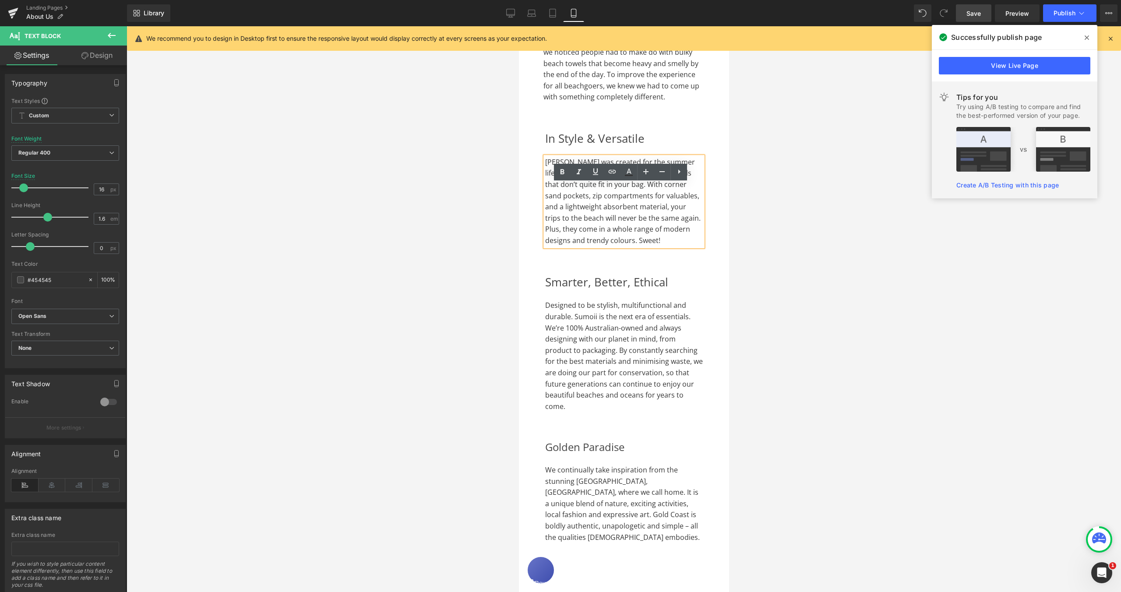
click at [545, 191] on span "Sumoii was created for the summer life. No more sandy, smelly towels that don’t…" at bounding box center [622, 201] width 155 height 88
click at [99, 59] on link "Design" at bounding box center [96, 56] width 63 height 20
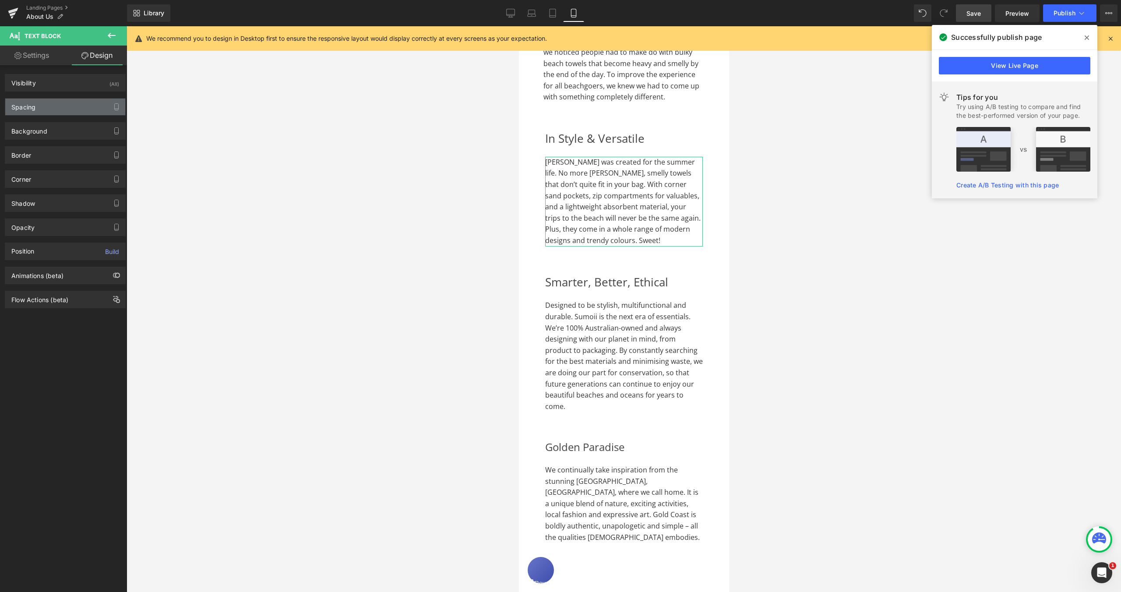
click at [43, 109] on div "Spacing" at bounding box center [65, 107] width 120 height 17
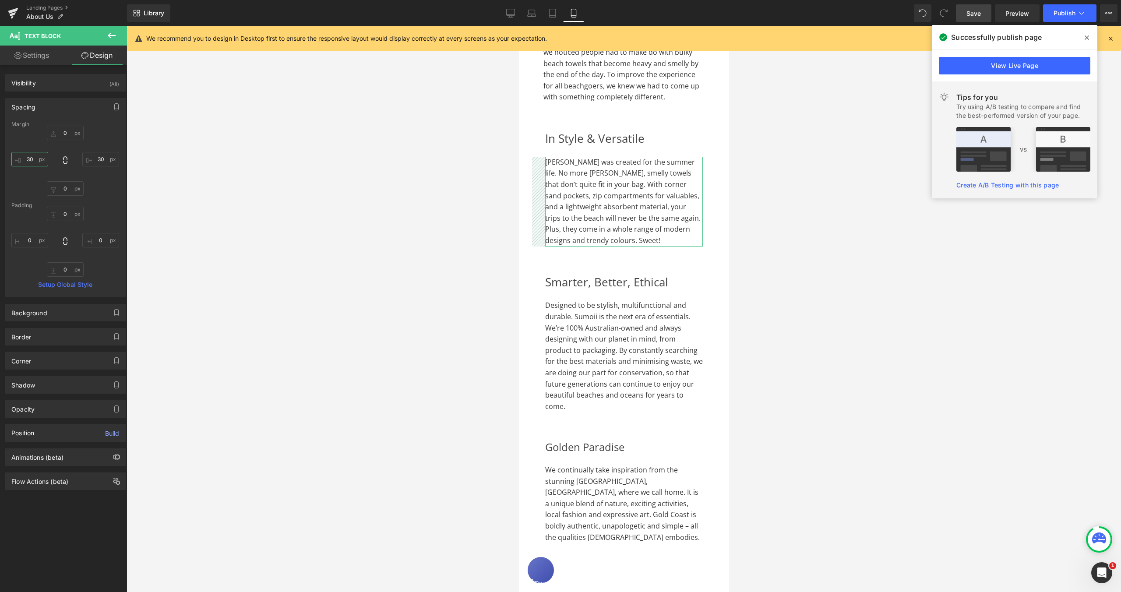
click at [29, 160] on input "30" at bounding box center [29, 159] width 37 height 14
click at [31, 160] on input "30" at bounding box center [29, 159] width 37 height 14
type input "26"
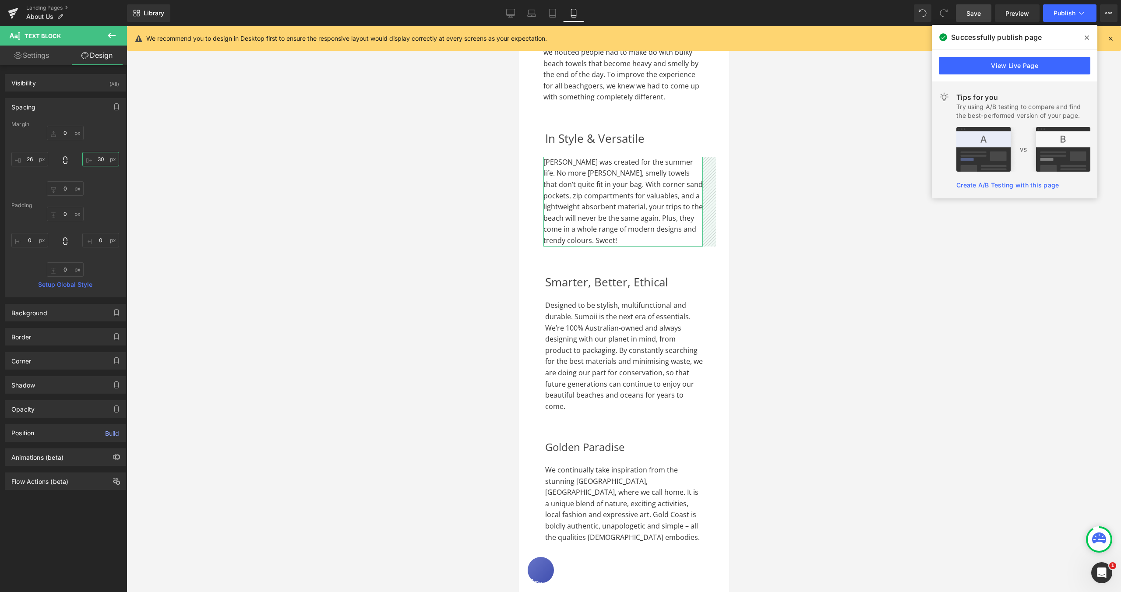
click at [97, 160] on input "30" at bounding box center [100, 159] width 37 height 14
click at [99, 160] on input "30" at bounding box center [100, 159] width 37 height 14
type input "26"
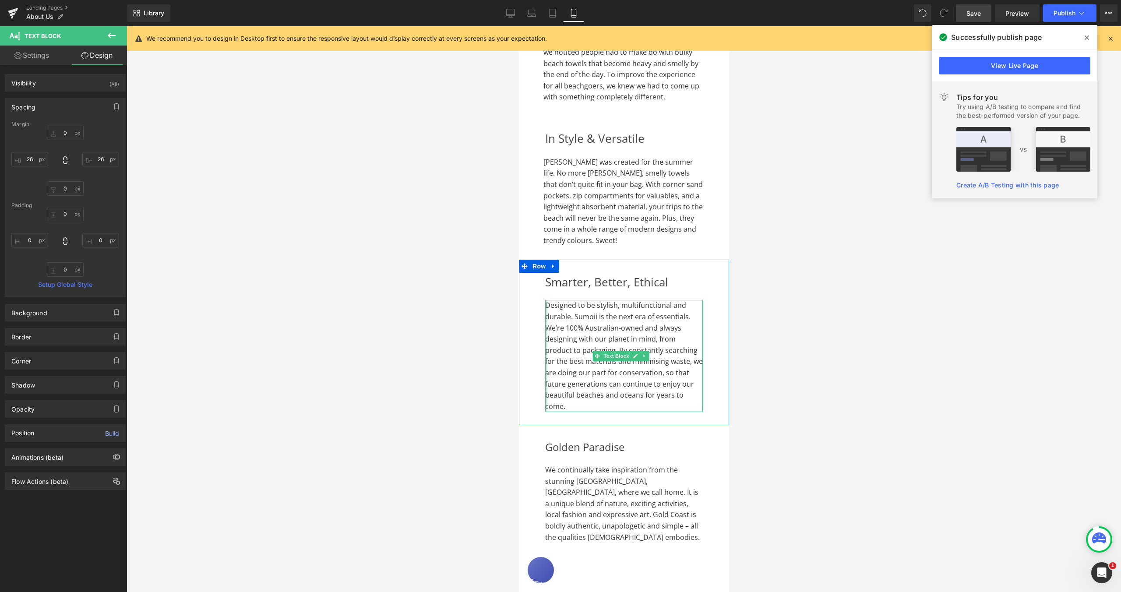
click at [546, 333] on div at bounding box center [546, 356] width 2 height 112
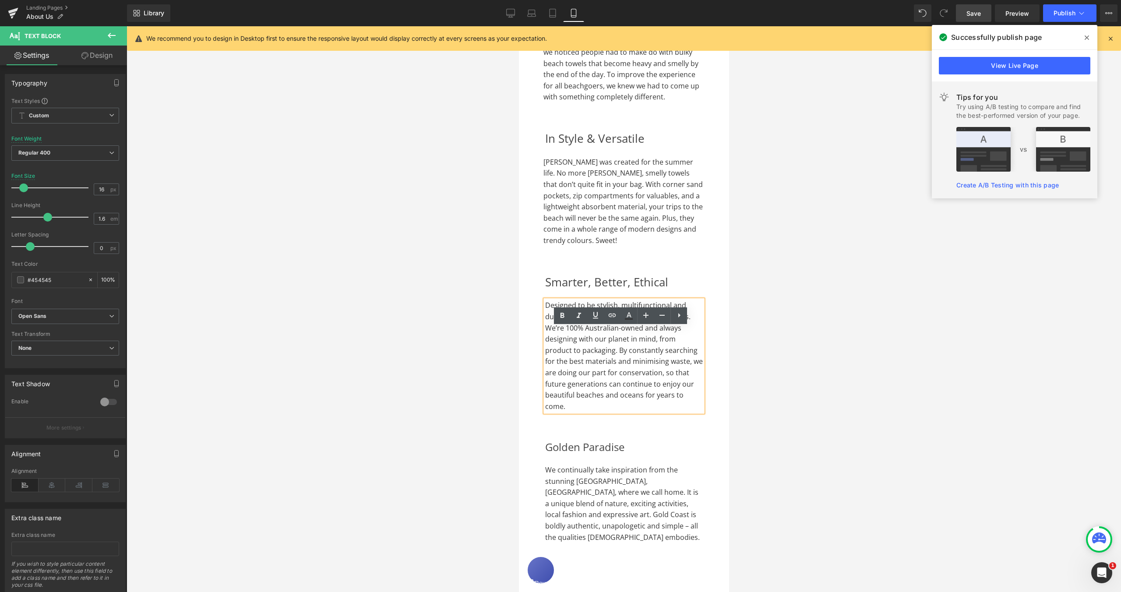
click at [546, 334] on span "Designed to be stylish, multifunctional and durable. Sumoii is the next era of …" at bounding box center [624, 355] width 158 height 110
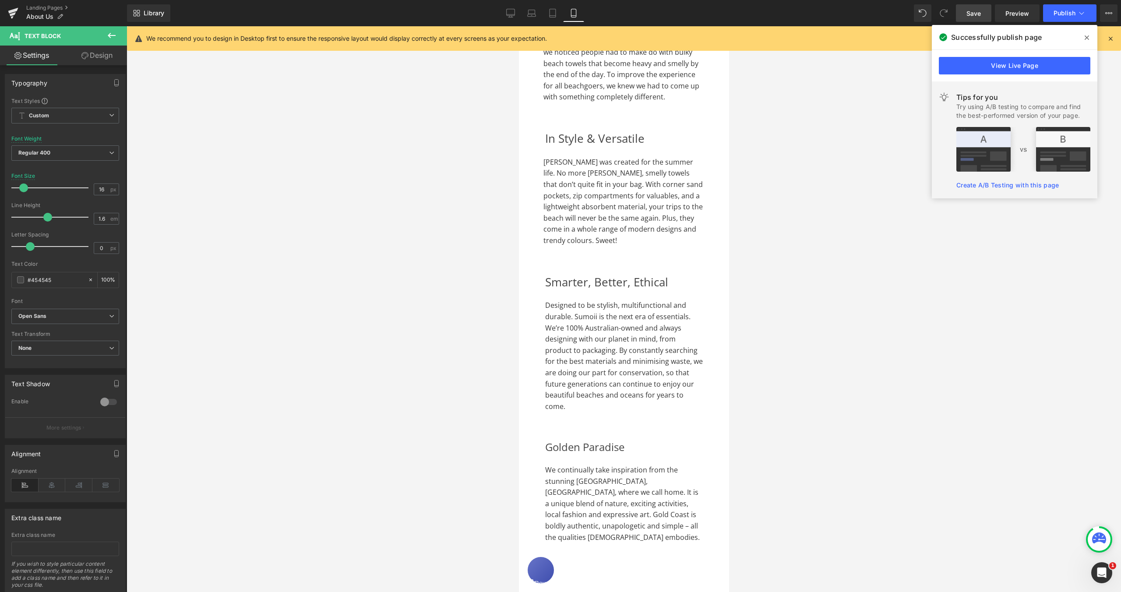
click at [98, 59] on link "Design" at bounding box center [96, 56] width 63 height 20
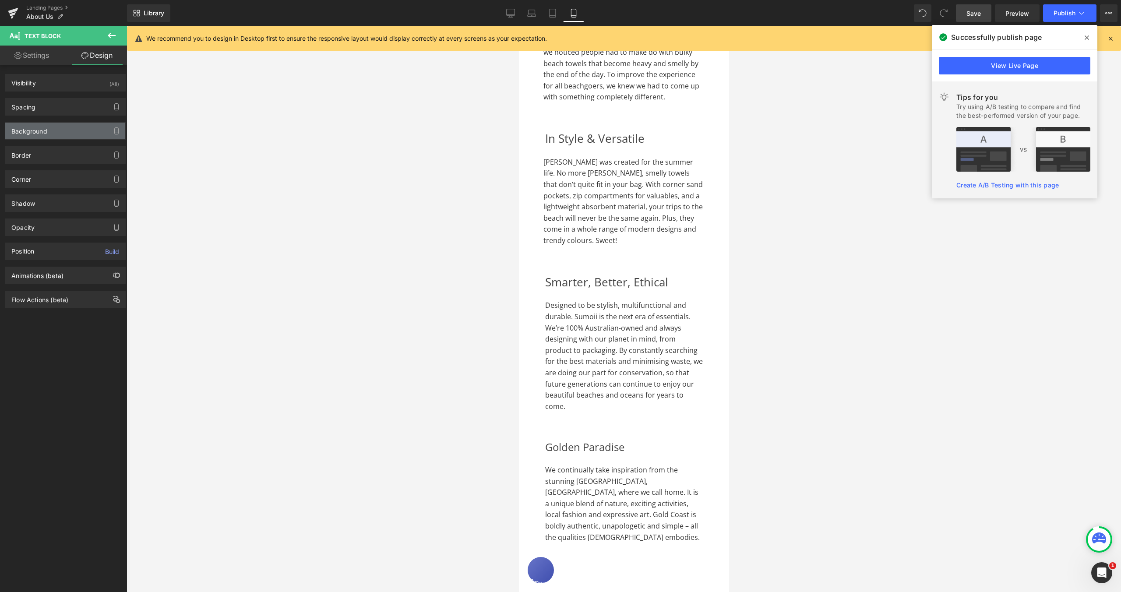
type input "#454545"
type input "100"
type input "0"
click at [62, 150] on div "Border" at bounding box center [65, 155] width 120 height 17
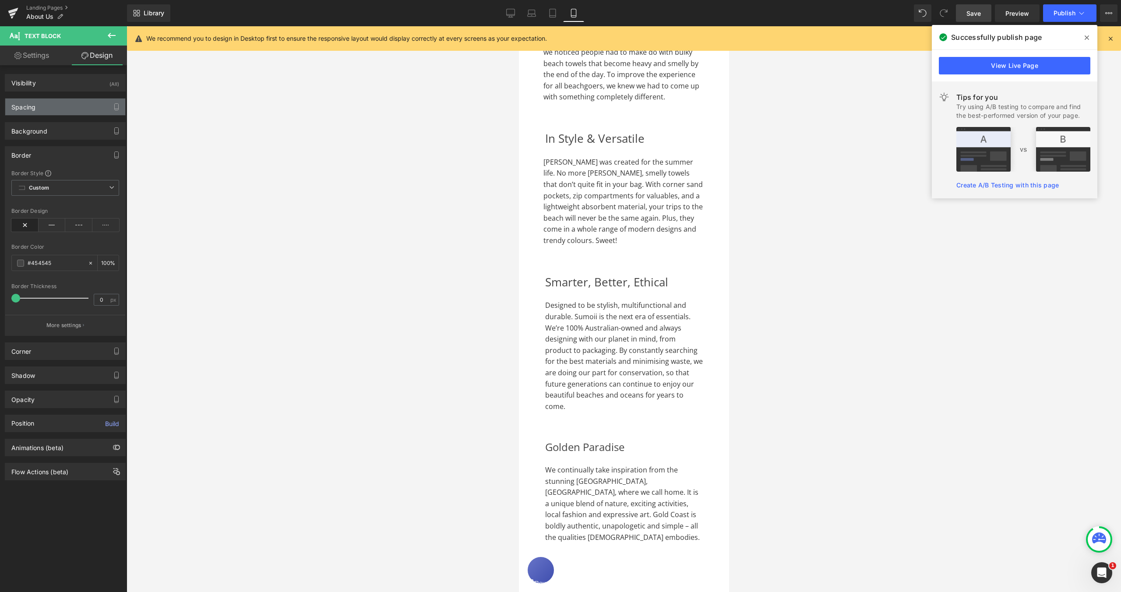
click at [61, 111] on div "Spacing" at bounding box center [65, 107] width 120 height 17
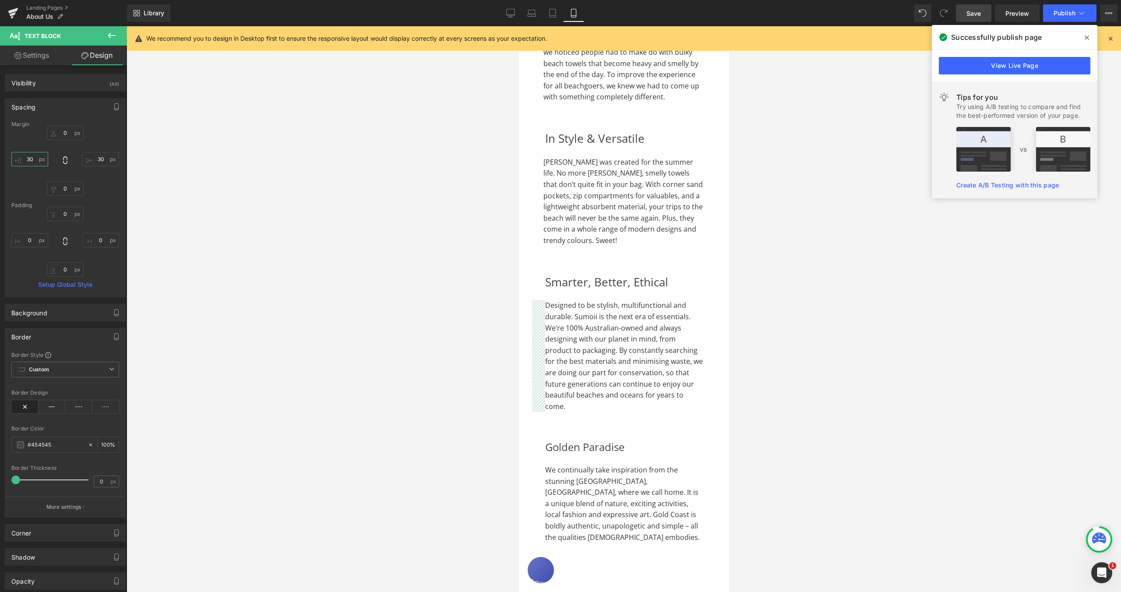
click at [32, 158] on input "30" at bounding box center [29, 159] width 37 height 14
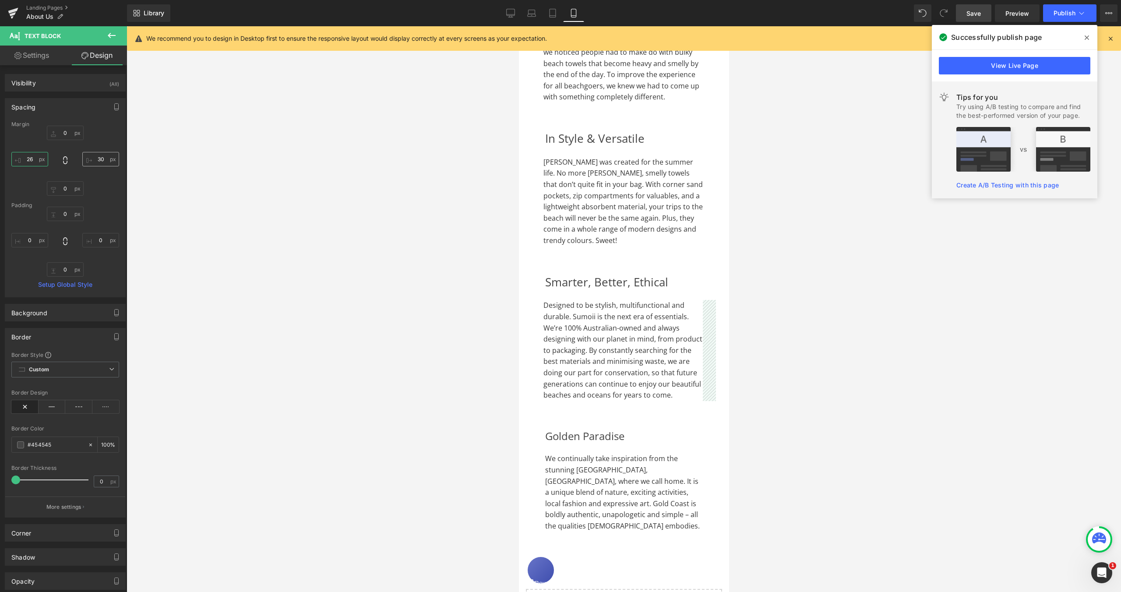
type input "26"
click at [97, 157] on input "30" at bounding box center [100, 159] width 37 height 14
click at [99, 157] on input "30" at bounding box center [100, 159] width 37 height 14
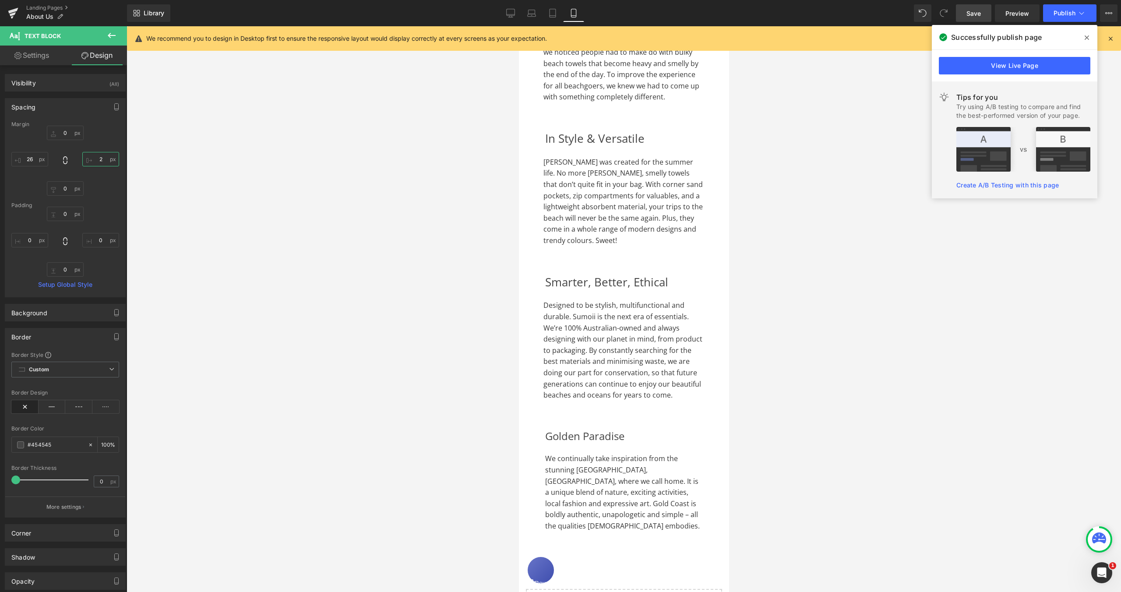
type input "26"
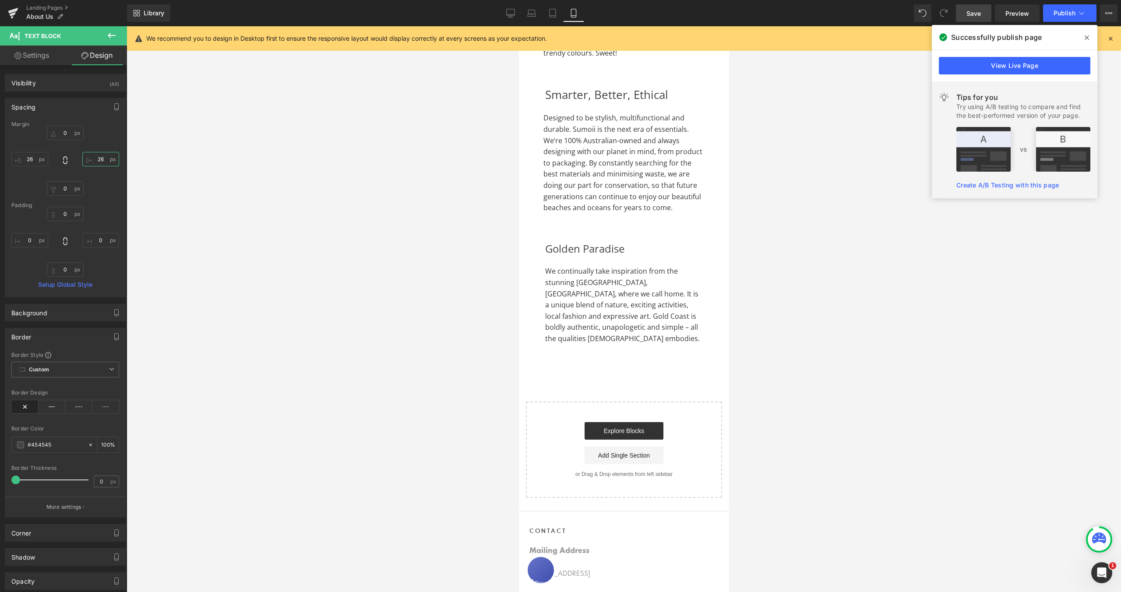
scroll to position [1108, 0]
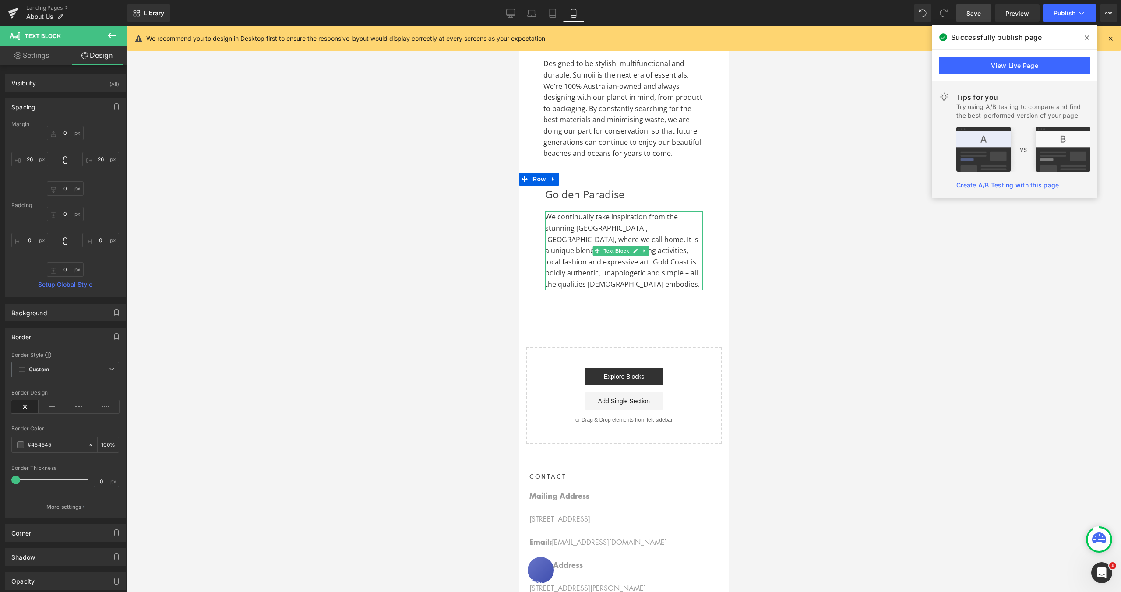
click at [580, 283] on p "We continually take inspiration from the stunning [GEOGRAPHIC_DATA], [GEOGRAPHI…" at bounding box center [624, 250] width 158 height 78
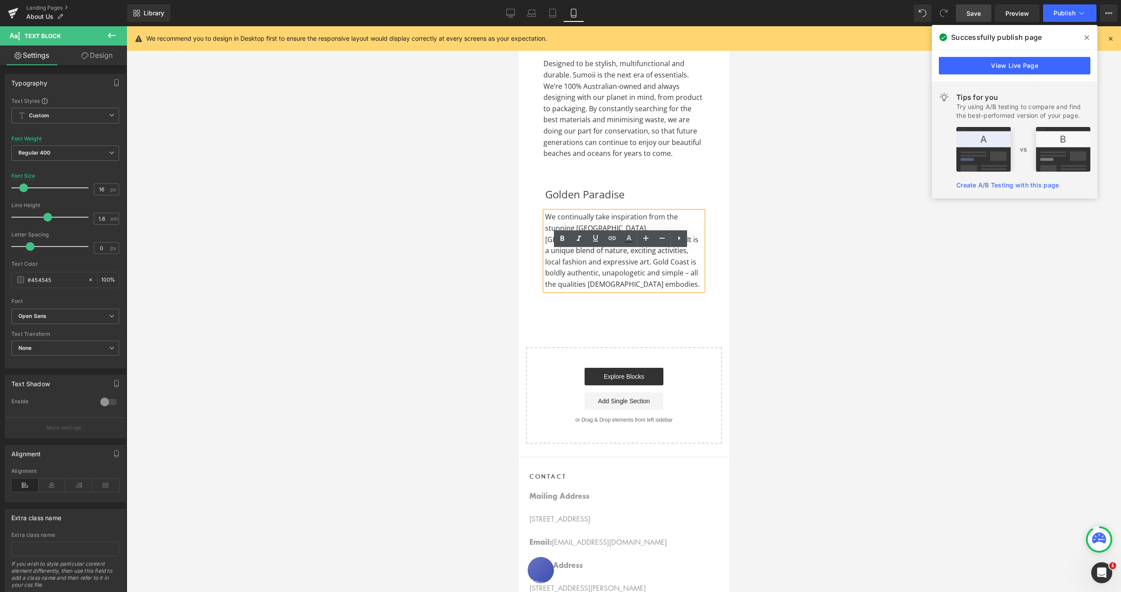
click at [546, 258] on span "We continually take inspiration from the stunning [GEOGRAPHIC_DATA], [GEOGRAPHI…" at bounding box center [622, 250] width 155 height 77
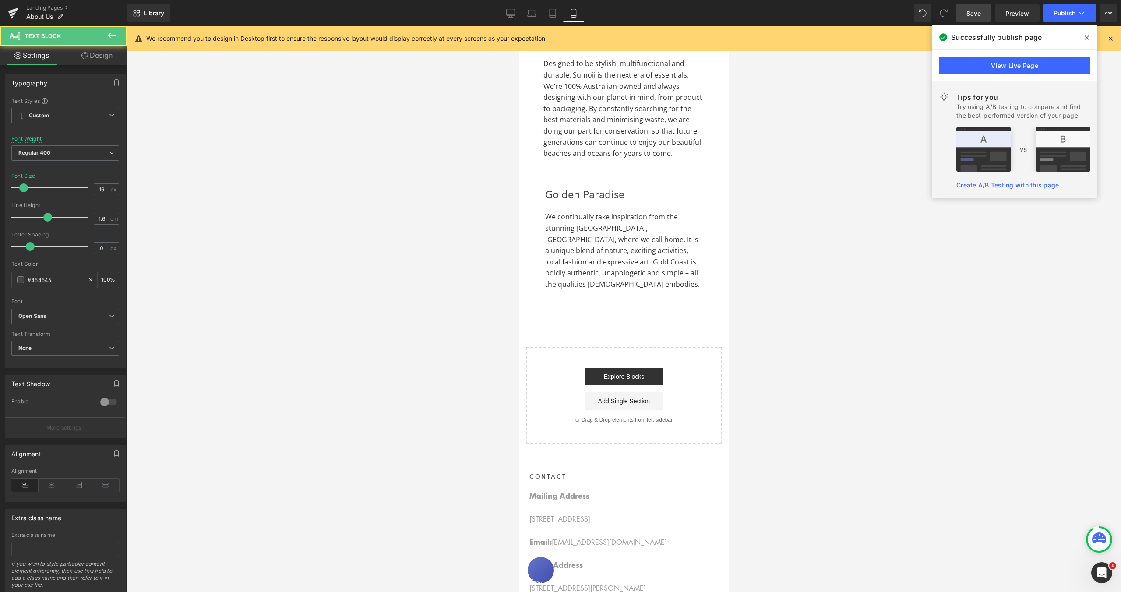
click at [95, 55] on link "Design" at bounding box center [96, 56] width 63 height 20
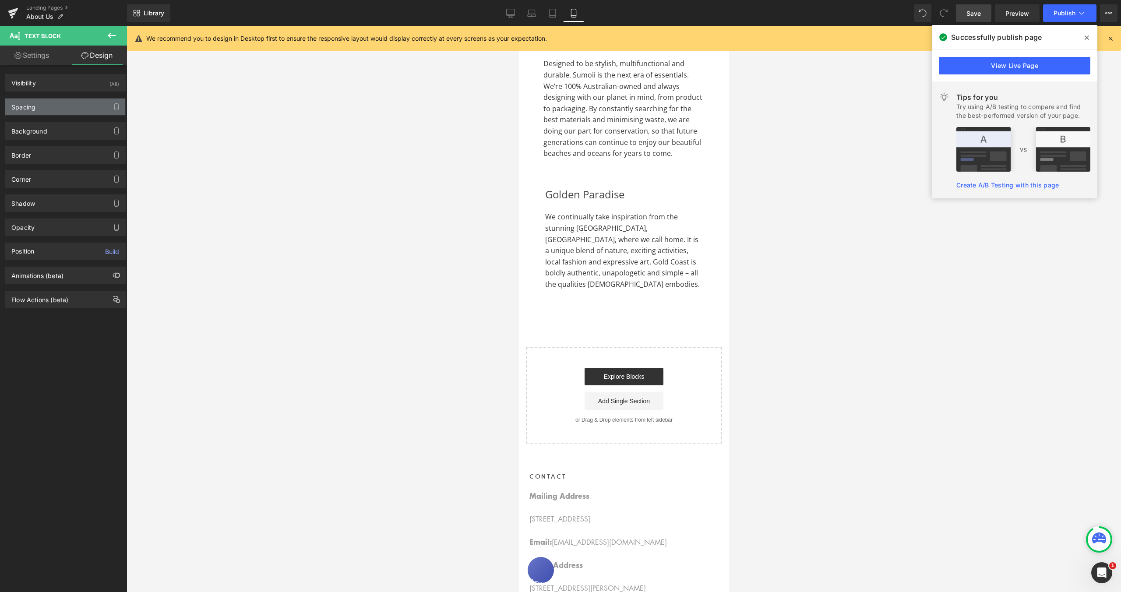
click at [41, 109] on div "Spacing" at bounding box center [65, 107] width 120 height 17
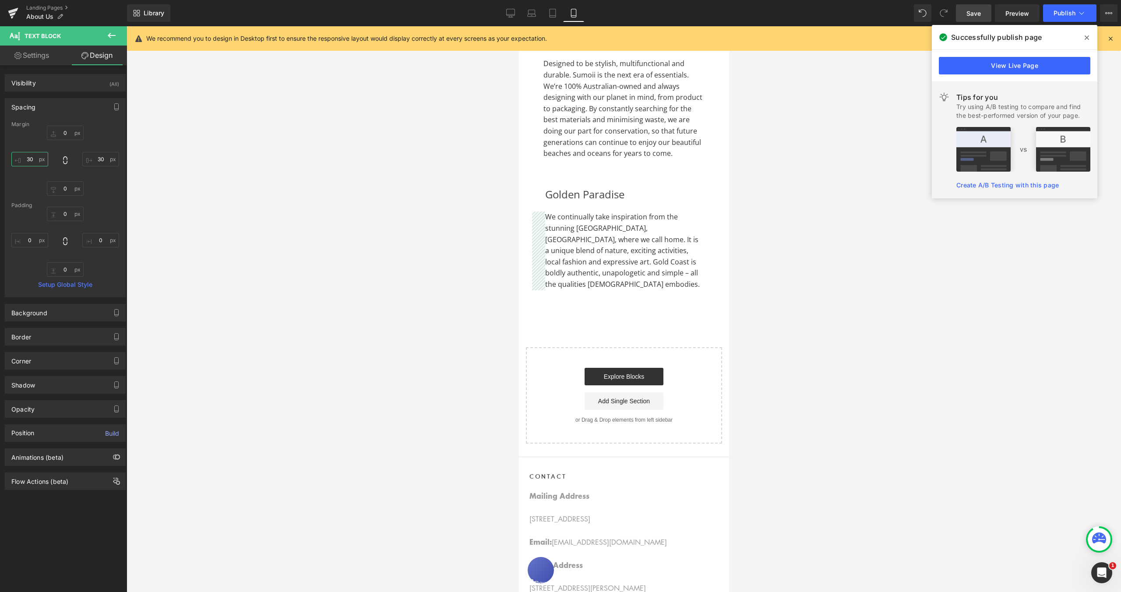
click at [30, 159] on input "30" at bounding box center [29, 159] width 37 height 14
click at [32, 159] on input "30" at bounding box center [29, 159] width 37 height 14
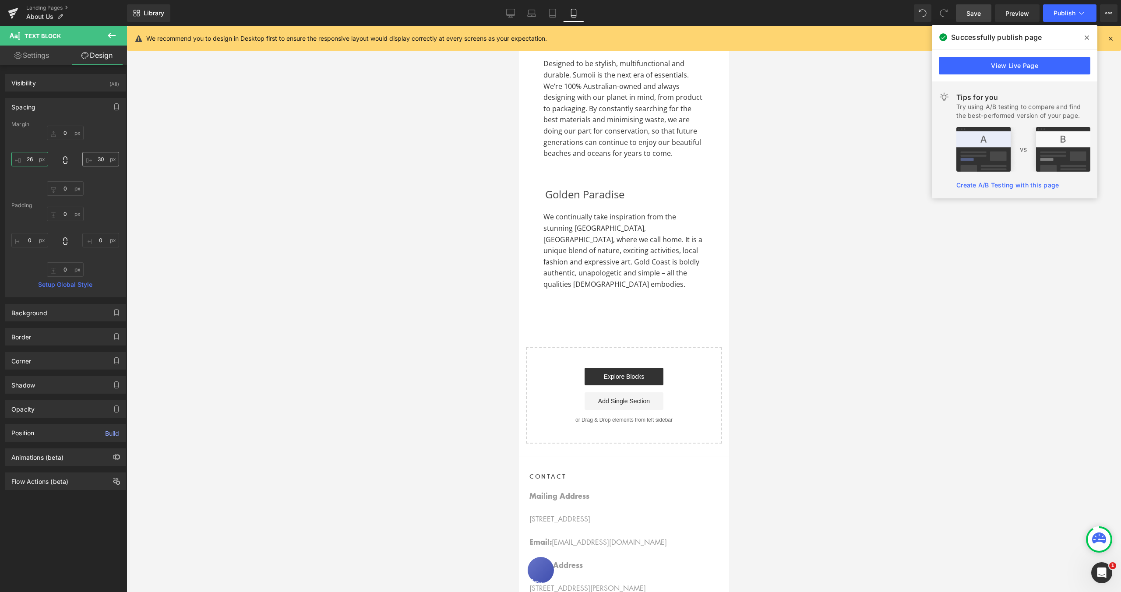
type input "26"
click at [98, 158] on input "30" at bounding box center [100, 159] width 37 height 14
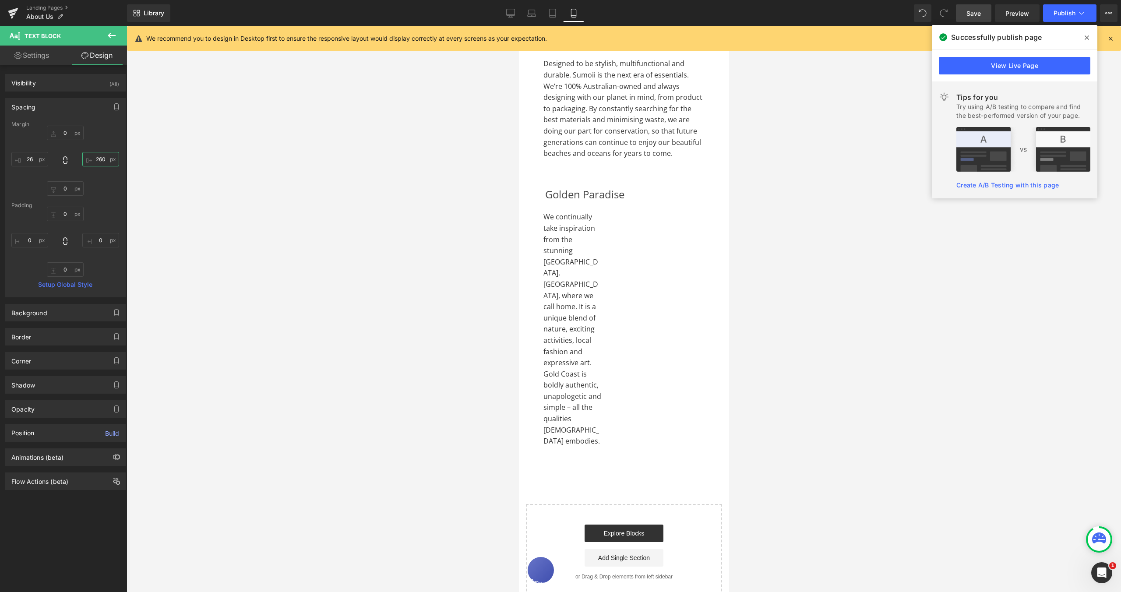
type input "26"
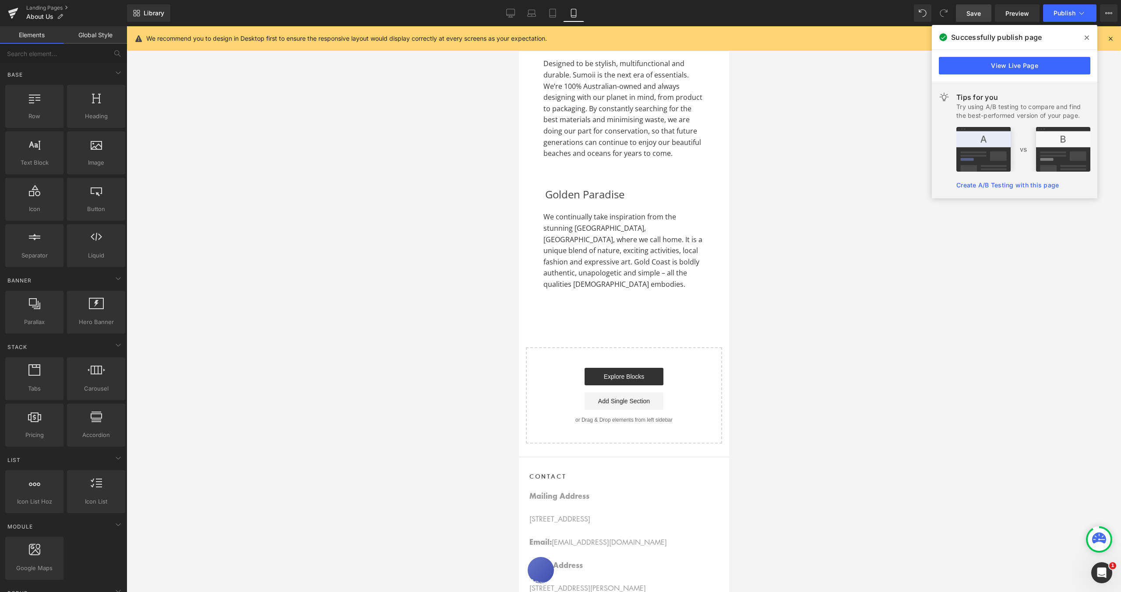
click at [828, 269] on div at bounding box center [624, 309] width 994 height 566
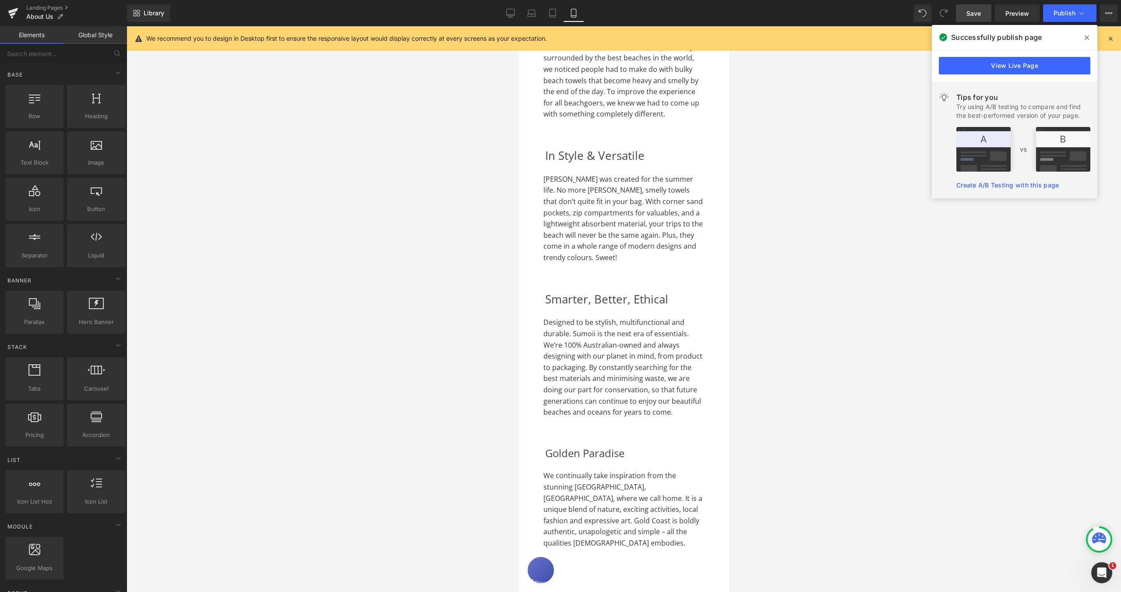
scroll to position [844, 0]
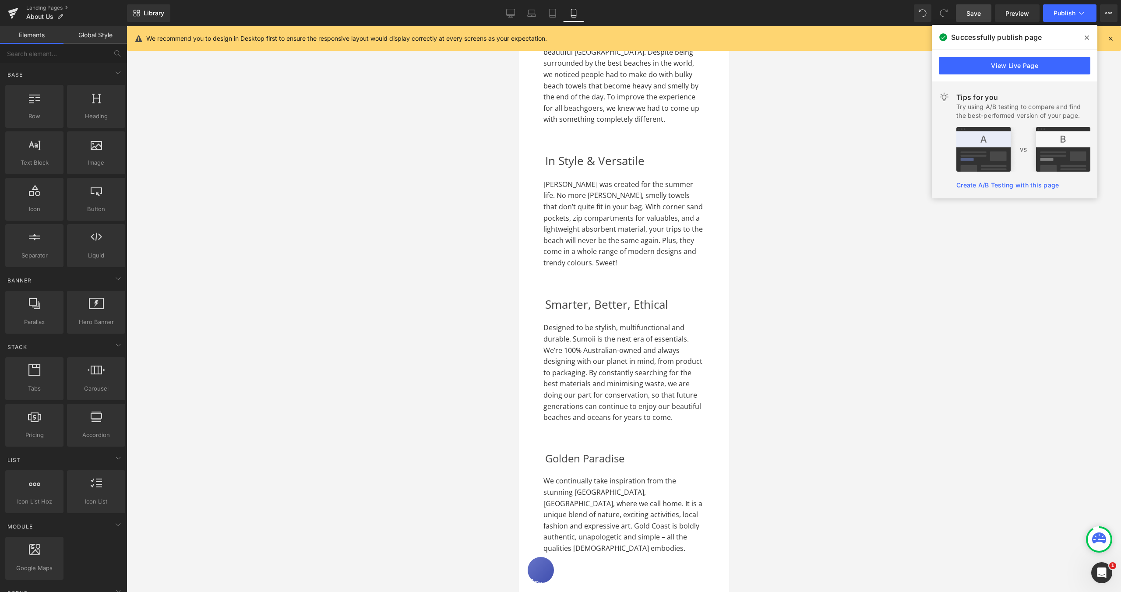
click at [547, 214] on span "Sumoii was created for the summer life. No more sandy, smelly towels that don’t…" at bounding box center [622, 224] width 159 height 88
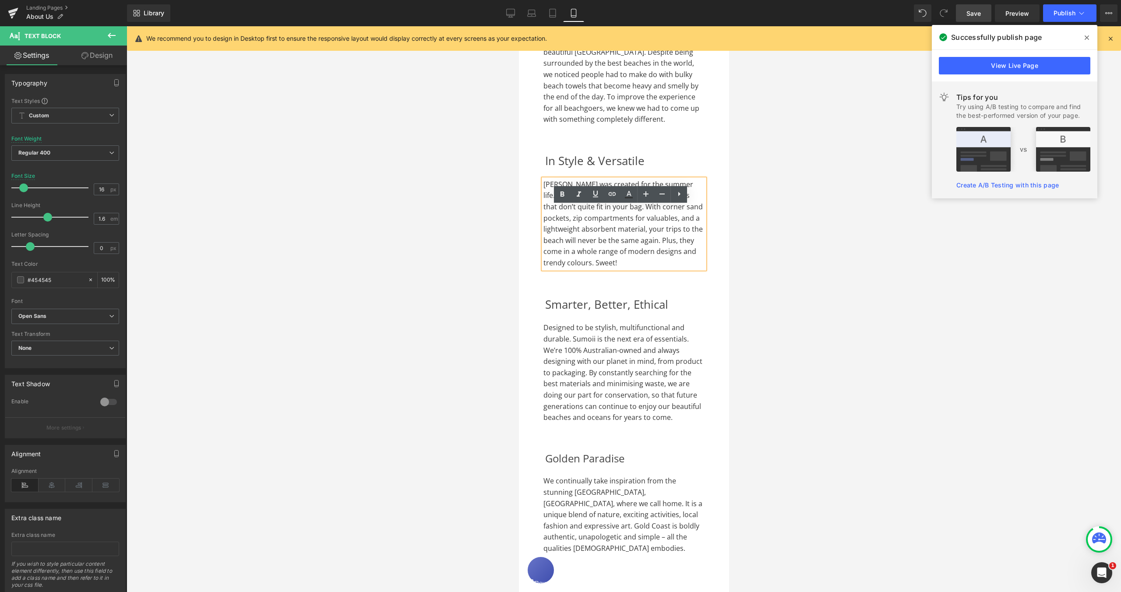
click at [117, 57] on link "Design" at bounding box center [96, 56] width 63 height 20
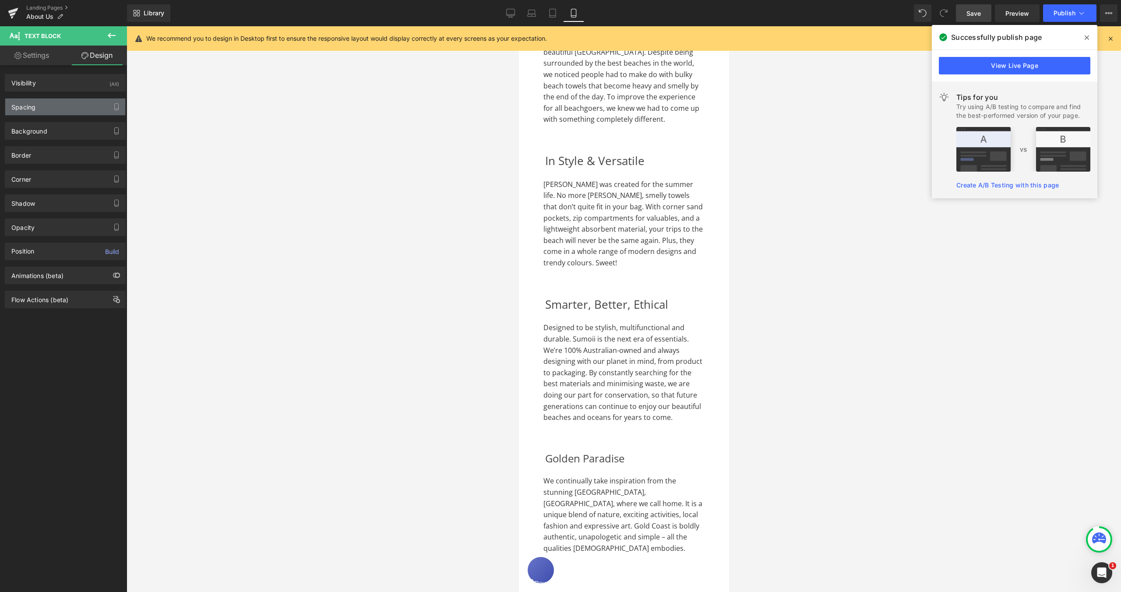
click at [74, 105] on div "Spacing" at bounding box center [65, 107] width 120 height 17
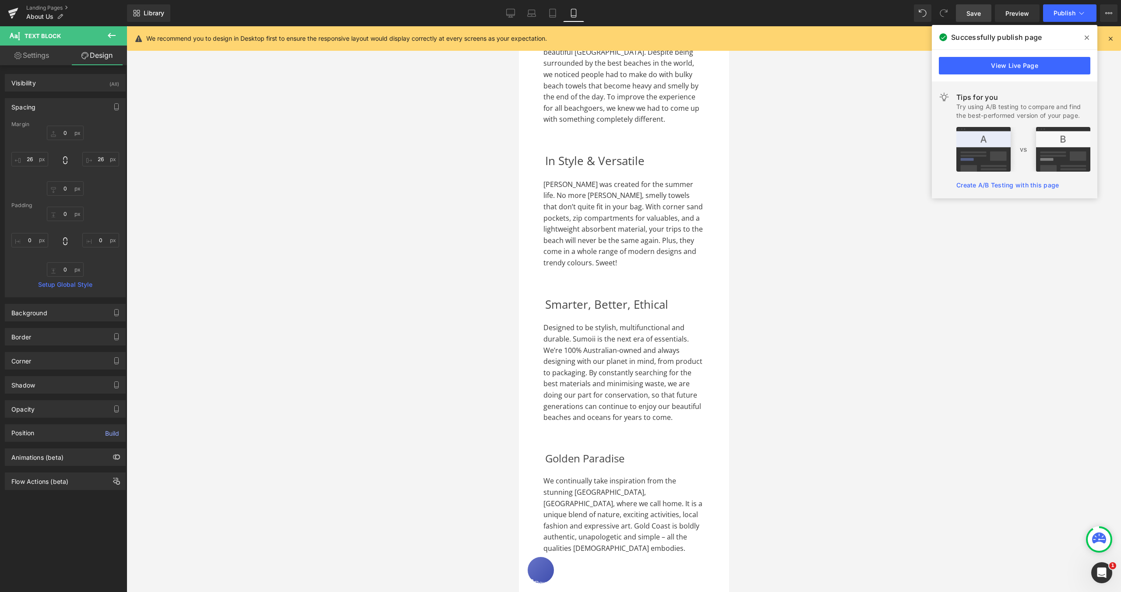
click at [972, 12] on span "Save" at bounding box center [973, 13] width 14 height 9
click at [1061, 14] on span "Publish" at bounding box center [1064, 13] width 22 height 7
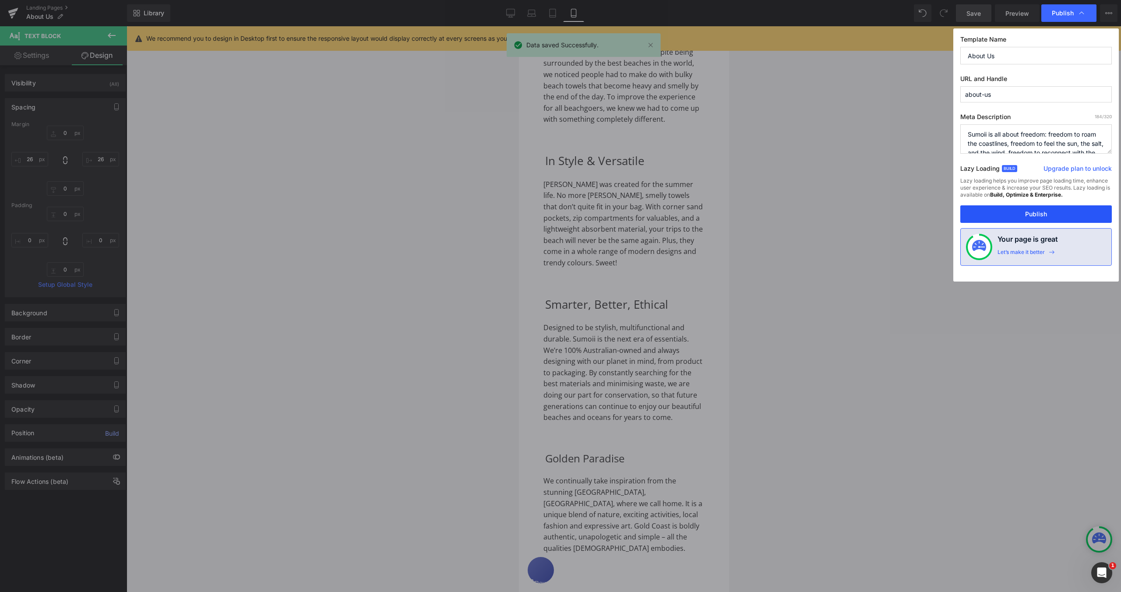
click at [1039, 211] on button "Publish" at bounding box center [1035, 214] width 151 height 18
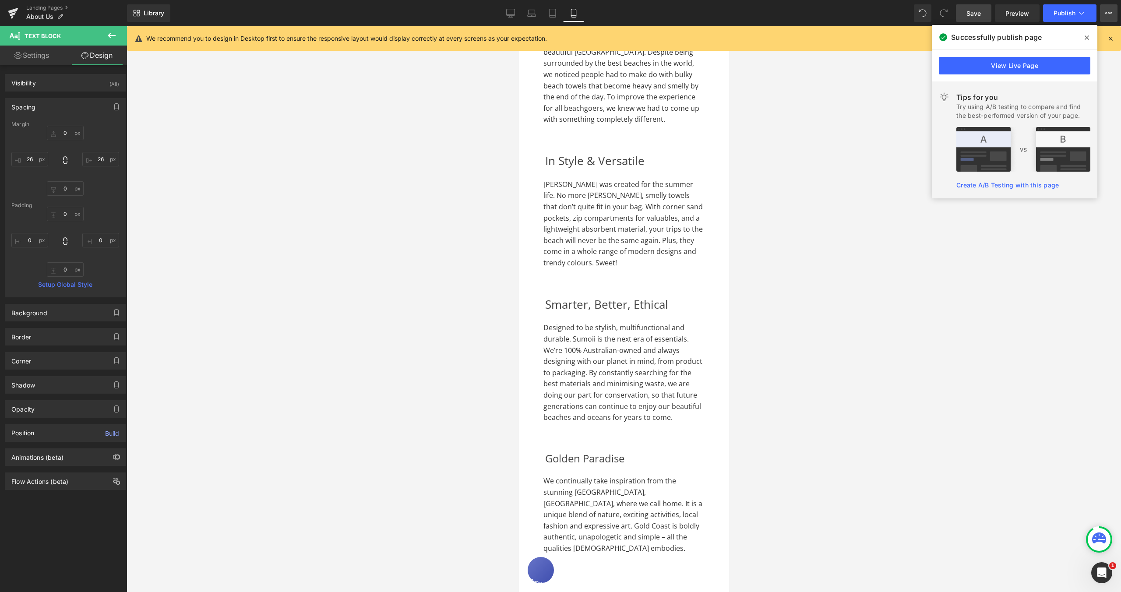
click at [1108, 14] on icon at bounding box center [1108, 13] width 7 height 7
click at [1085, 36] on icon at bounding box center [1087, 37] width 4 height 4
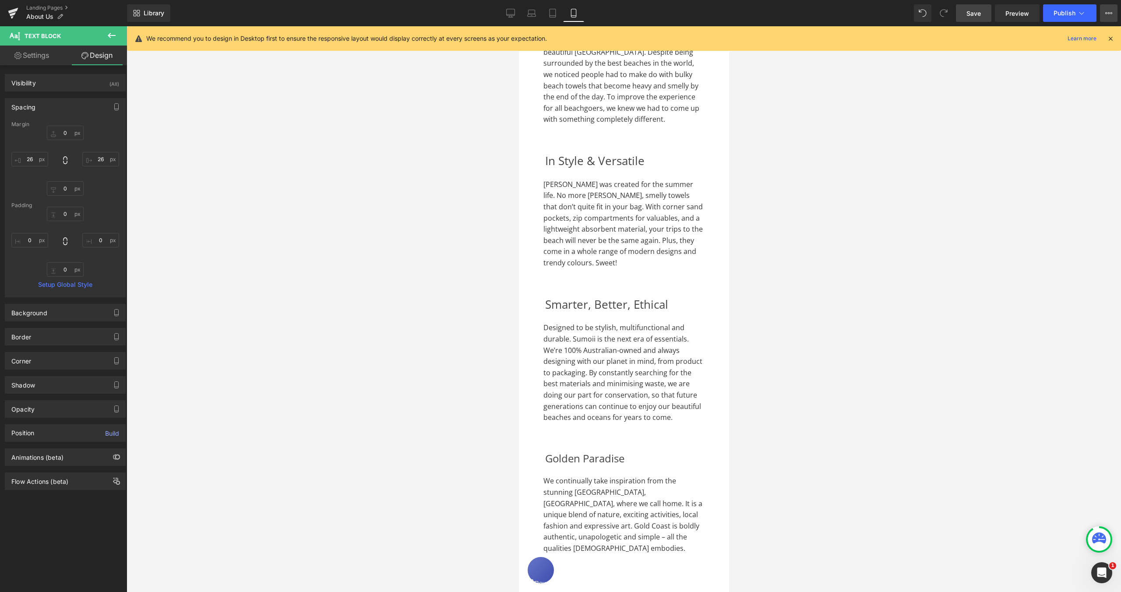
click at [1104, 18] on button "View Live Page View with current Template Save Template to Library Schedule Pub…" at bounding box center [1109, 13] width 18 height 18
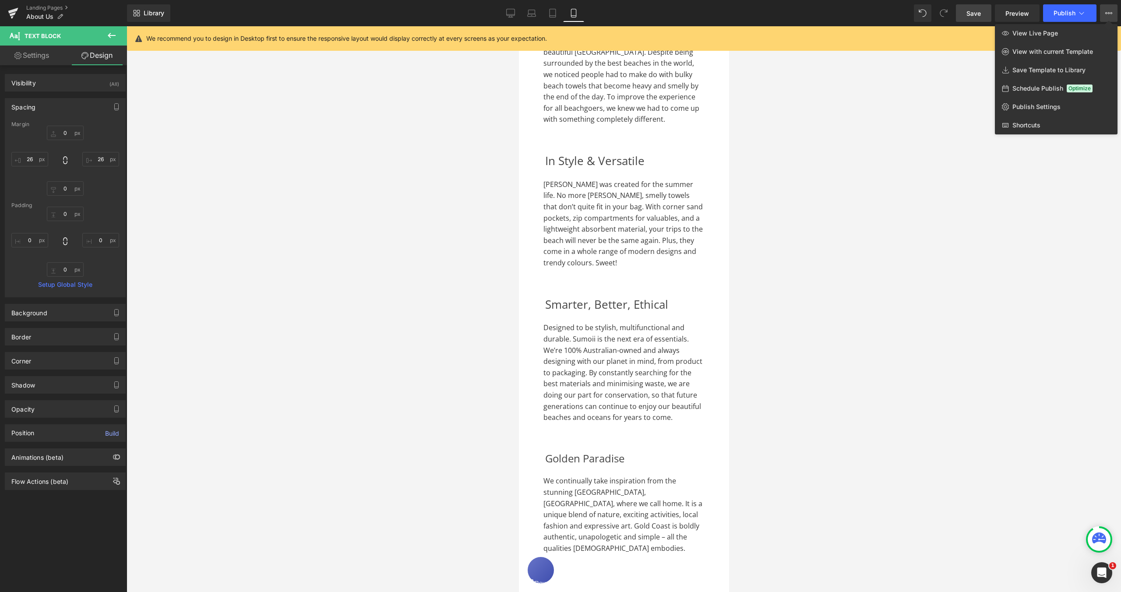
click at [971, 161] on div at bounding box center [624, 309] width 994 height 566
